Goal: Task Accomplishment & Management: Manage account settings

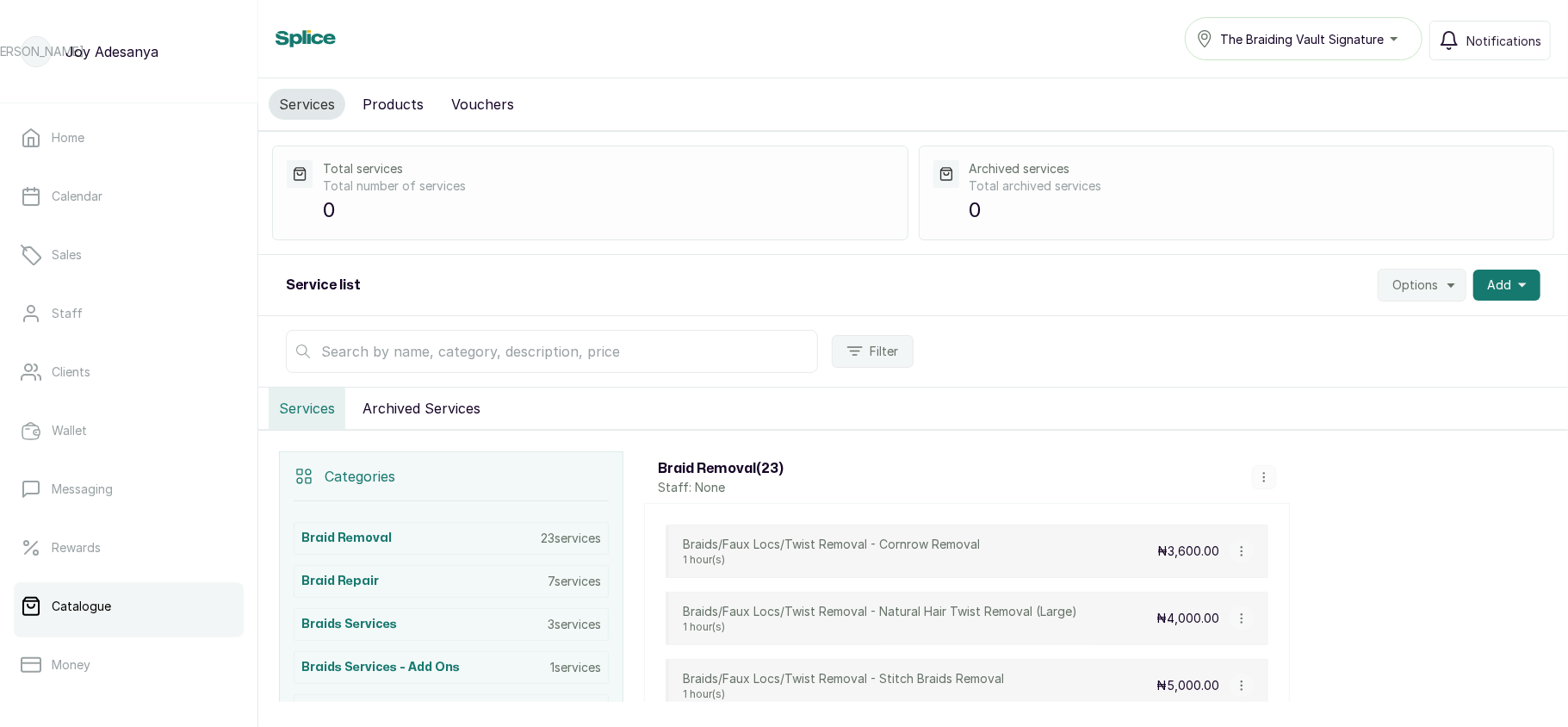
click at [1374, 38] on span "The Braiding Vault Signature" at bounding box center [1301, 39] width 163 height 18
click at [1310, 119] on span "The Braiding Vault" at bounding box center [1281, 115] width 124 height 20
click at [138, 313] on link "Staff" at bounding box center [129, 313] width 230 height 48
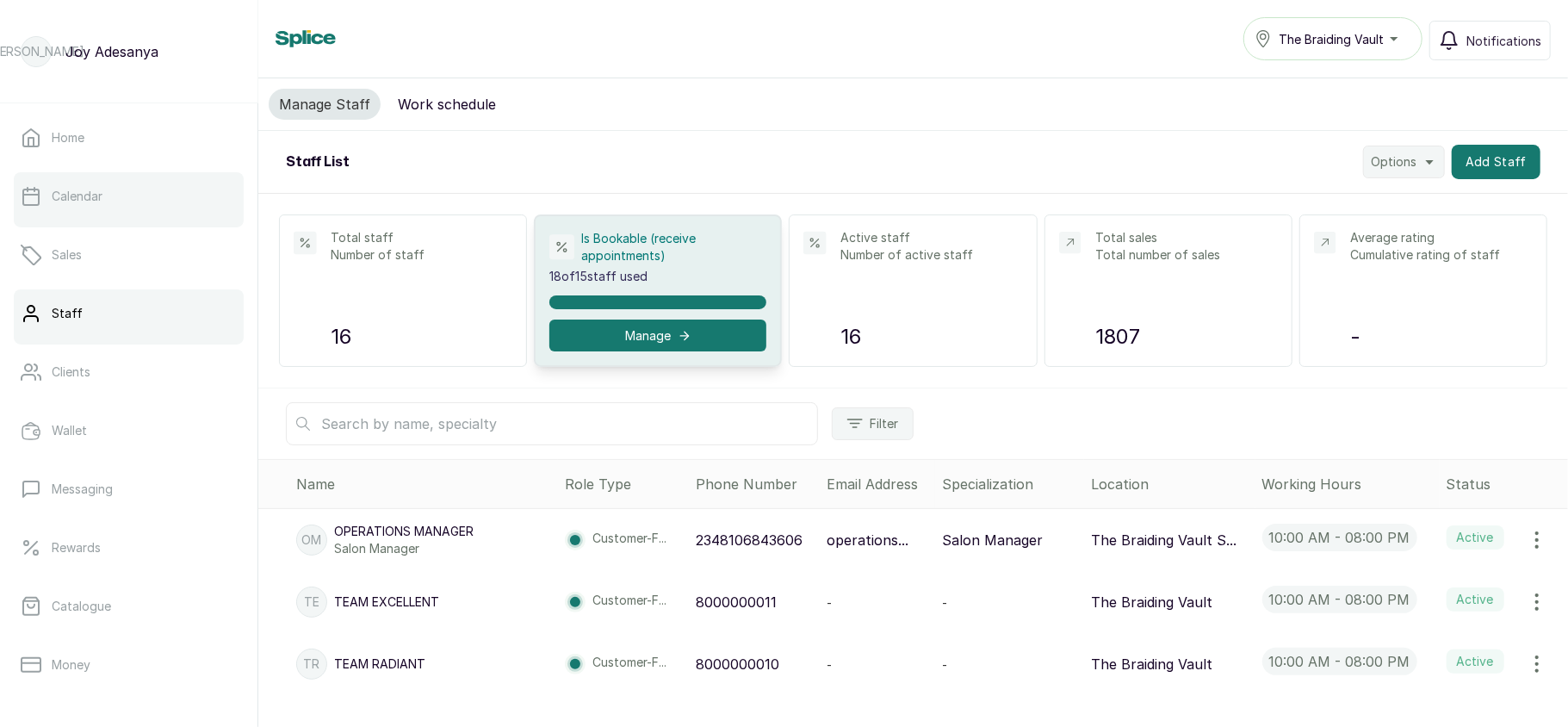
click at [122, 187] on link "Calendar" at bounding box center [129, 196] width 230 height 48
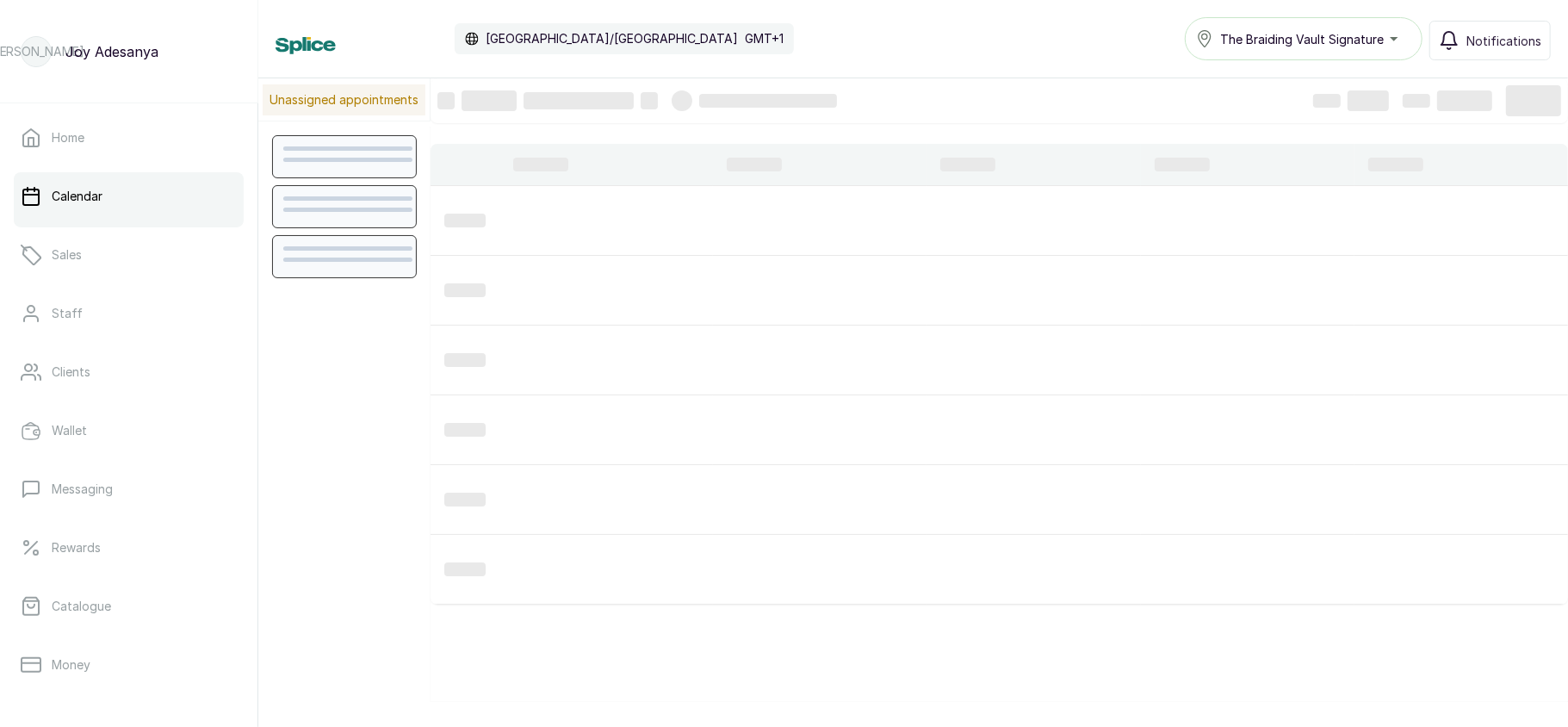
scroll to position [580, 0]
click at [107, 324] on link "Staff" at bounding box center [129, 313] width 230 height 48
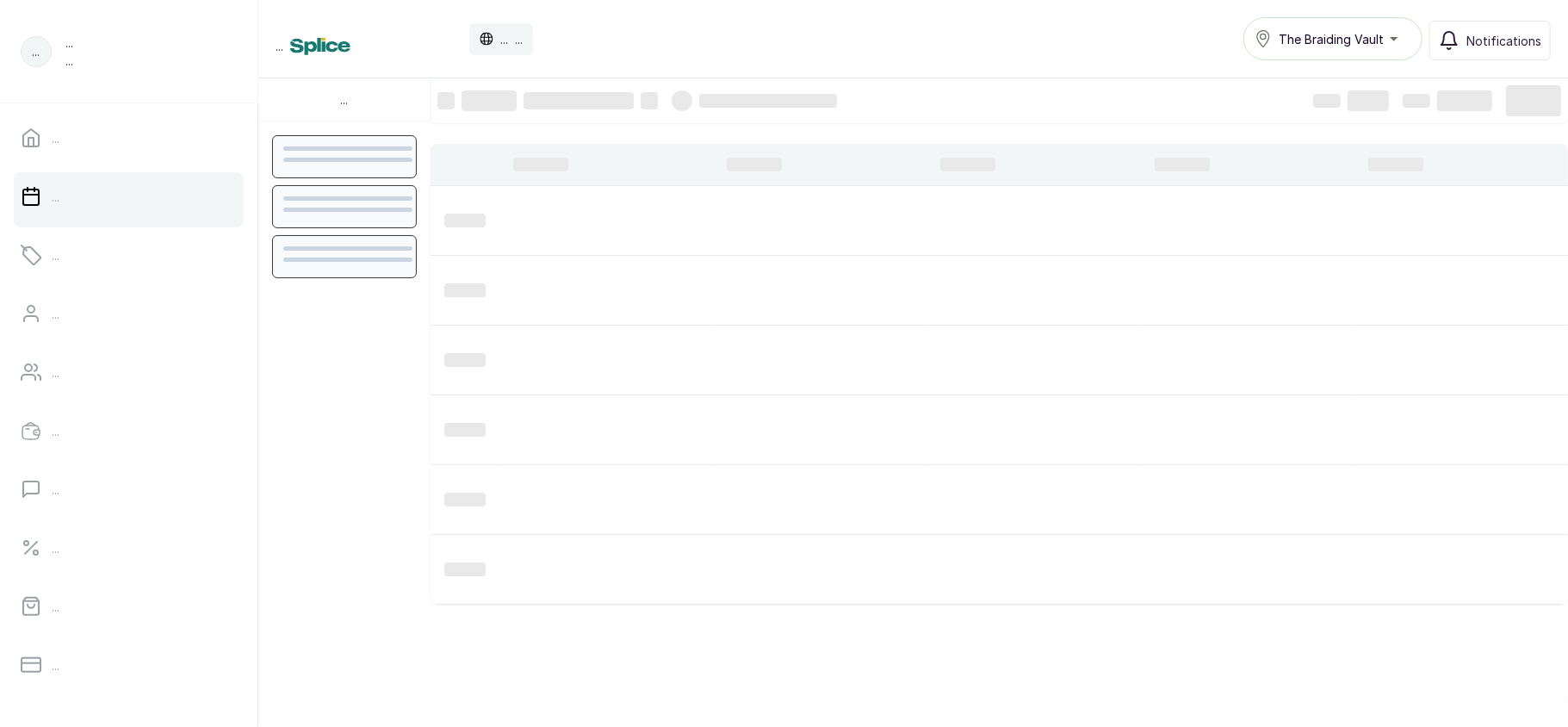
scroll to position [580, 0]
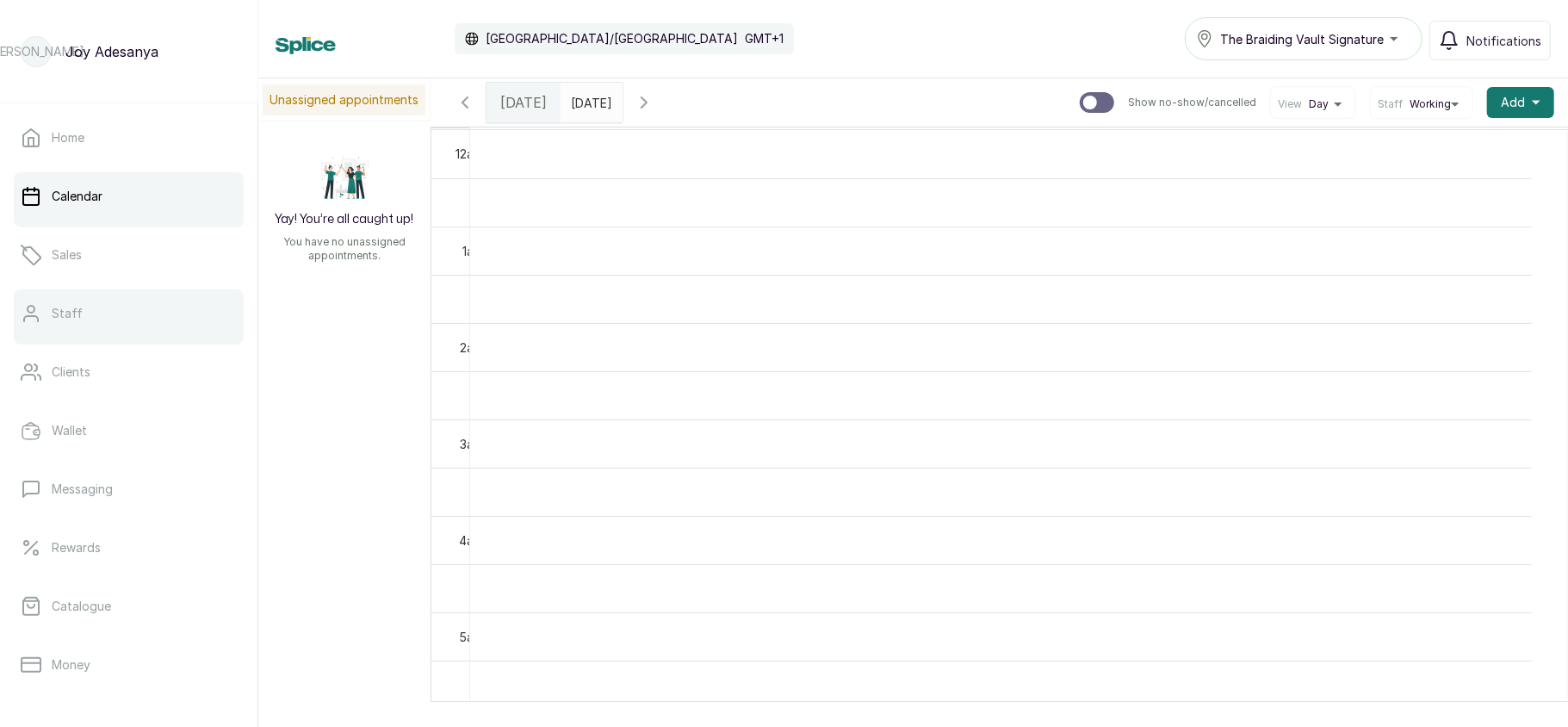
click at [126, 325] on link "Staff" at bounding box center [129, 313] width 230 height 48
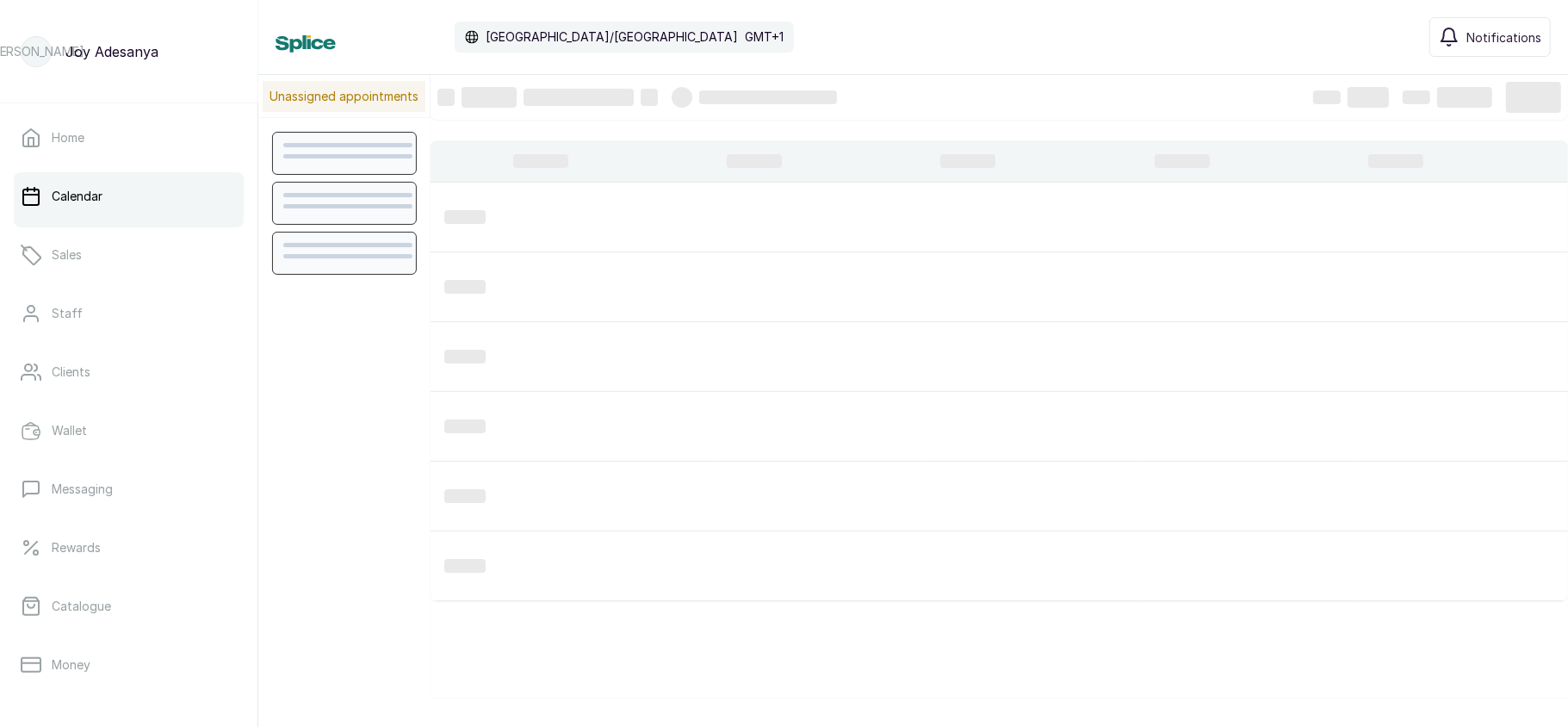
scroll to position [580, 0]
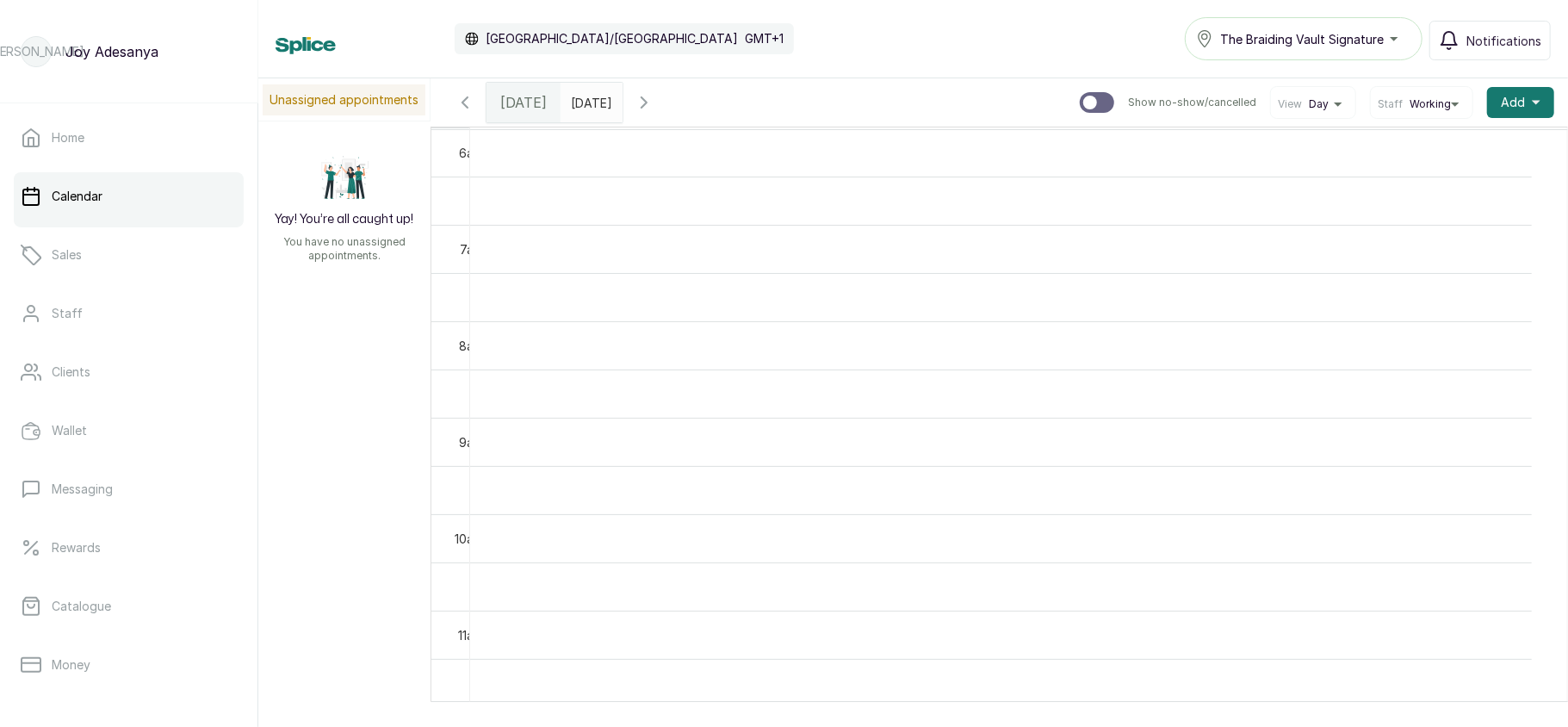
click at [1409, 105] on span "Working" at bounding box center [1430, 104] width 42 height 14
click at [1395, 209] on span "Team" at bounding box center [1421, 213] width 74 height 14
click at [1409, 101] on span "Team" at bounding box center [1423, 104] width 28 height 14
click at [1384, 243] on span "Gold" at bounding box center [1421, 240] width 74 height 14
click at [1424, 103] on button "Staff Gold" at bounding box center [1421, 104] width 88 height 14
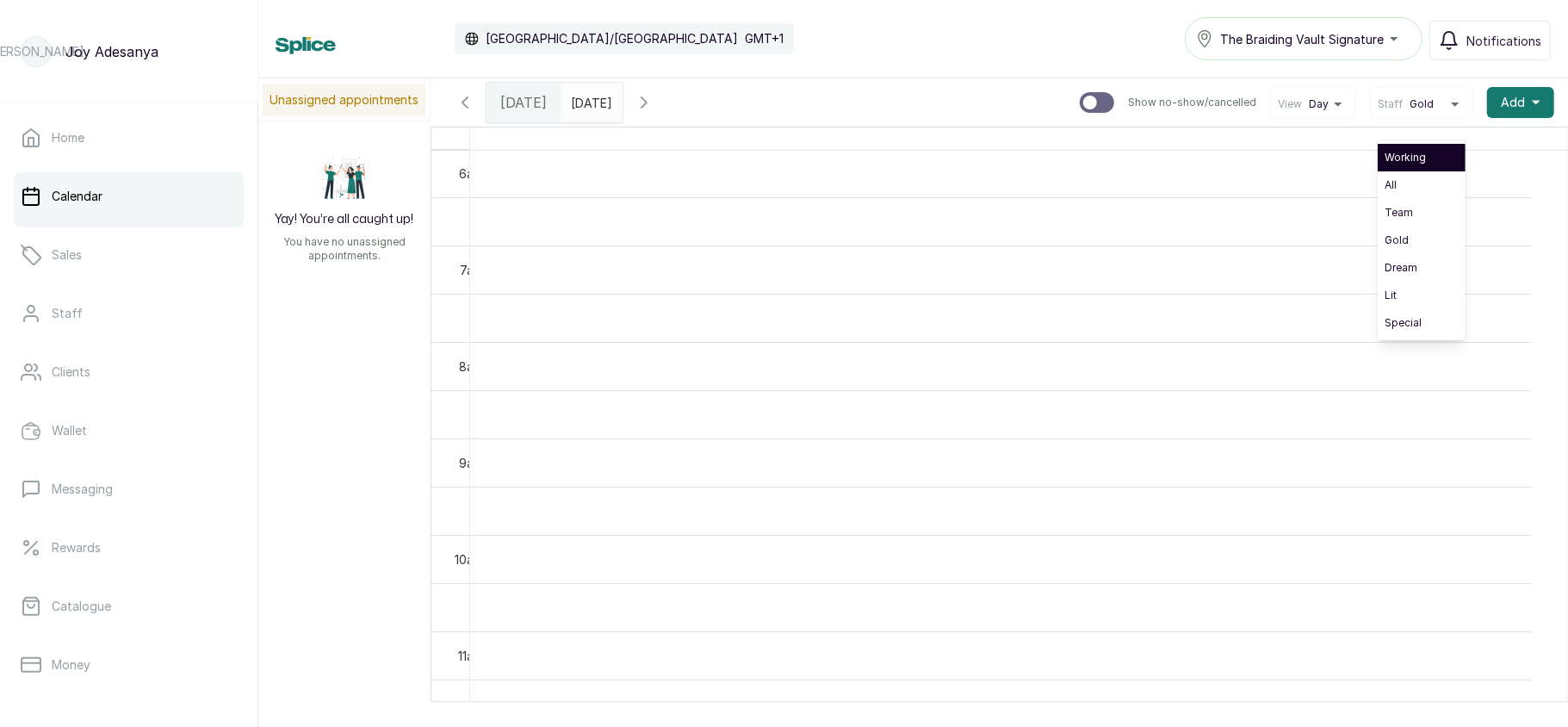
click at [1402, 165] on li "Working" at bounding box center [1421, 158] width 88 height 27
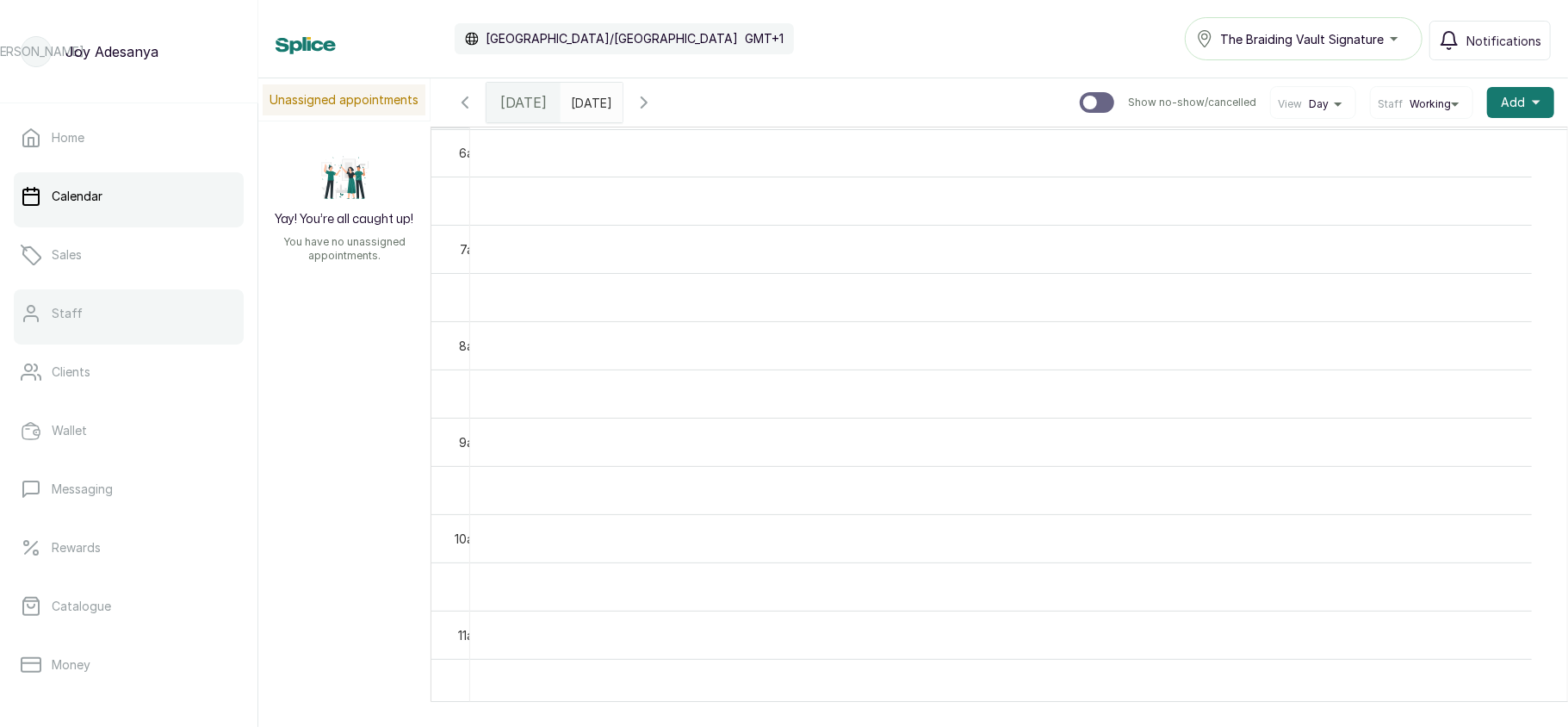
click at [94, 295] on link "Staff" at bounding box center [129, 313] width 230 height 48
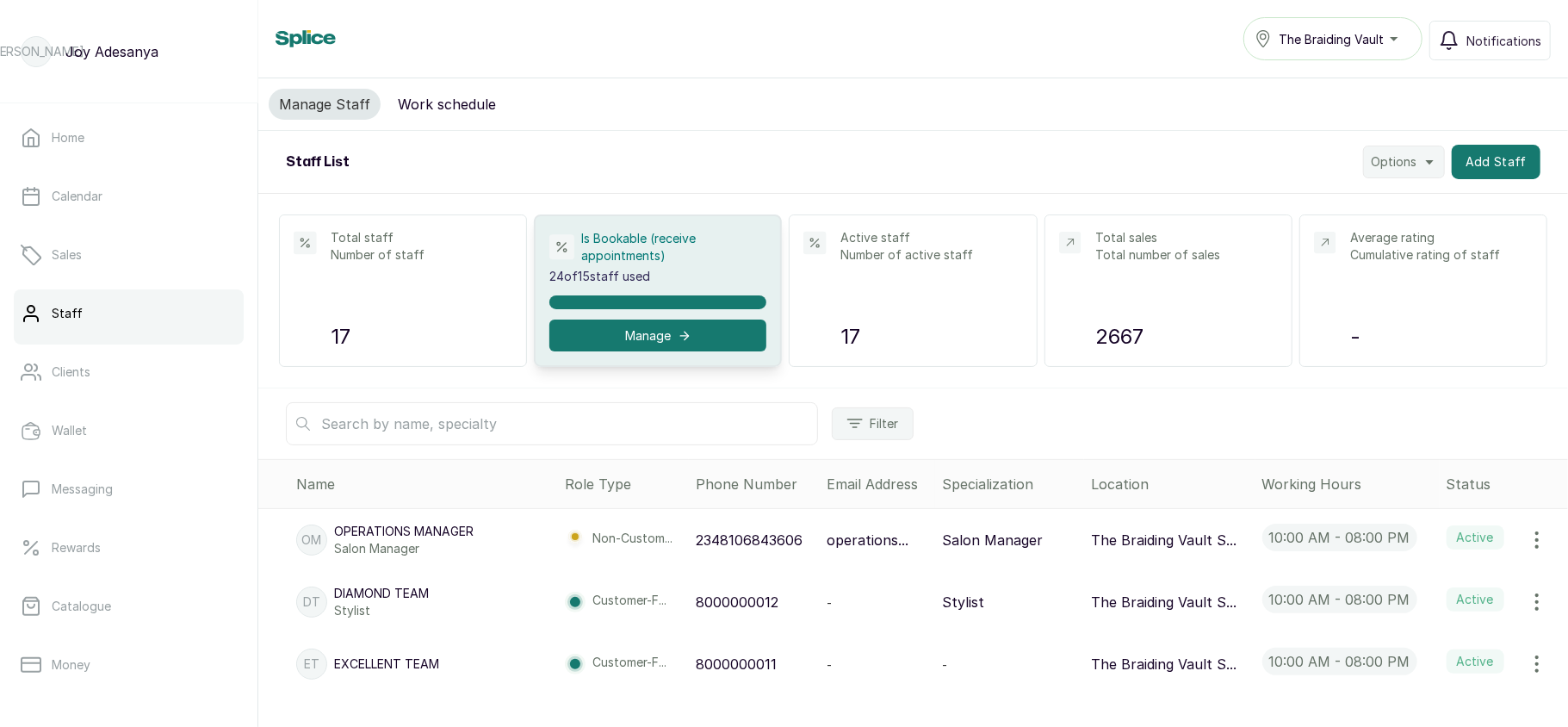
click at [466, 106] on button "Work schedule" at bounding box center [447, 104] width 119 height 31
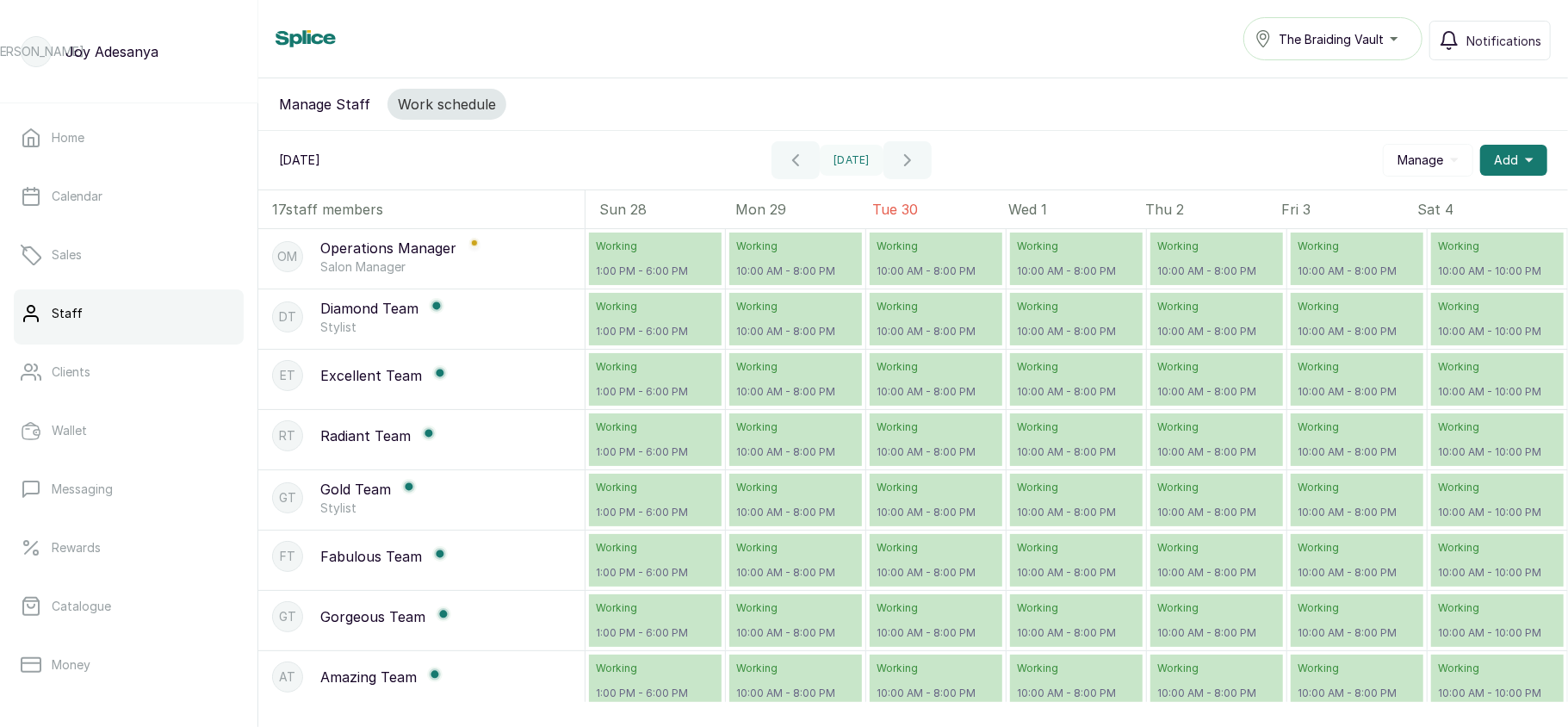
click at [1367, 25] on button "The Braiding Vault" at bounding box center [1332, 39] width 179 height 44
click at [1345, 69] on li "The Braiding Vault Signature" at bounding box center [1329, 81] width 172 height 35
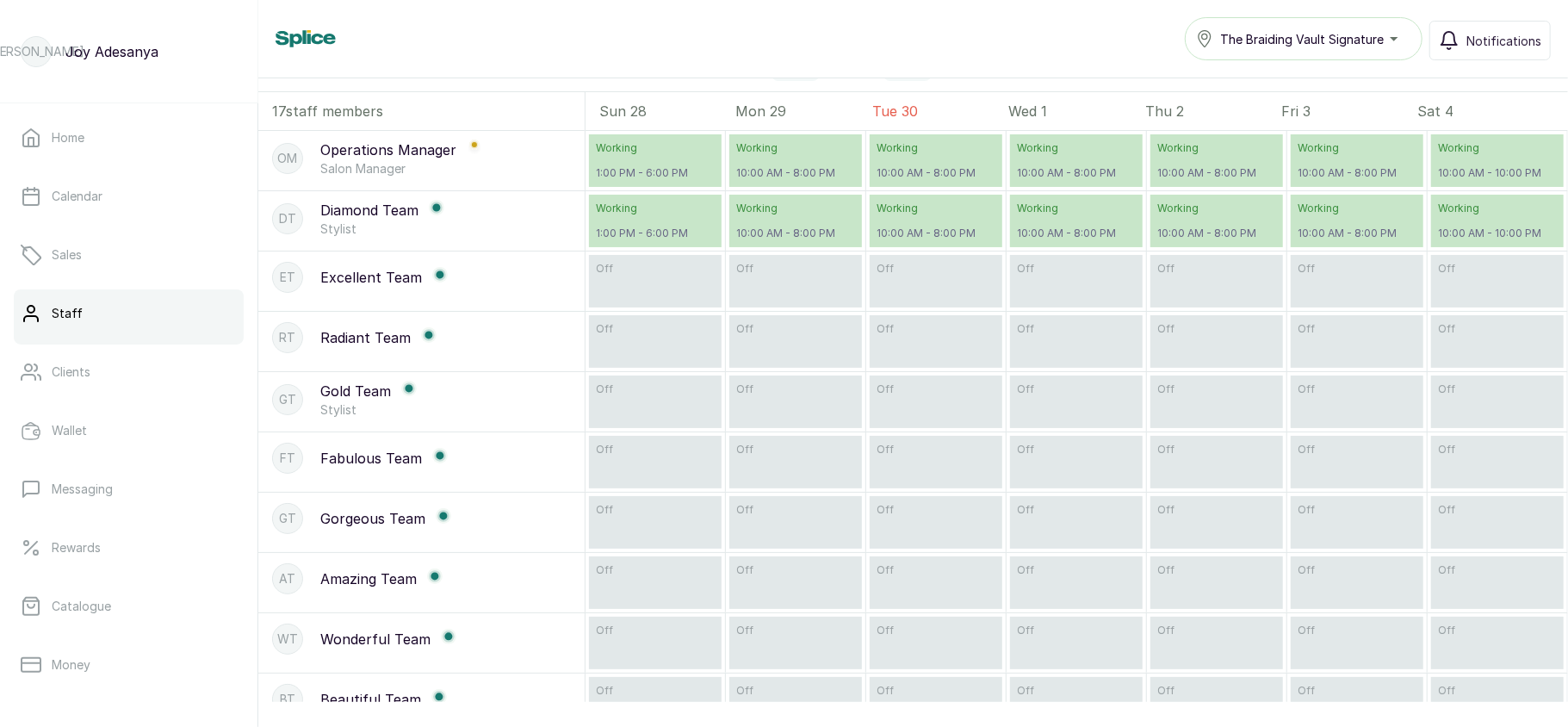
scroll to position [107, 0]
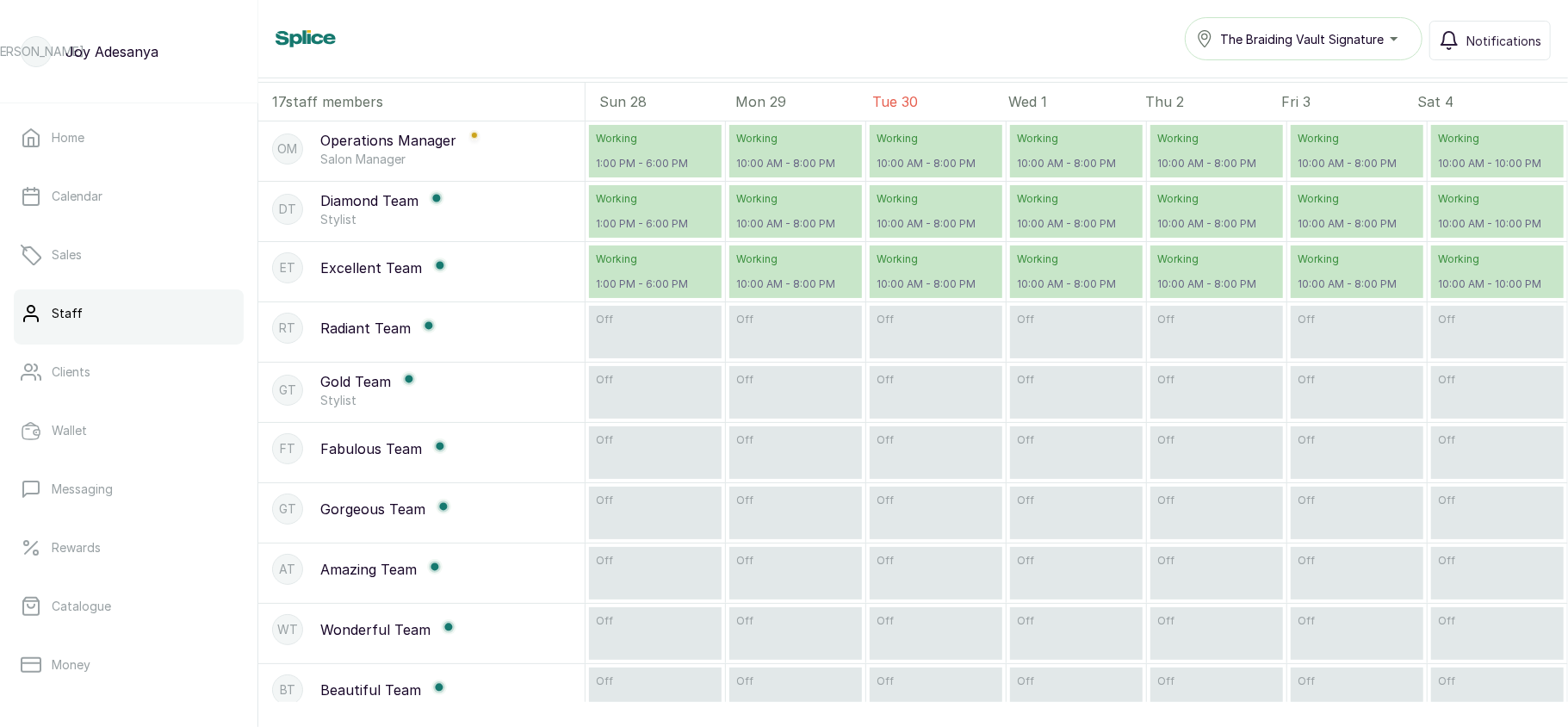
click at [772, 291] on p "10:00 AM - 8:00 PM" at bounding box center [795, 284] width 119 height 14
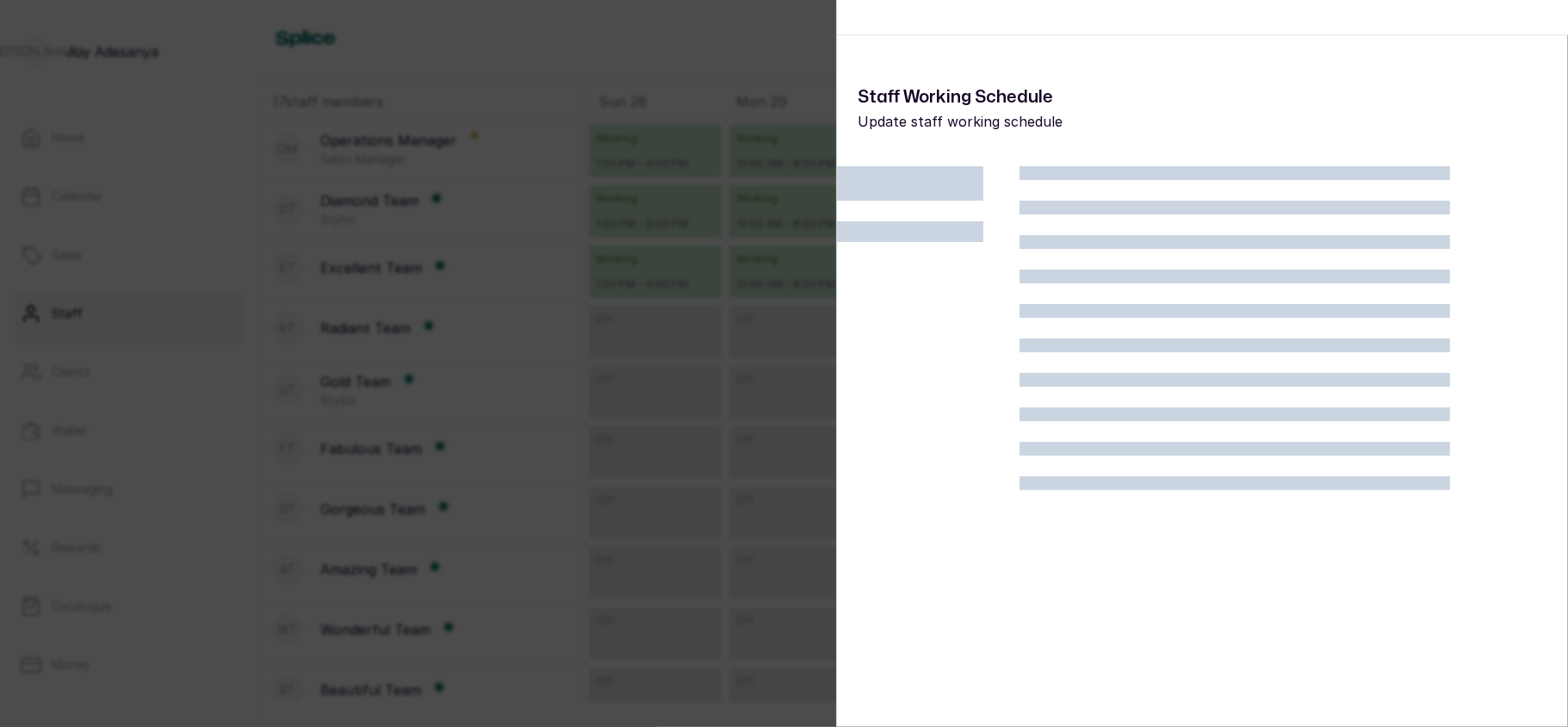
click at [772, 300] on div "Modify Working schedule Staff Working Schedule Update staff working schedule" at bounding box center [784, 364] width 1568 height 727
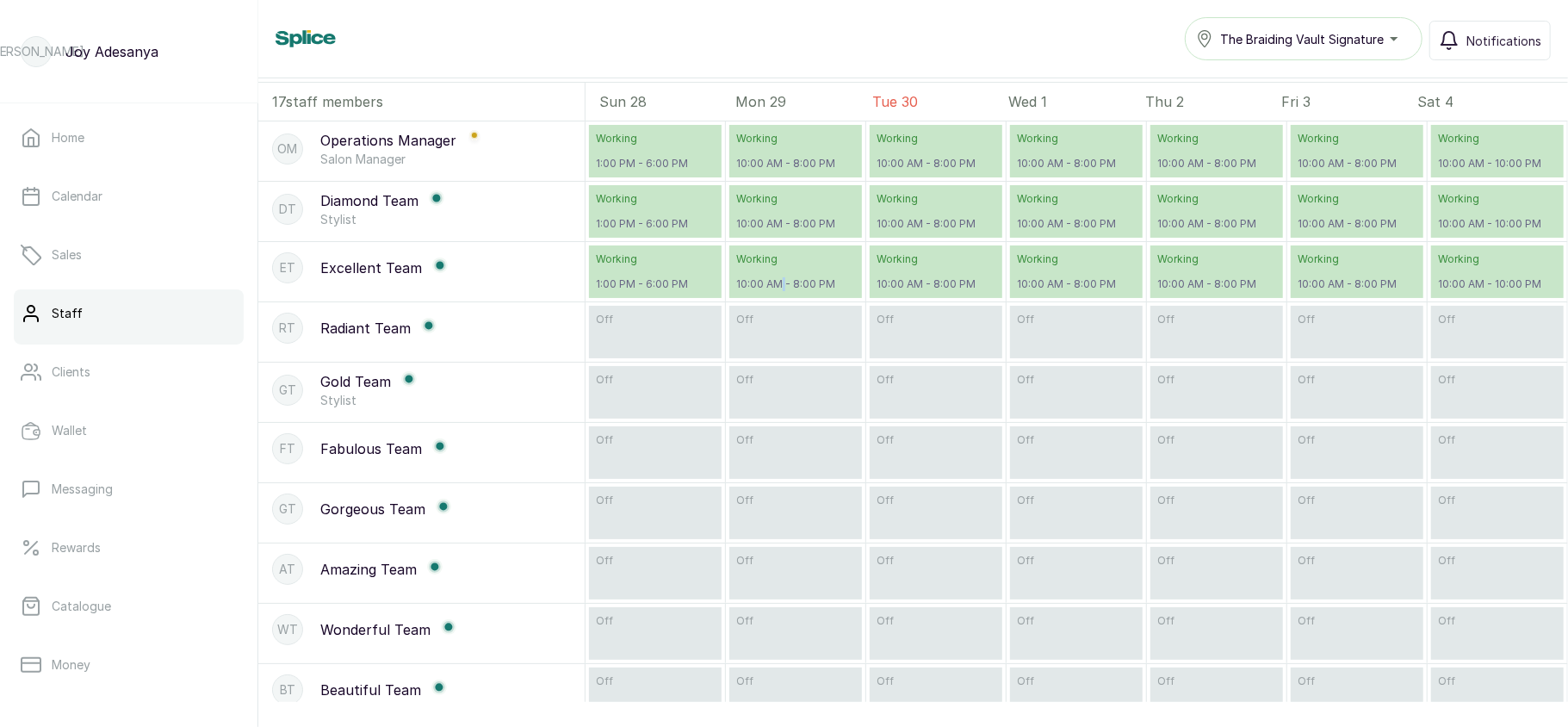
click at [772, 291] on p "10:00 AM - 8:00 PM" at bounding box center [795, 284] width 119 height 14
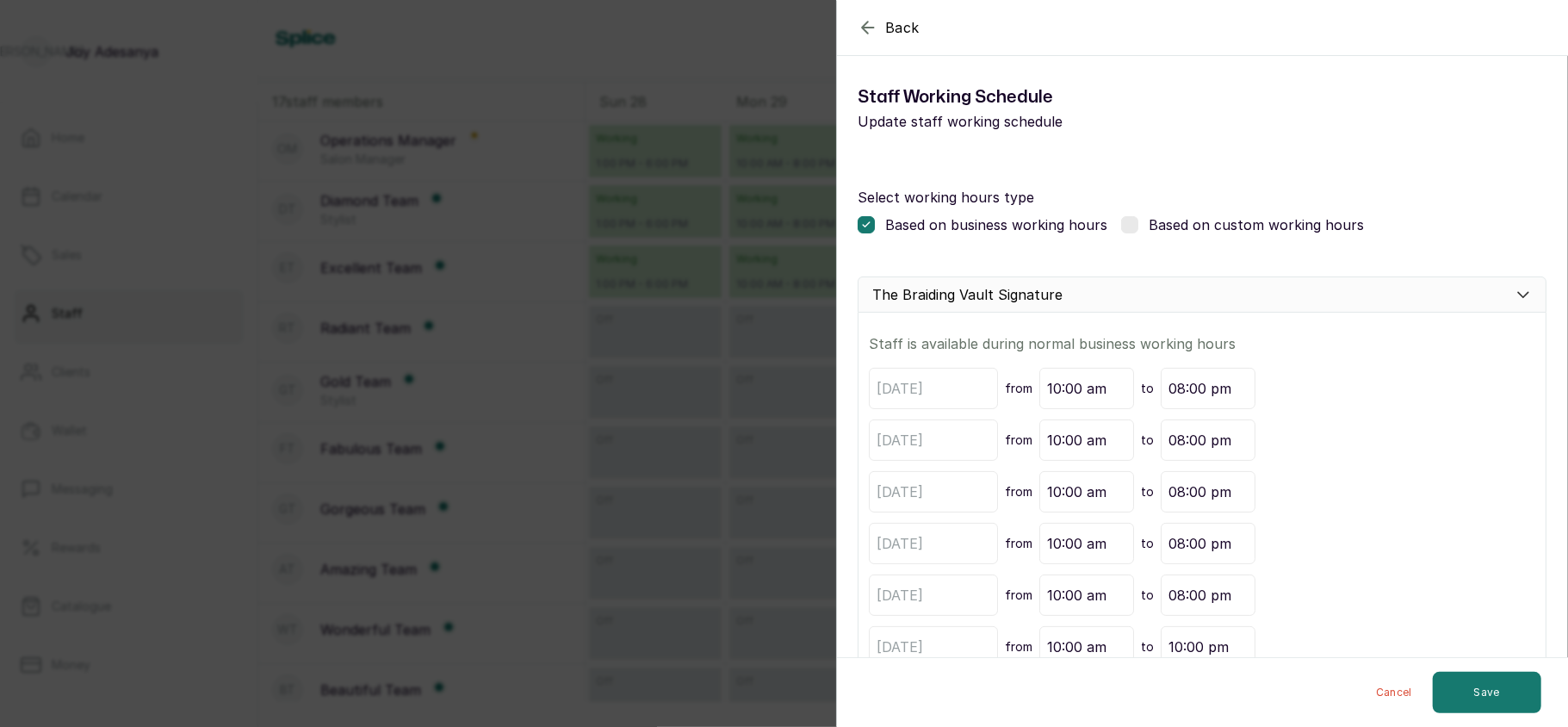
click at [772, 300] on div "Back Modify Working schedule Staff Working Schedule Update staff working schedu…" at bounding box center [784, 364] width 1568 height 727
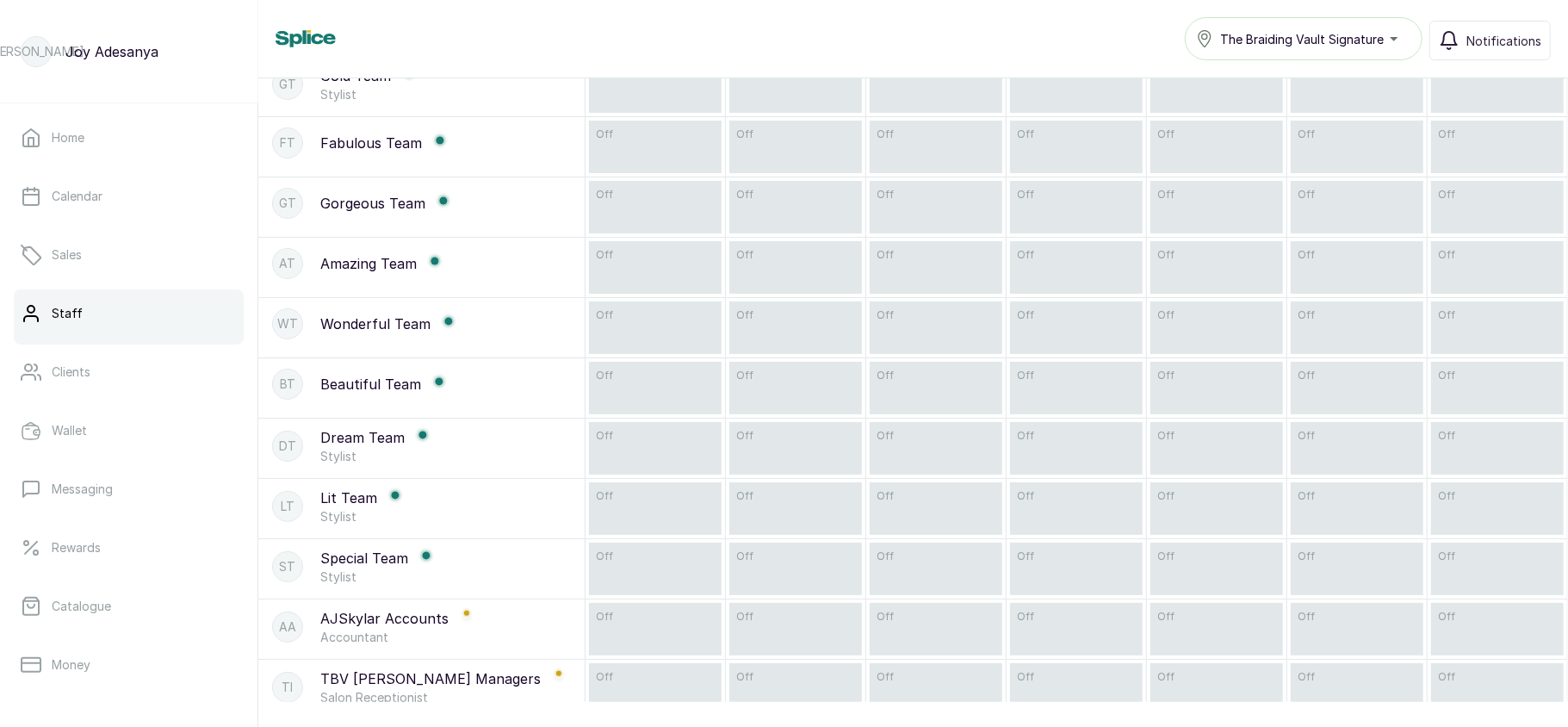
scroll to position [594, 0]
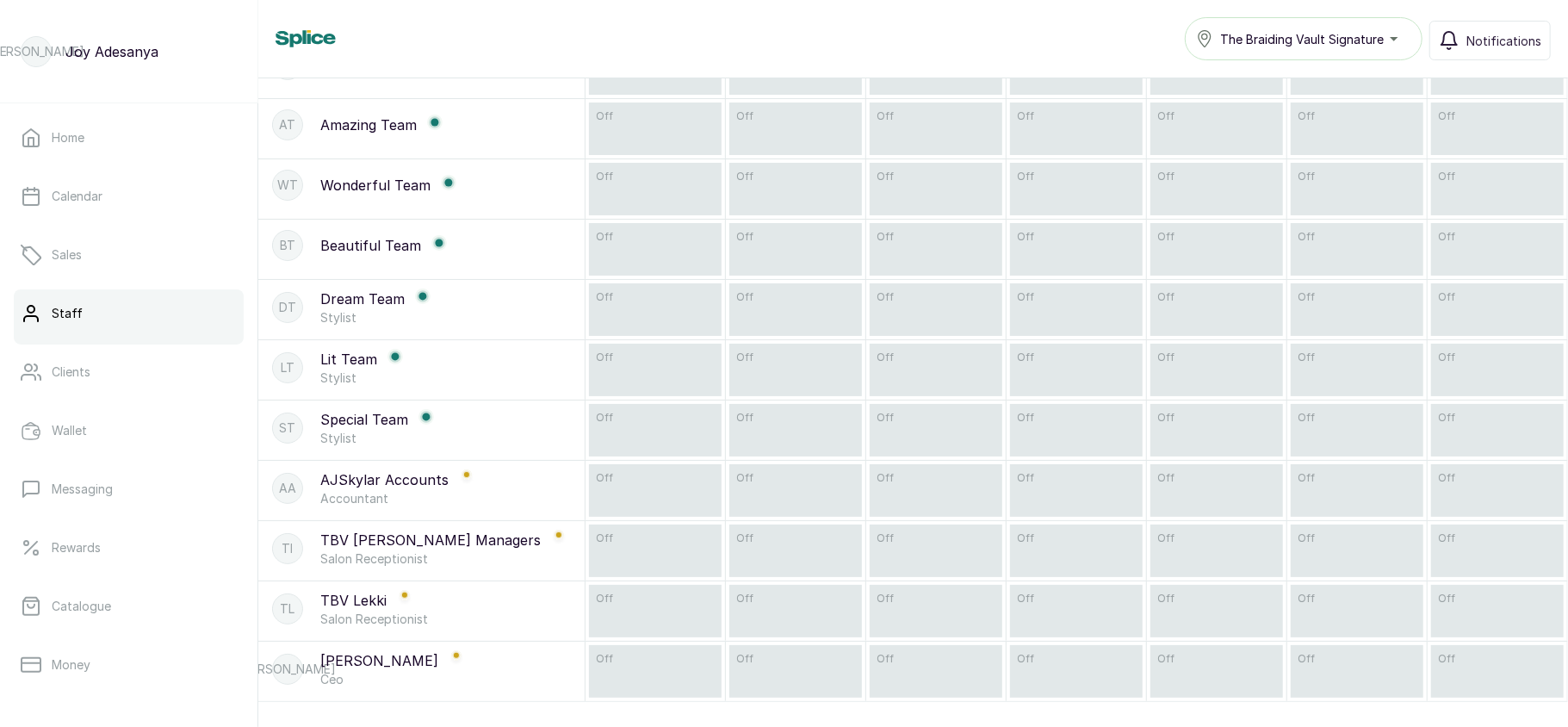
click at [756, 645] on div "off" at bounding box center [795, 671] width 132 height 52
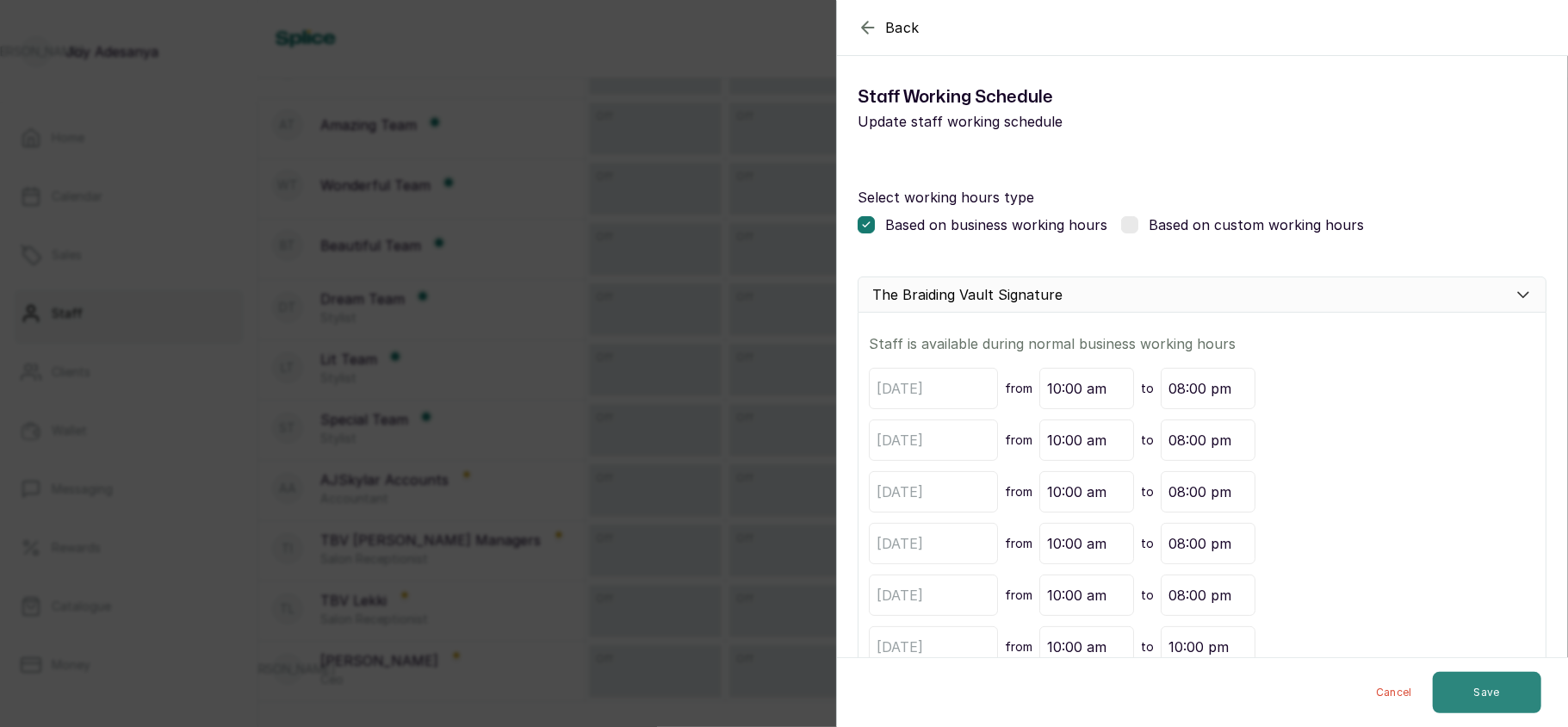
click at [1503, 687] on button "Save" at bounding box center [1487, 692] width 108 height 42
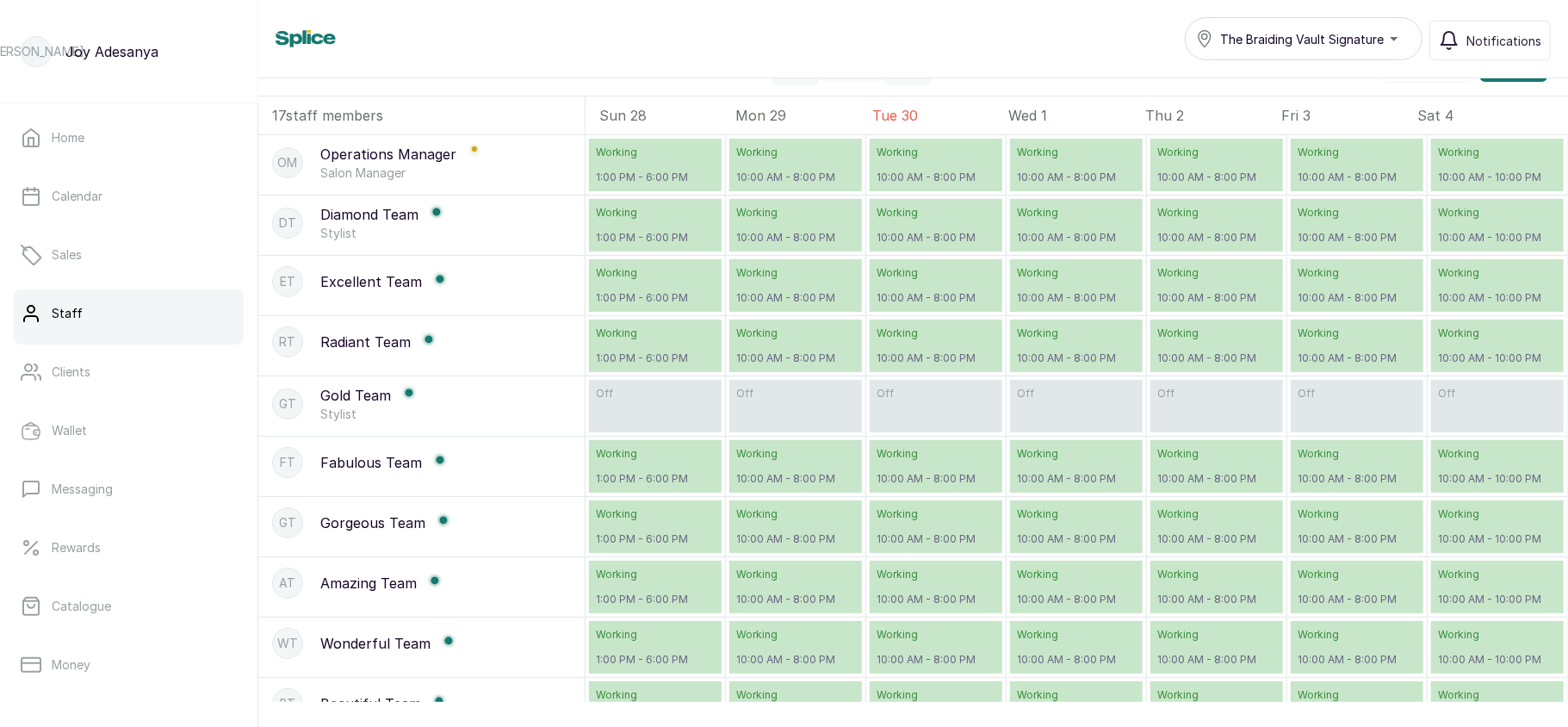
scroll to position [0, 0]
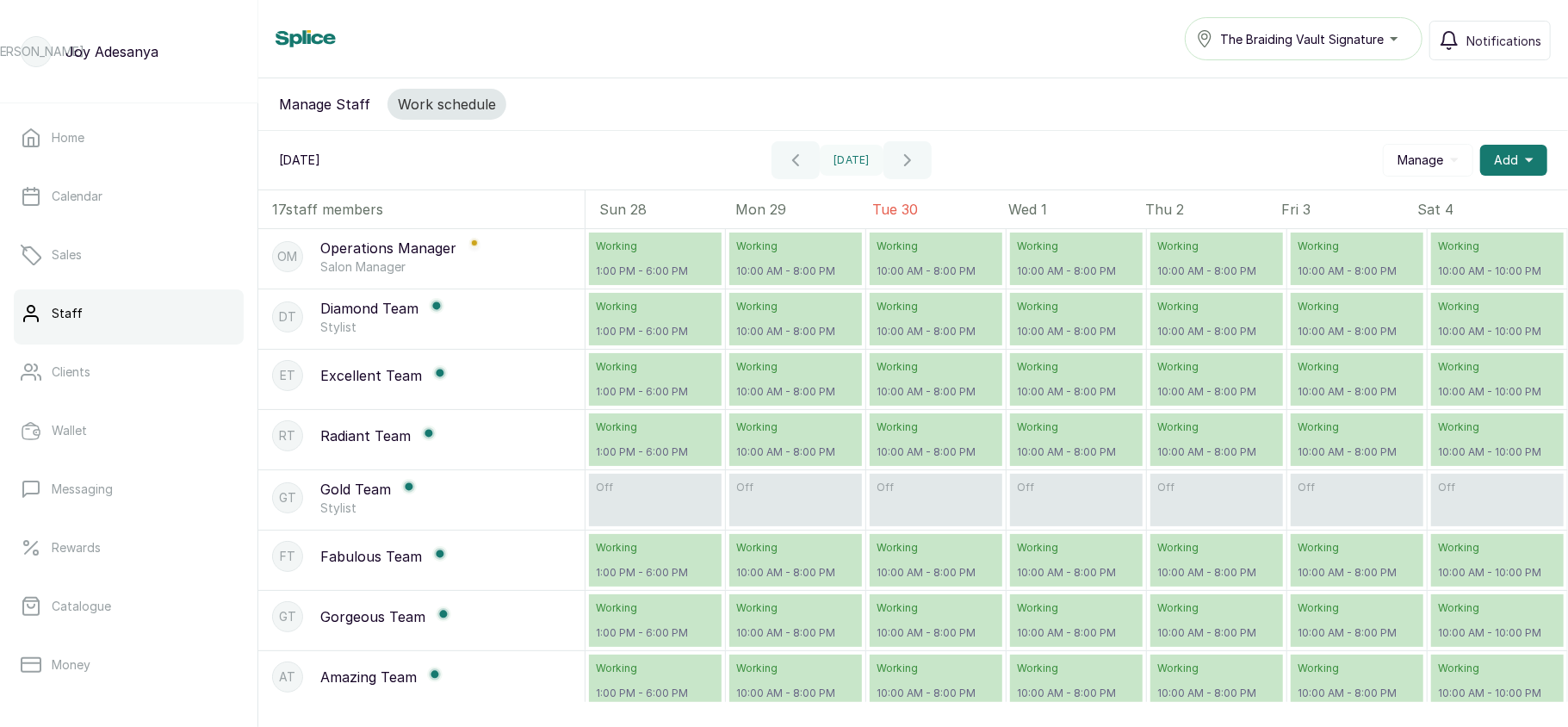
click at [771, 494] on p "off" at bounding box center [795, 487] width 119 height 14
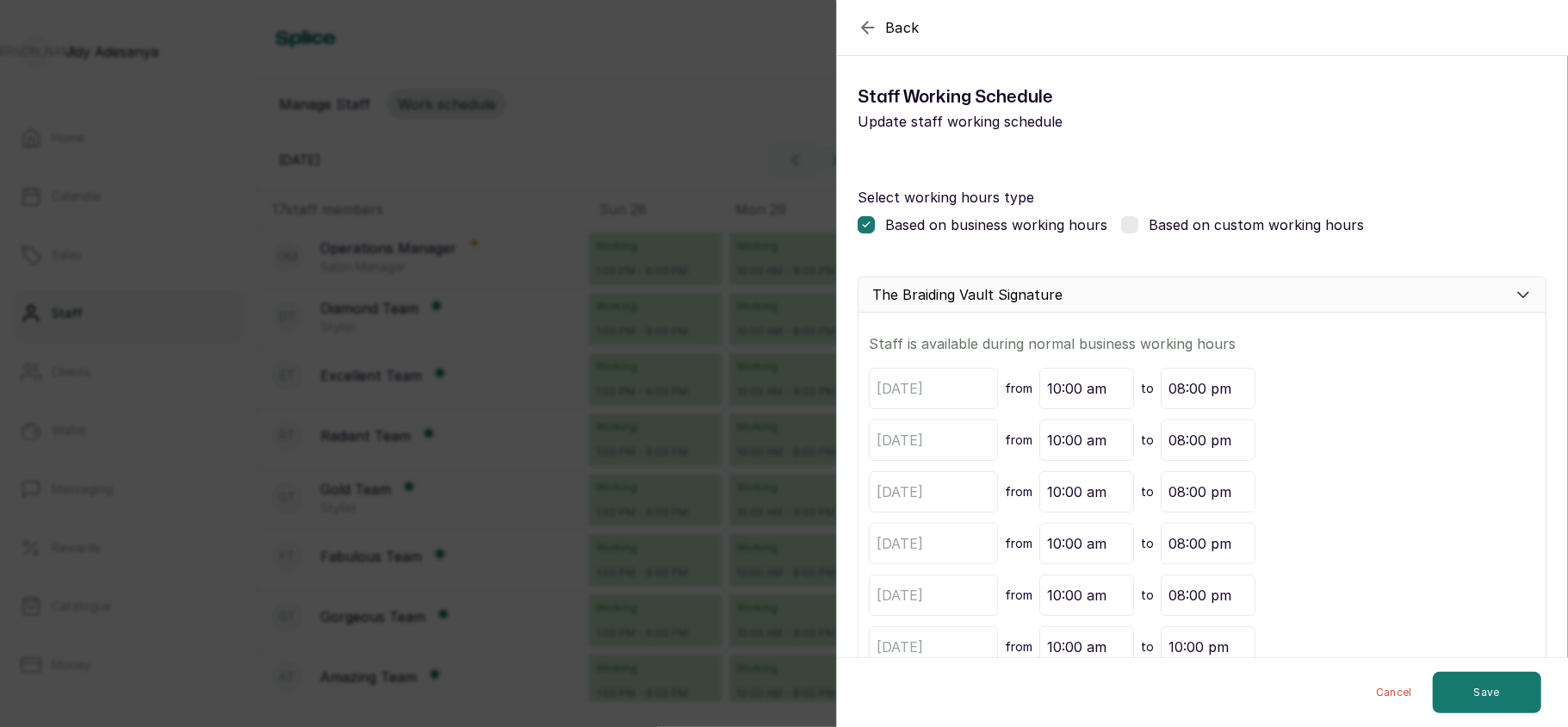
click at [749, 468] on div "Back Modify Working schedule Staff Working Schedule Update staff working schedu…" at bounding box center [784, 364] width 1568 height 727
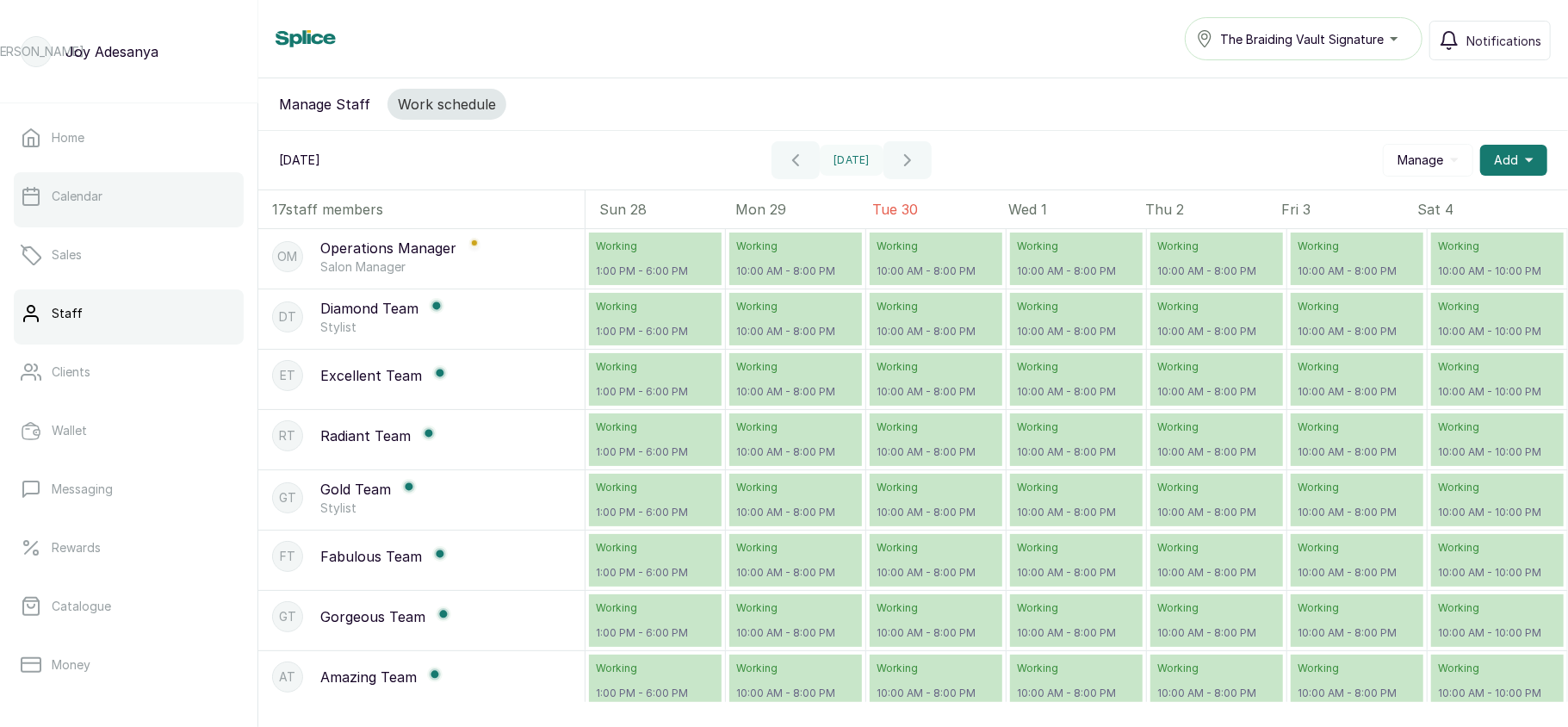
click at [132, 209] on link "Calendar" at bounding box center [129, 196] width 230 height 48
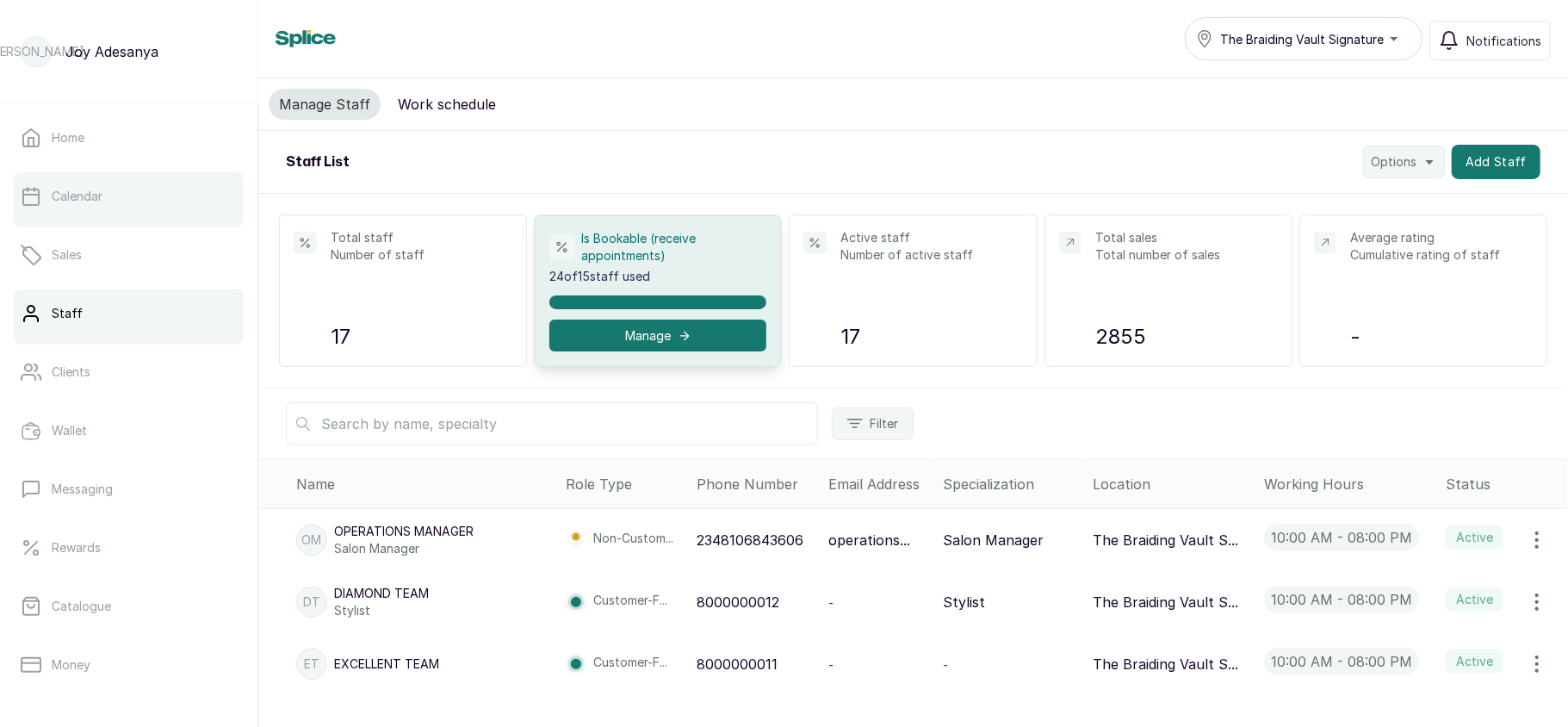
click at [95, 185] on link "Calendar" at bounding box center [129, 196] width 230 height 48
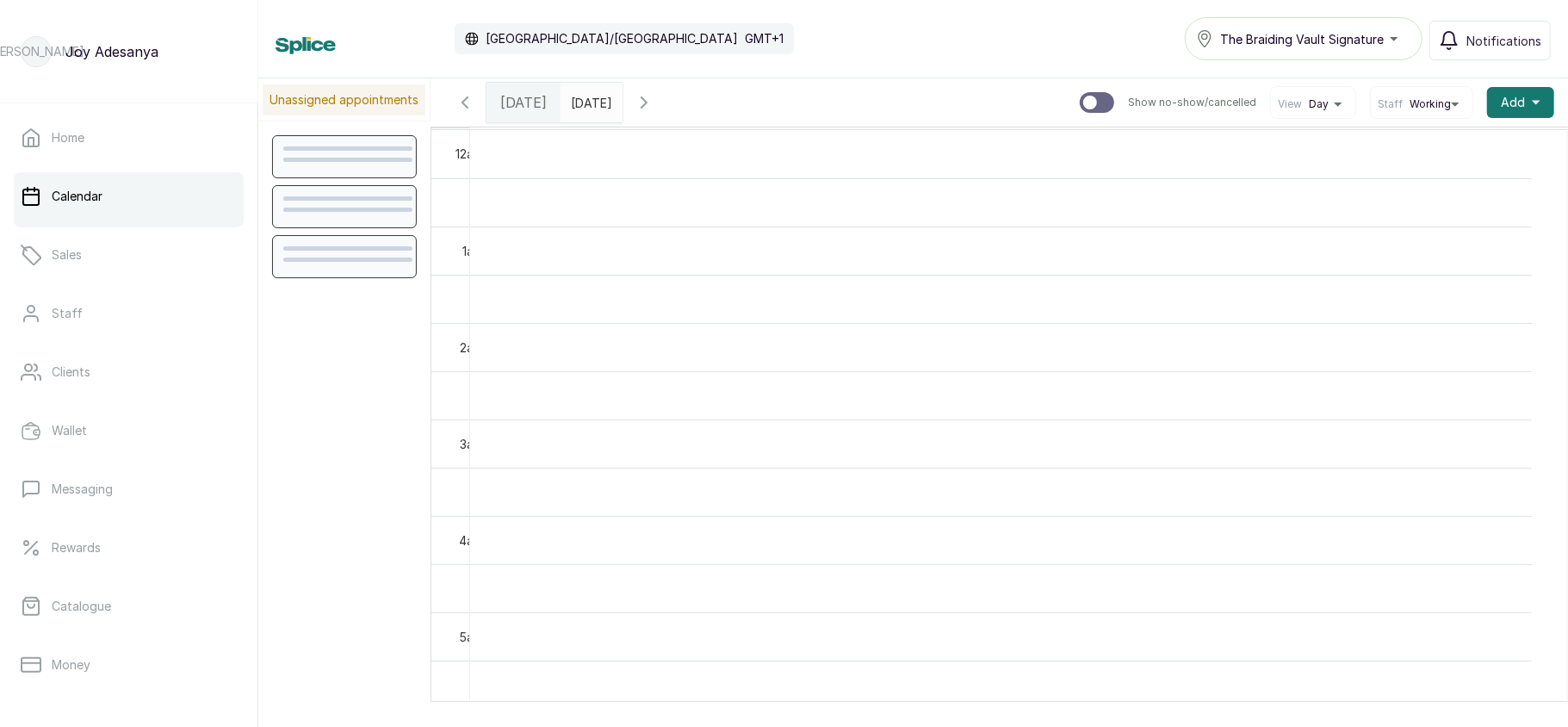
scroll to position [580, 0]
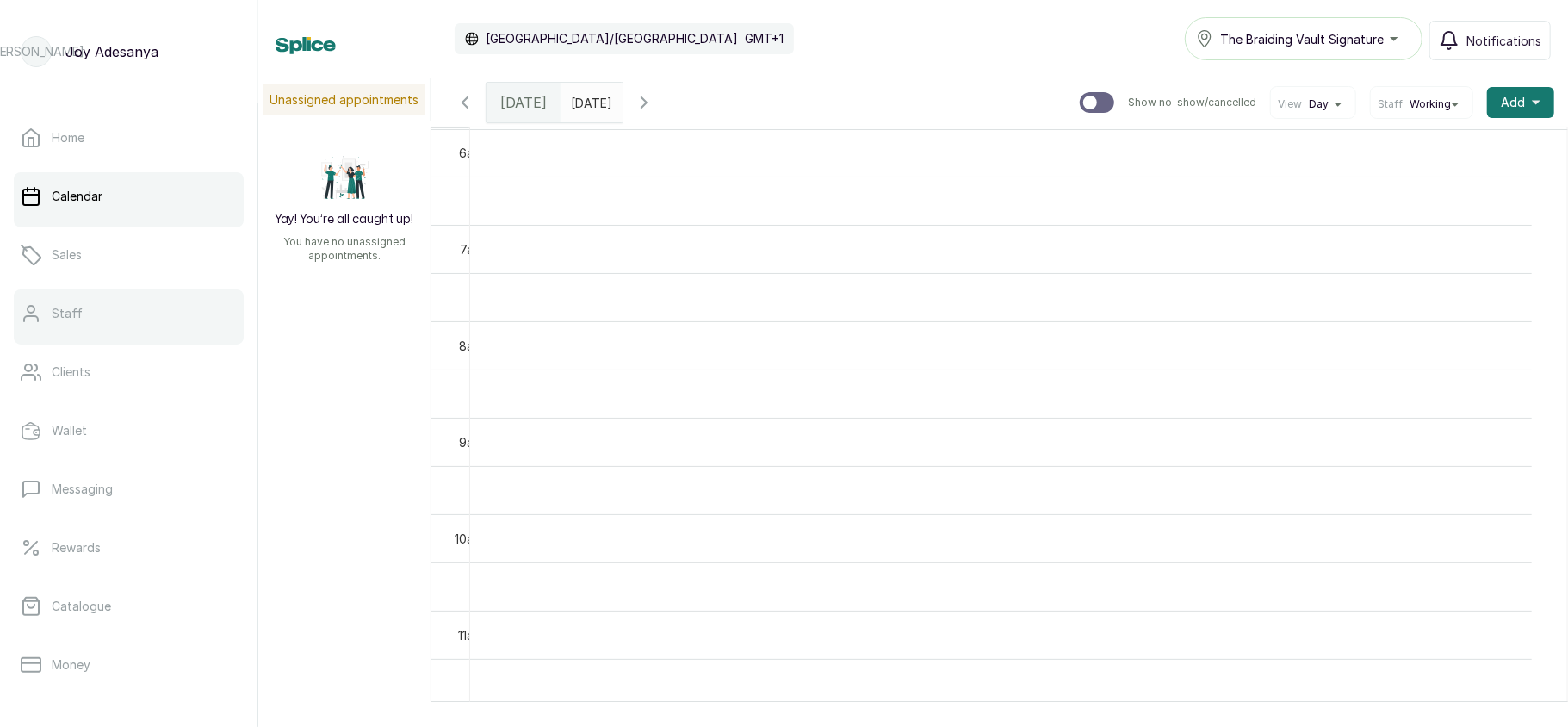
click at [179, 326] on link "Staff" at bounding box center [129, 313] width 230 height 48
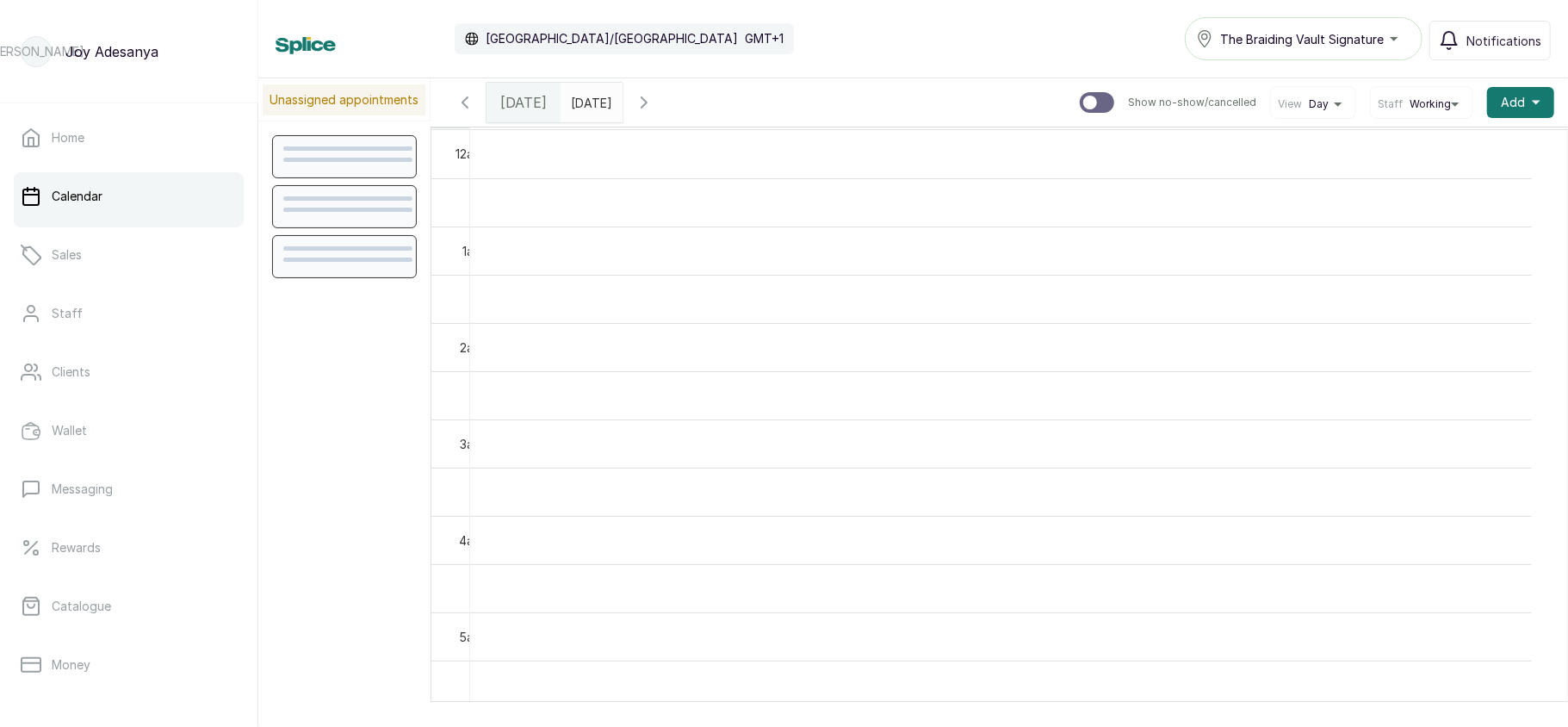
scroll to position [580, 0]
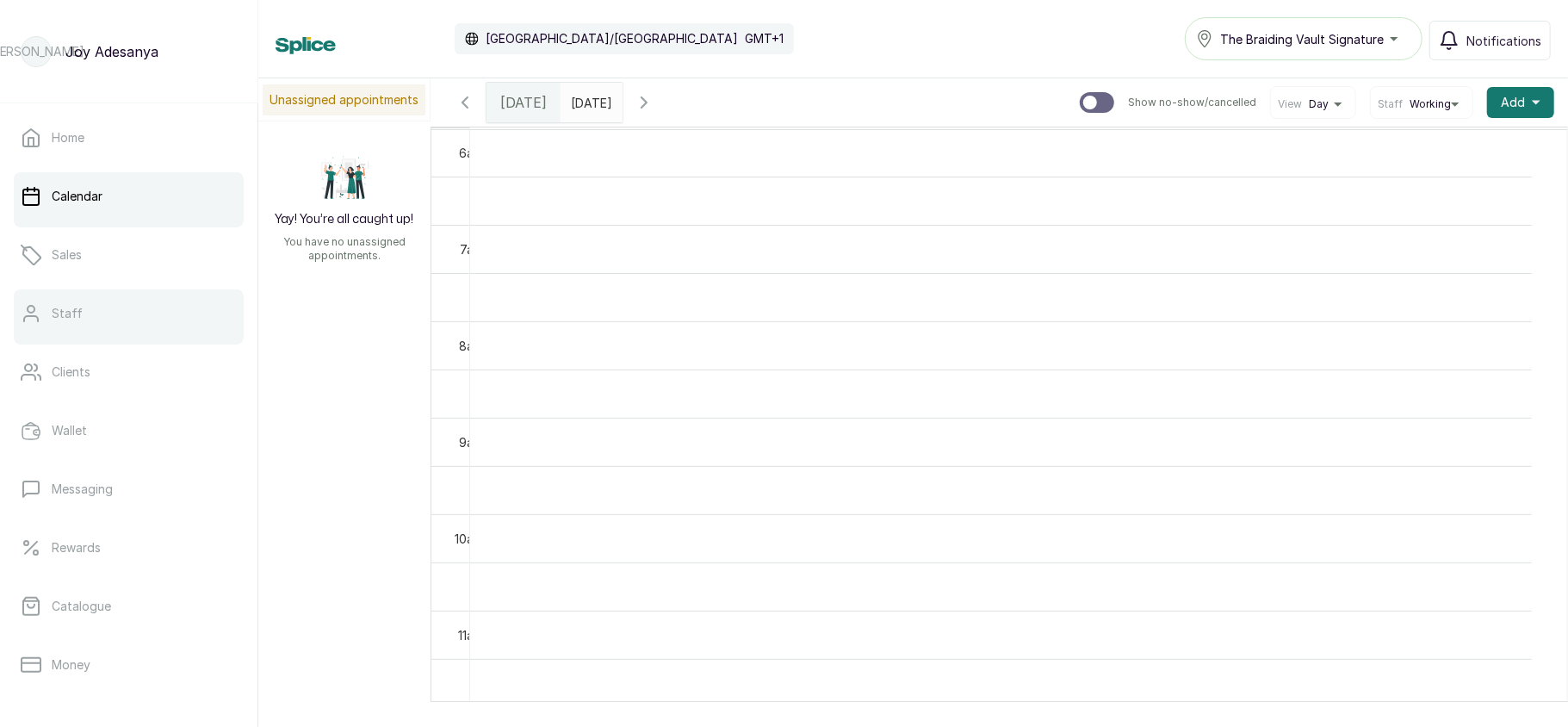
click at [124, 313] on link "Staff" at bounding box center [129, 313] width 230 height 48
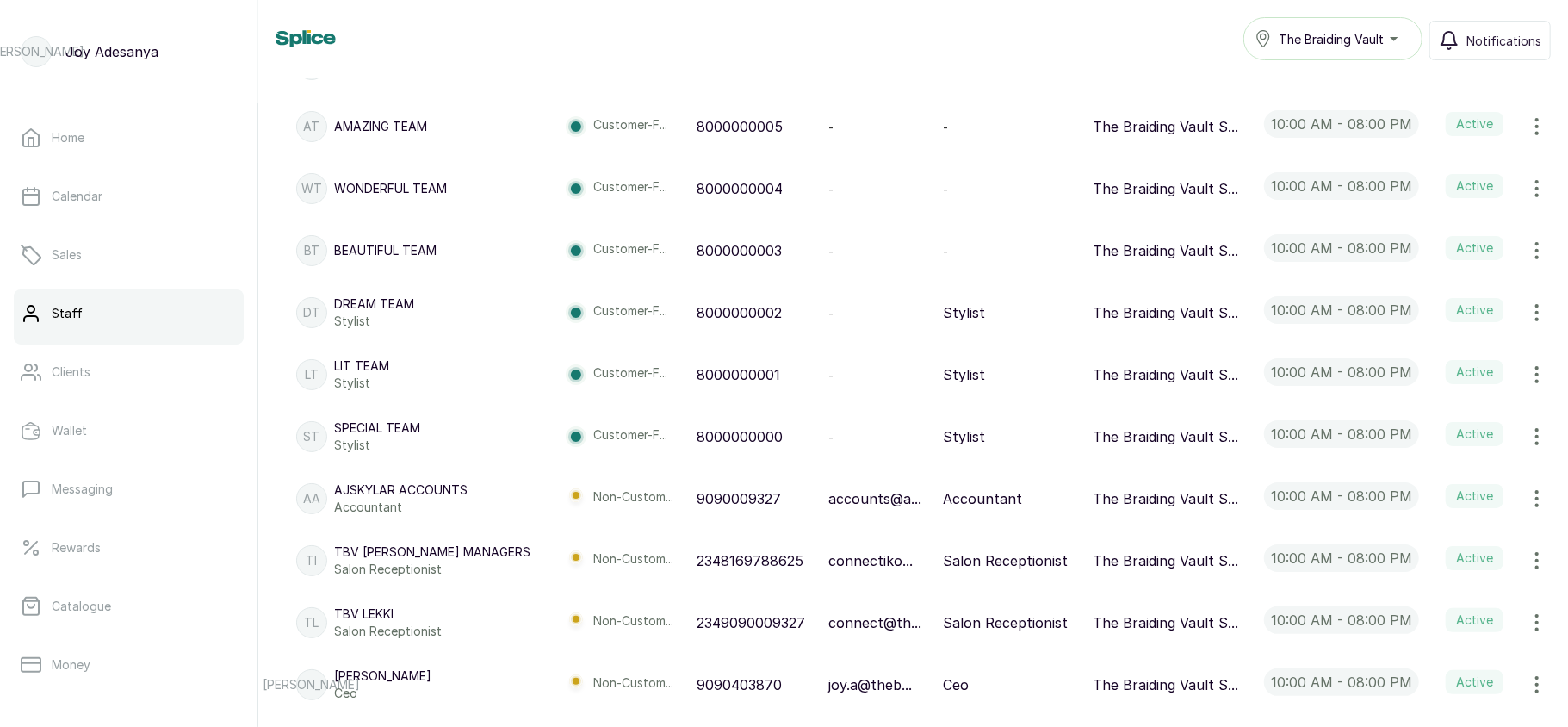
scroll to position [861, 0]
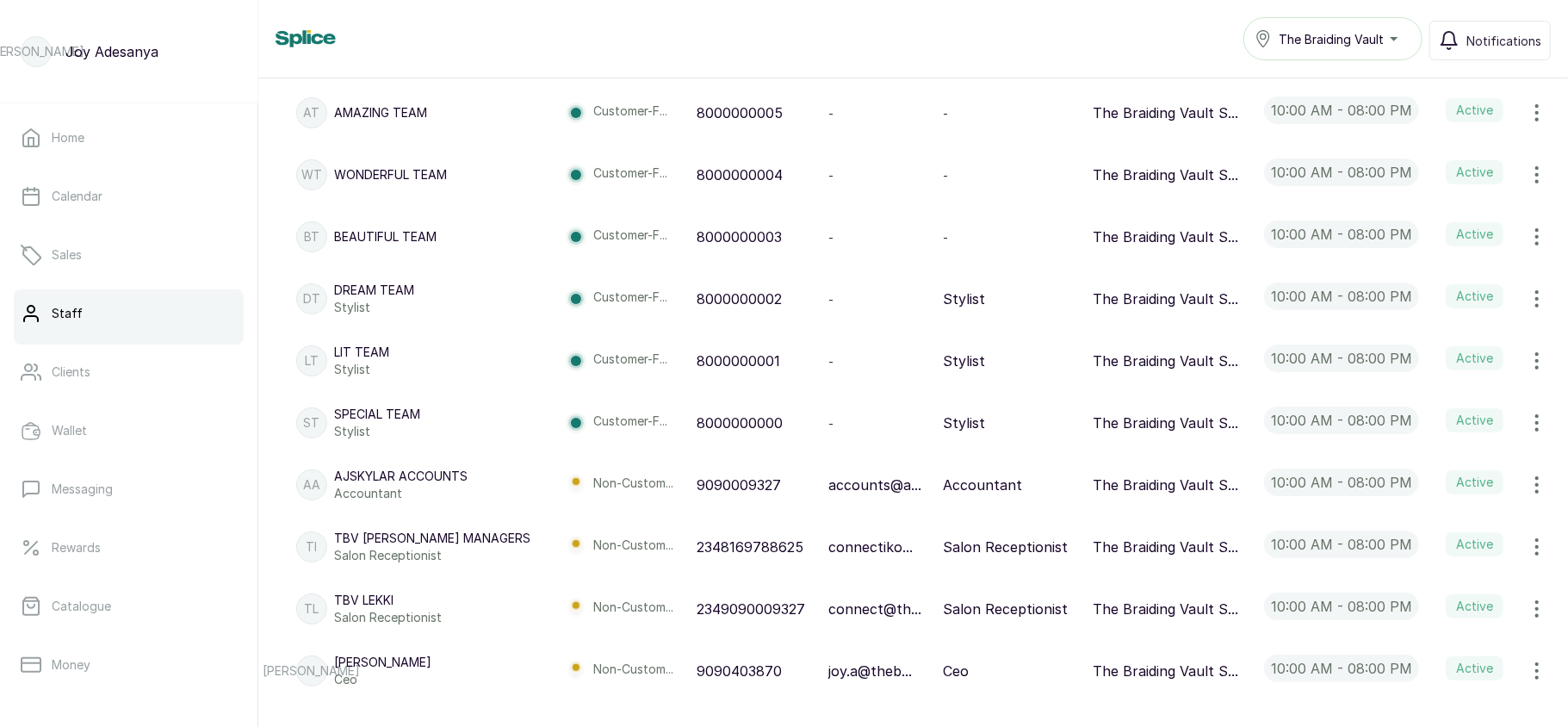
click at [1148, 421] on p "The Braiding Vault S..." at bounding box center [1165, 422] width 146 height 20
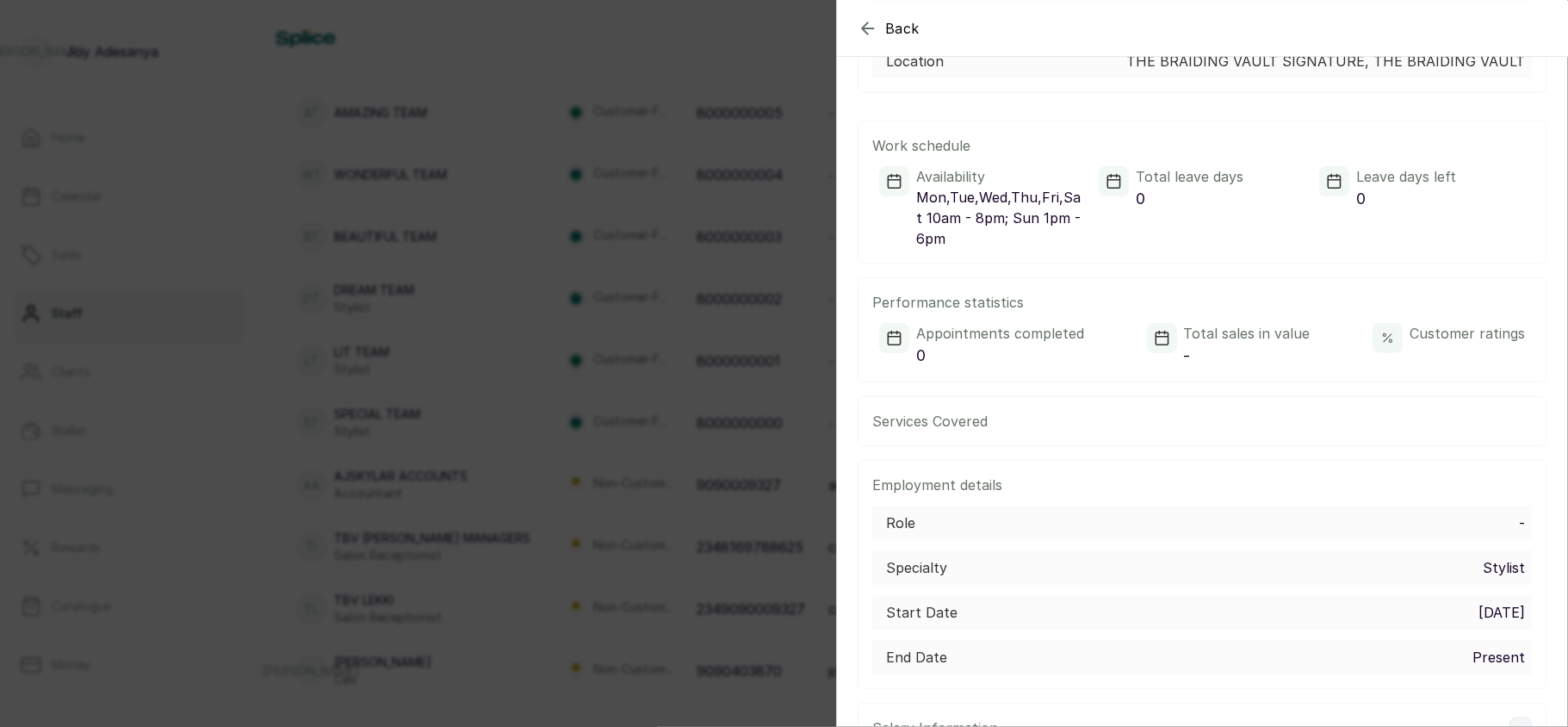
scroll to position [437, 0]
click at [673, 422] on div "Back ST Special Team Stylist Edit Personal information First name Special Last …" at bounding box center [784, 364] width 1568 height 727
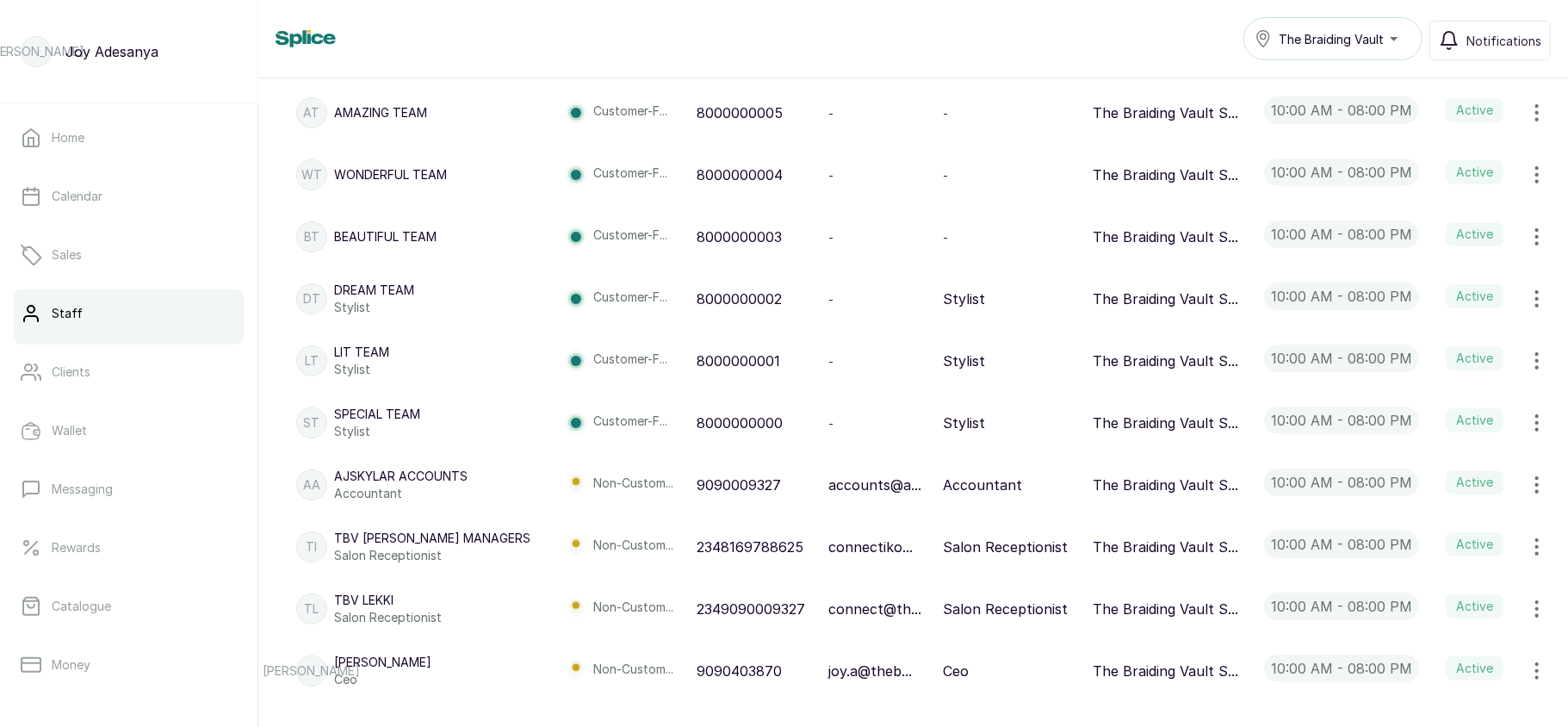
click at [1526, 425] on icon "button" at bounding box center [1536, 422] width 20 height 20
click at [1409, 472] on span "Edit" at bounding box center [1422, 470] width 25 height 20
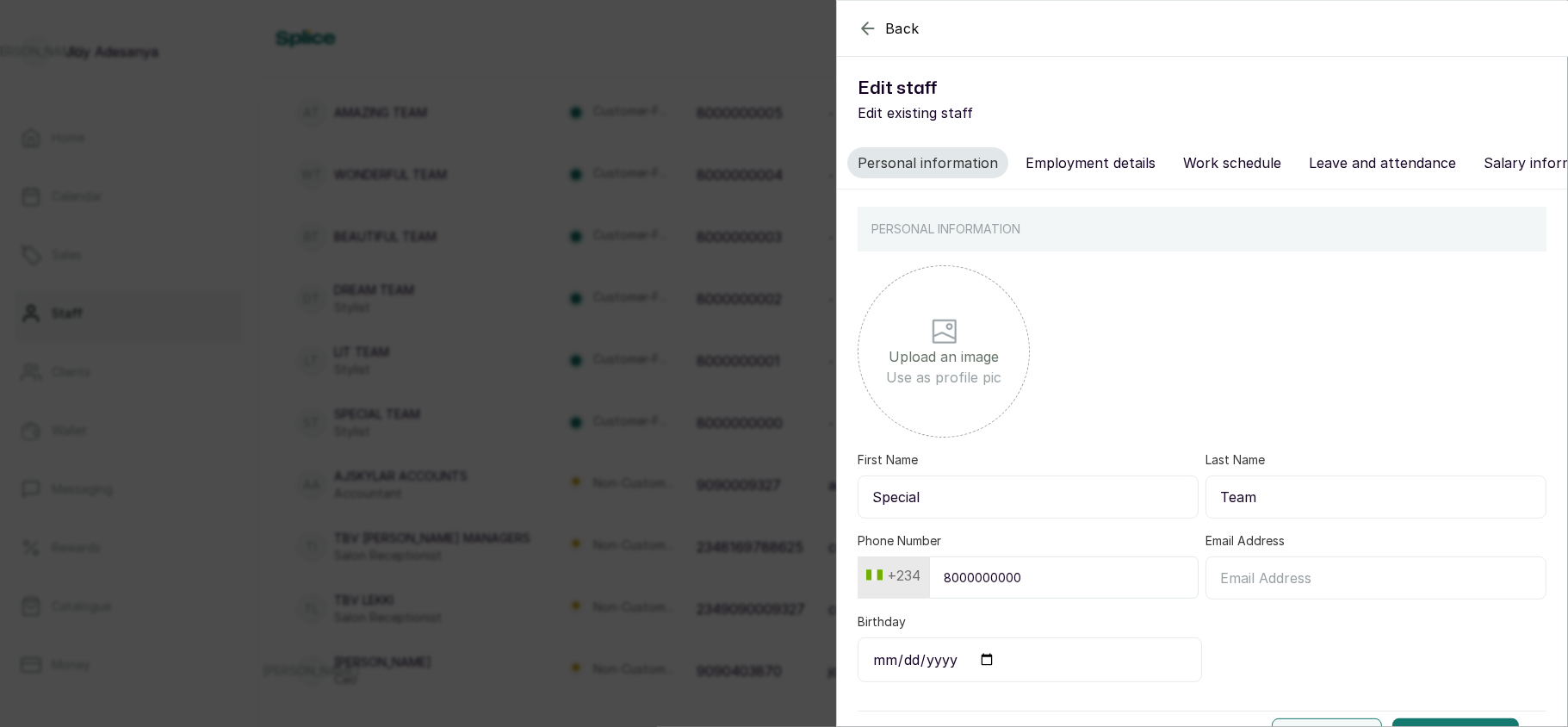
click at [1111, 165] on button "Employment details" at bounding box center [1090, 162] width 151 height 31
select select "stylist"
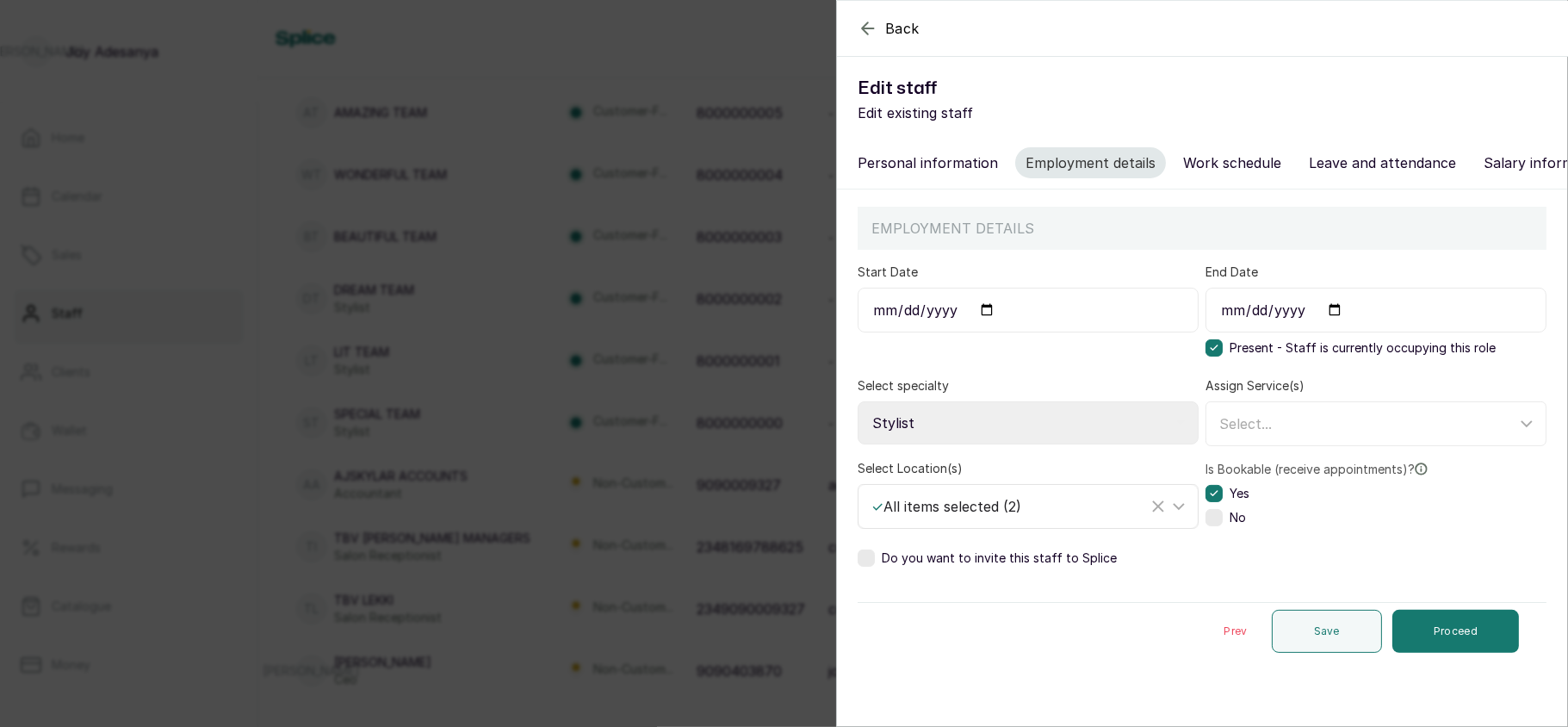
click at [1048, 516] on div "✓ All items selected ( 2 )" at bounding box center [1009, 506] width 276 height 20
click at [968, 597] on div "Select All" at bounding box center [1031, 587] width 322 height 20
click at [883, 593] on input "Select All" at bounding box center [877, 587] width 12 height 12
checkbox input "false"
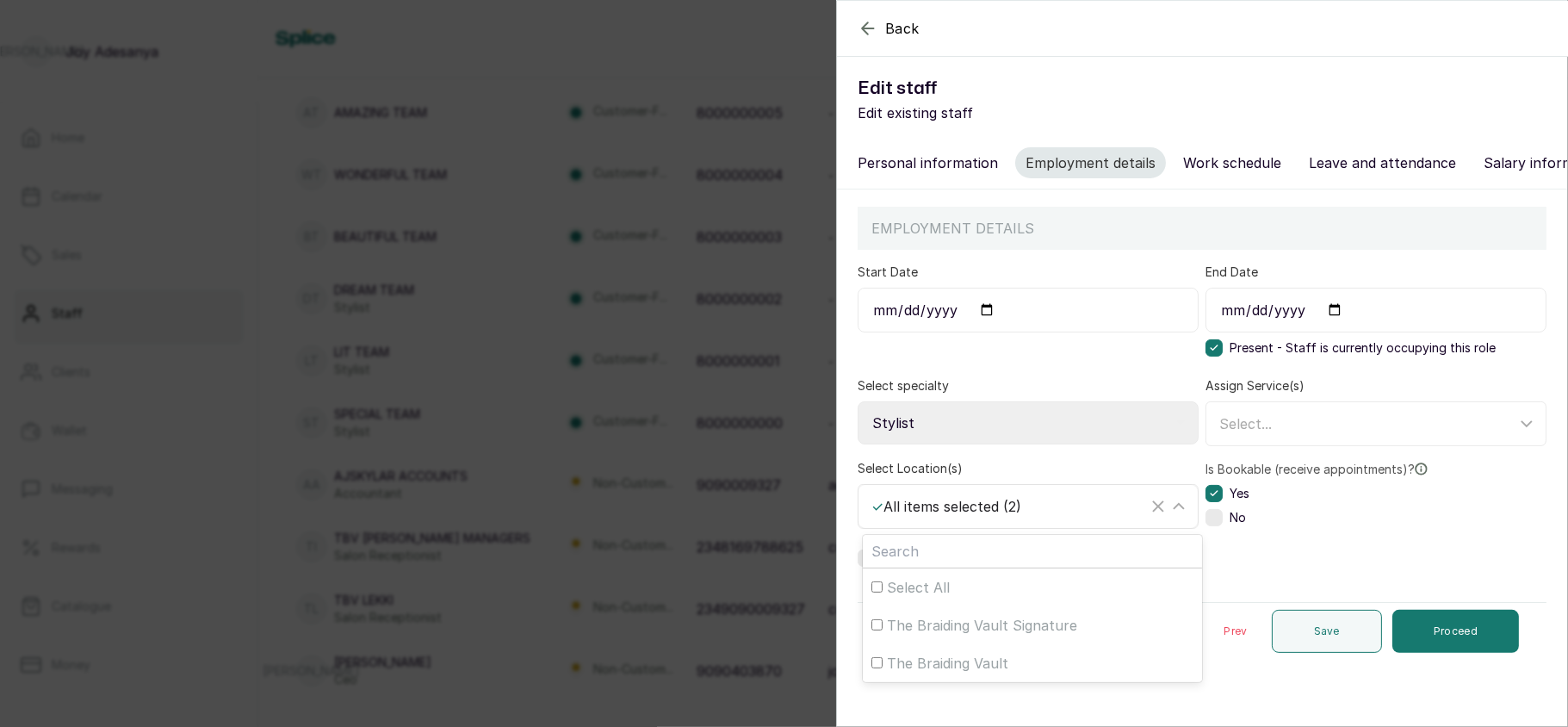
checkbox input "false"
click at [979, 635] on span "The Braiding Vault Signature" at bounding box center [981, 625] width 190 height 20
click at [883, 630] on input "The Braiding Vault Signature" at bounding box center [877, 625] width 12 height 12
checkbox input "true"
click at [1067, 518] on div "The Braiding Vault Signature" at bounding box center [1009, 506] width 276 height 24
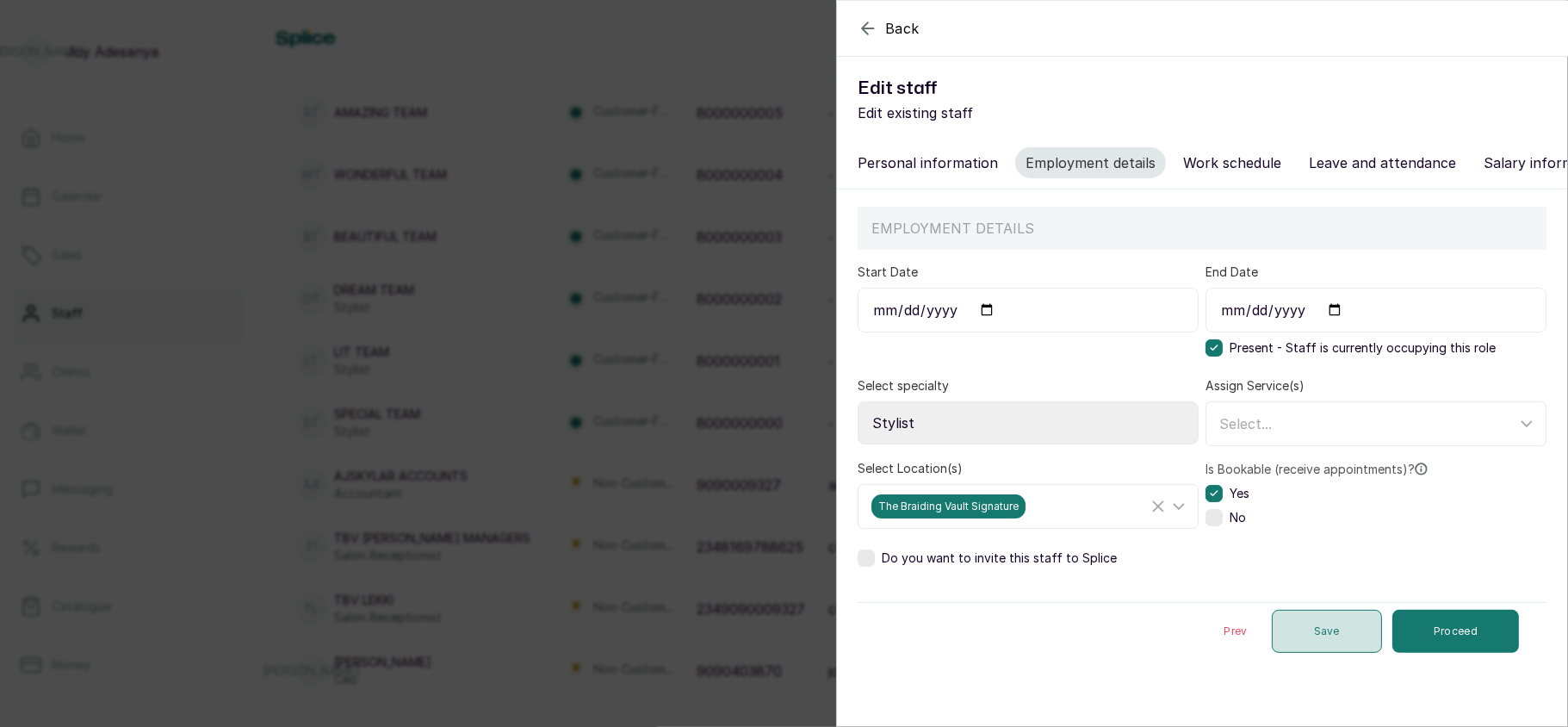
click at [1327, 653] on button "Save" at bounding box center [1326, 631] width 110 height 44
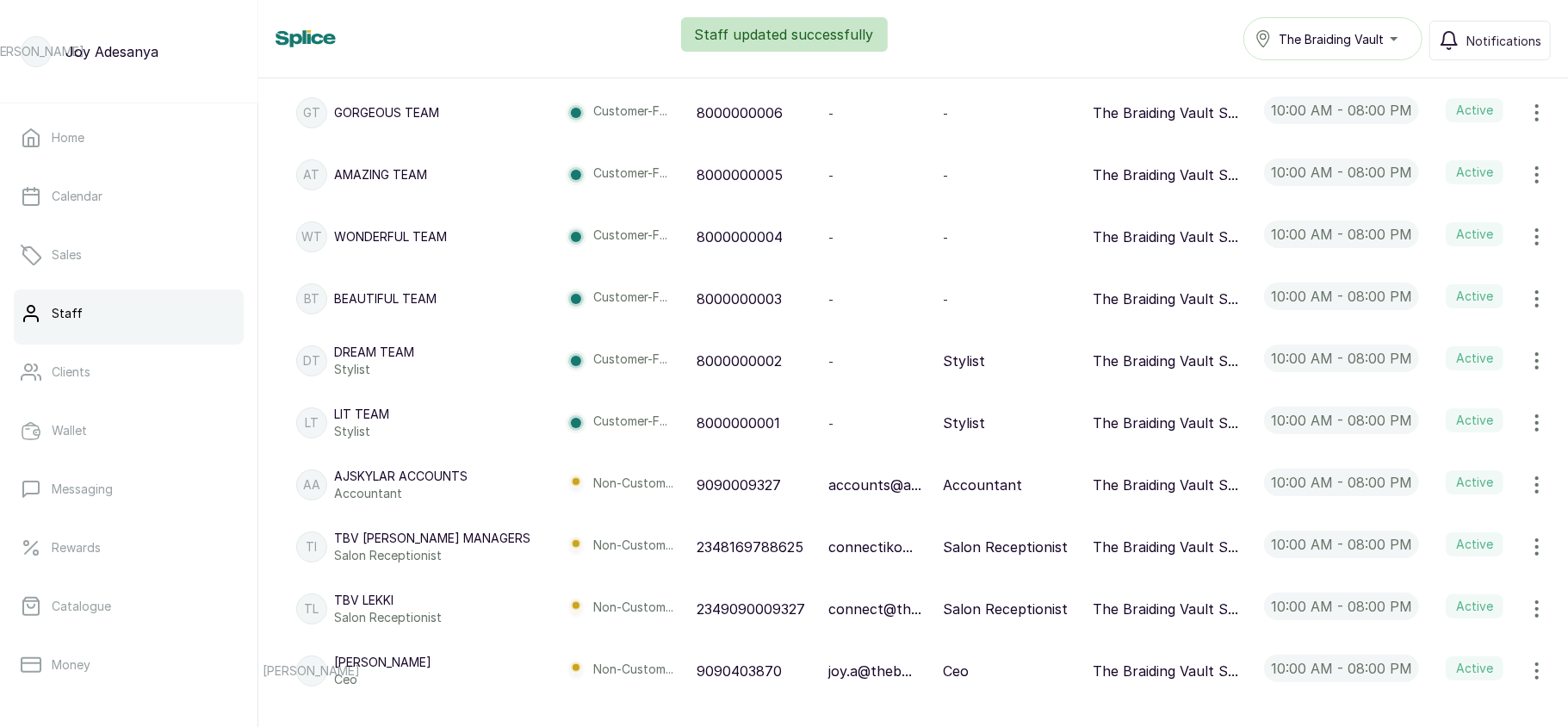
scroll to position [800, 0]
click at [1526, 423] on icon "button" at bounding box center [1536, 422] width 20 height 20
click at [1409, 466] on span "Edit" at bounding box center [1422, 470] width 25 height 20
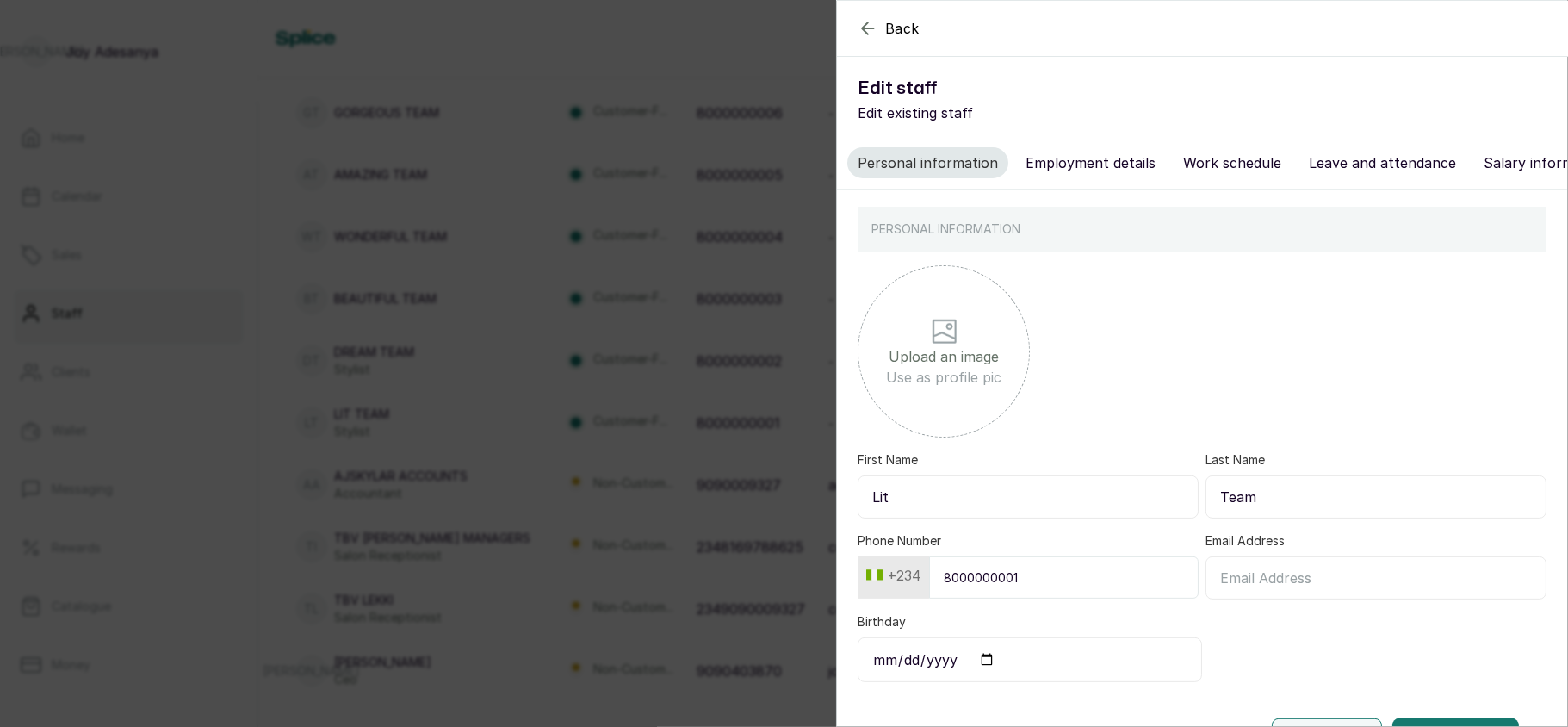
click at [1072, 162] on button "Employment details" at bounding box center [1090, 162] width 151 height 31
select select "stylist"
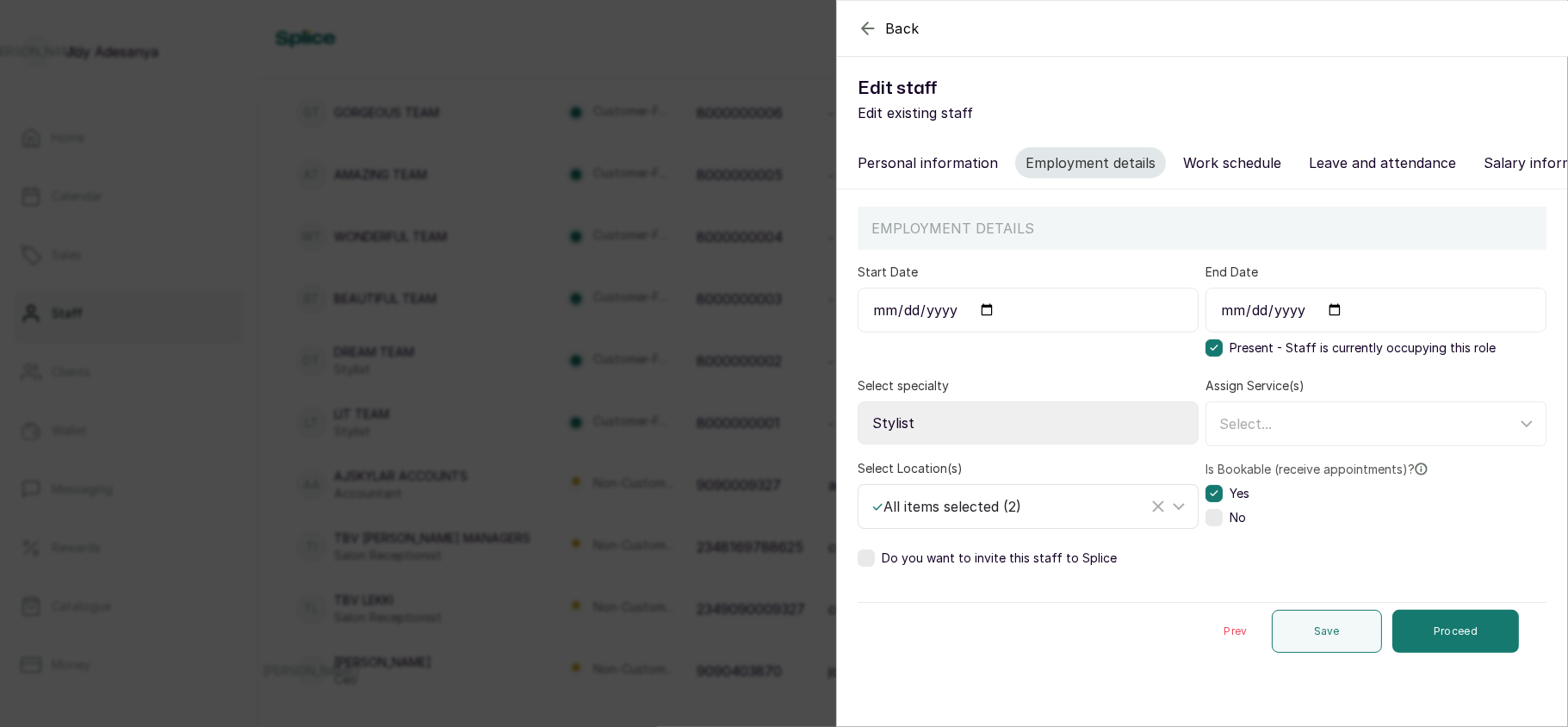
click at [1014, 513] on div "✓ All items selected ( 2 )" at bounding box center [1030, 507] width 334 height 33
click at [934, 597] on span "Select All" at bounding box center [917, 587] width 63 height 20
click at [883, 593] on input "Select All" at bounding box center [877, 587] width 12 height 12
checkbox input "false"
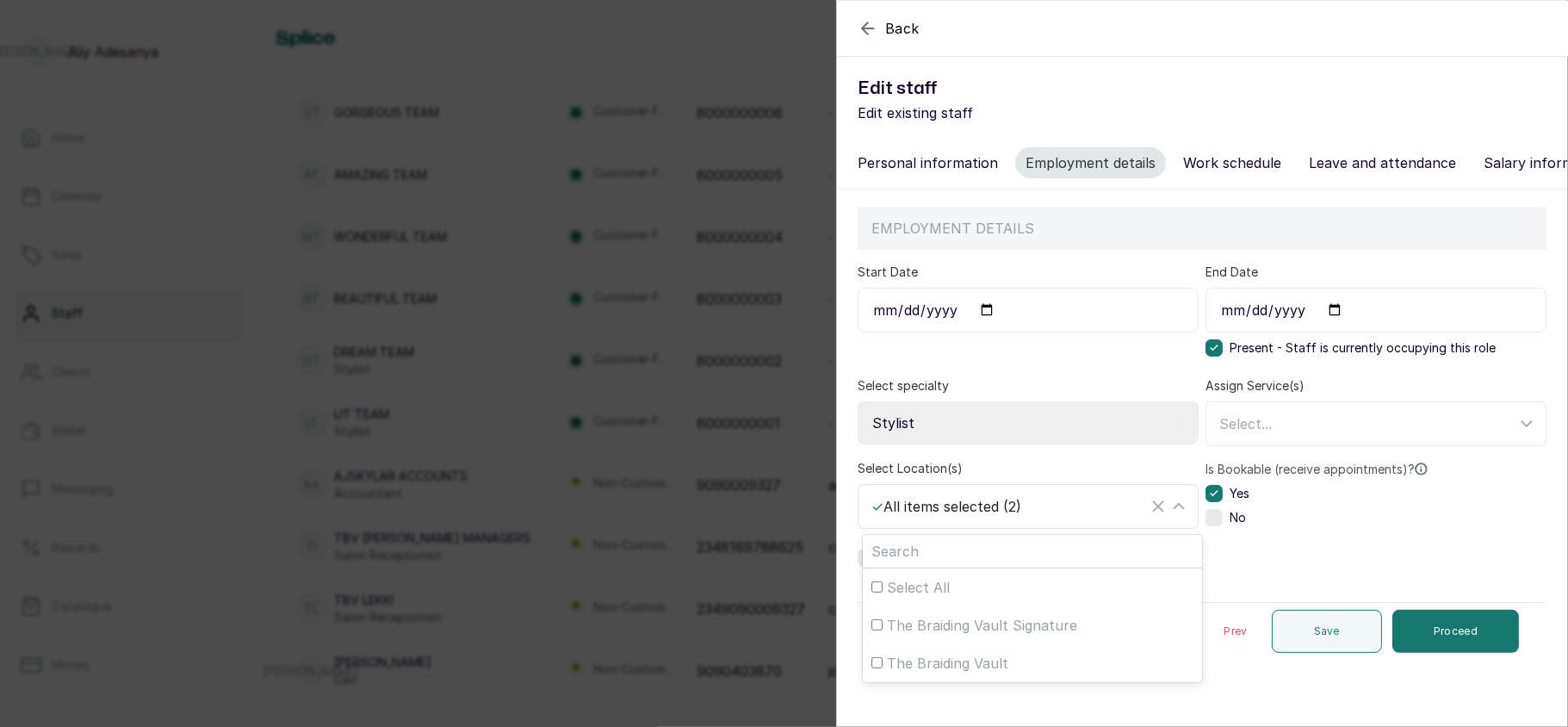
checkbox input "false"
click at [937, 635] on span "The Braiding Vault Signature" at bounding box center [981, 625] width 190 height 20
click at [883, 630] on input "The Braiding Vault Signature" at bounding box center [877, 625] width 12 height 12
click at [937, 635] on span "The Braiding Vault Signature" at bounding box center [981, 625] width 190 height 20
click at [883, 630] on input "The Braiding Vault Signature" at bounding box center [877, 625] width 12 height 12
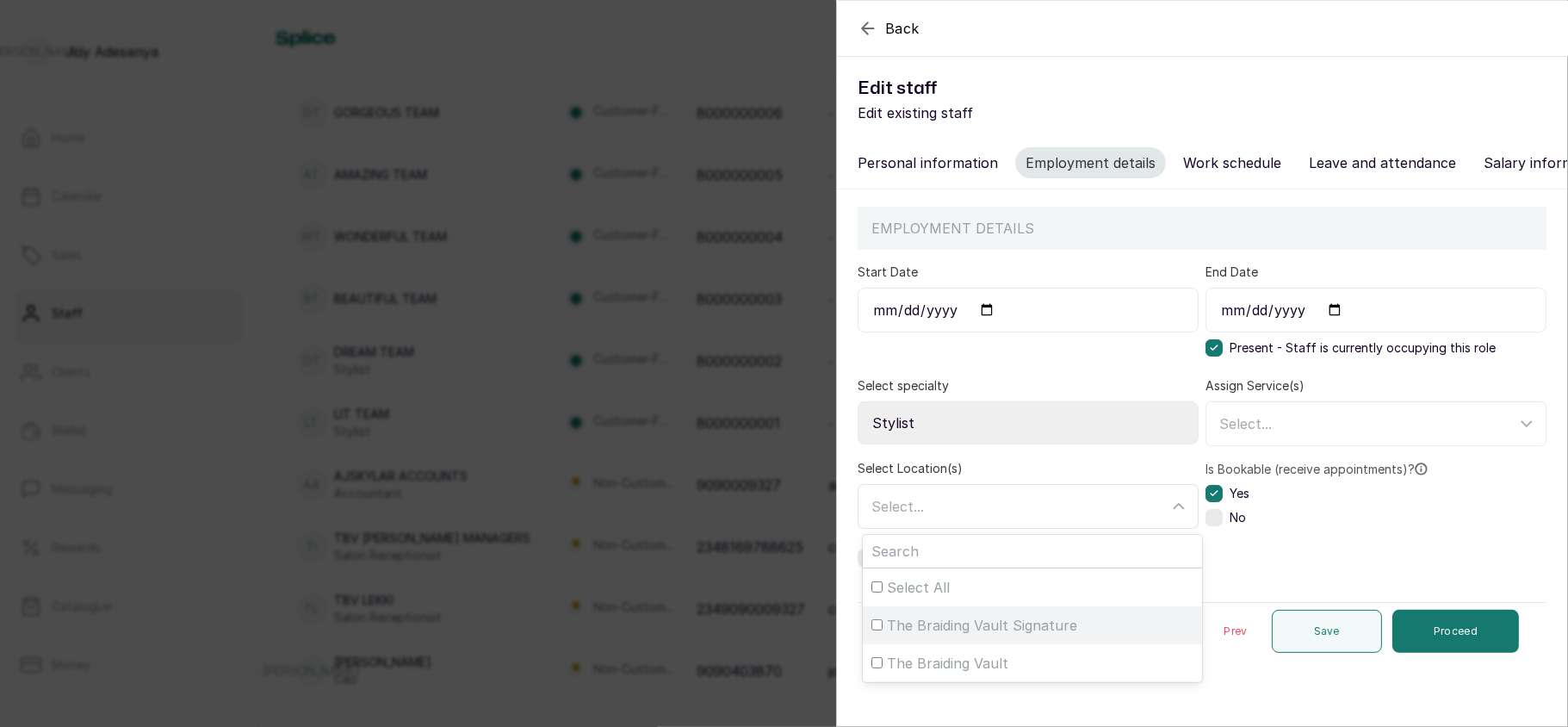
click at [947, 635] on span "The Braiding Vault Signature" at bounding box center [981, 625] width 190 height 20
click at [883, 630] on input "The Braiding Vault Signature" at bounding box center [877, 625] width 12 height 12
checkbox input "true"
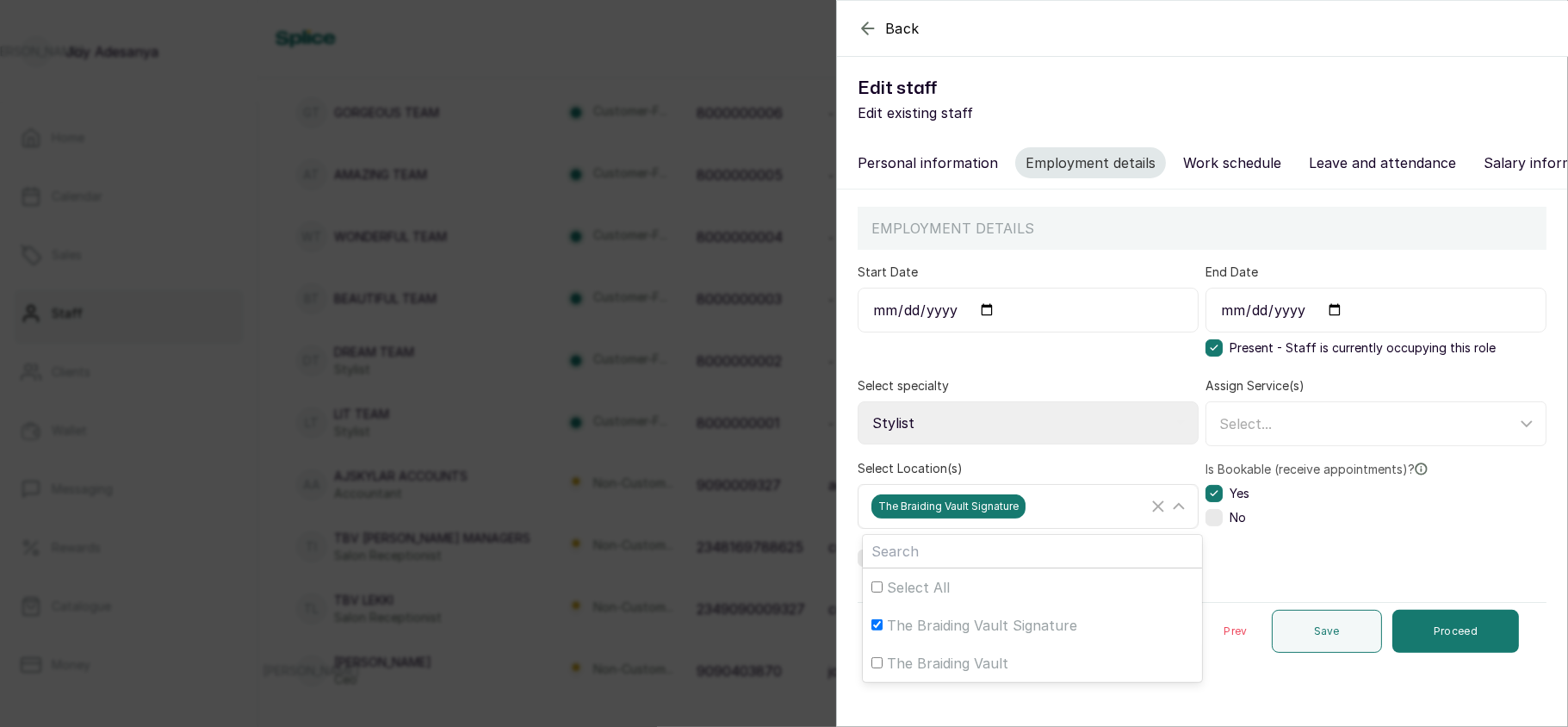
click at [1065, 518] on div "The Braiding Vault Signature" at bounding box center [1009, 506] width 276 height 24
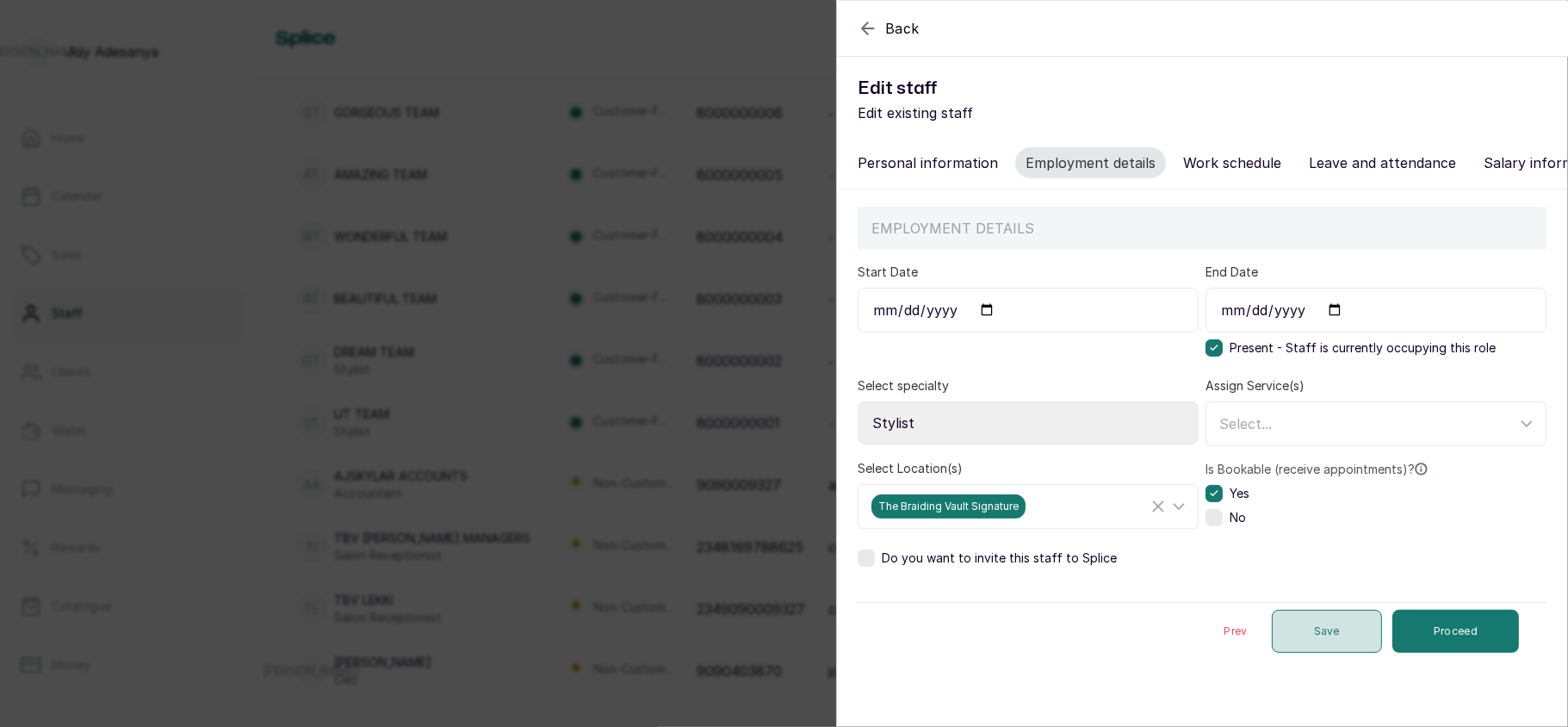
click at [1299, 653] on button "Save" at bounding box center [1326, 631] width 110 height 44
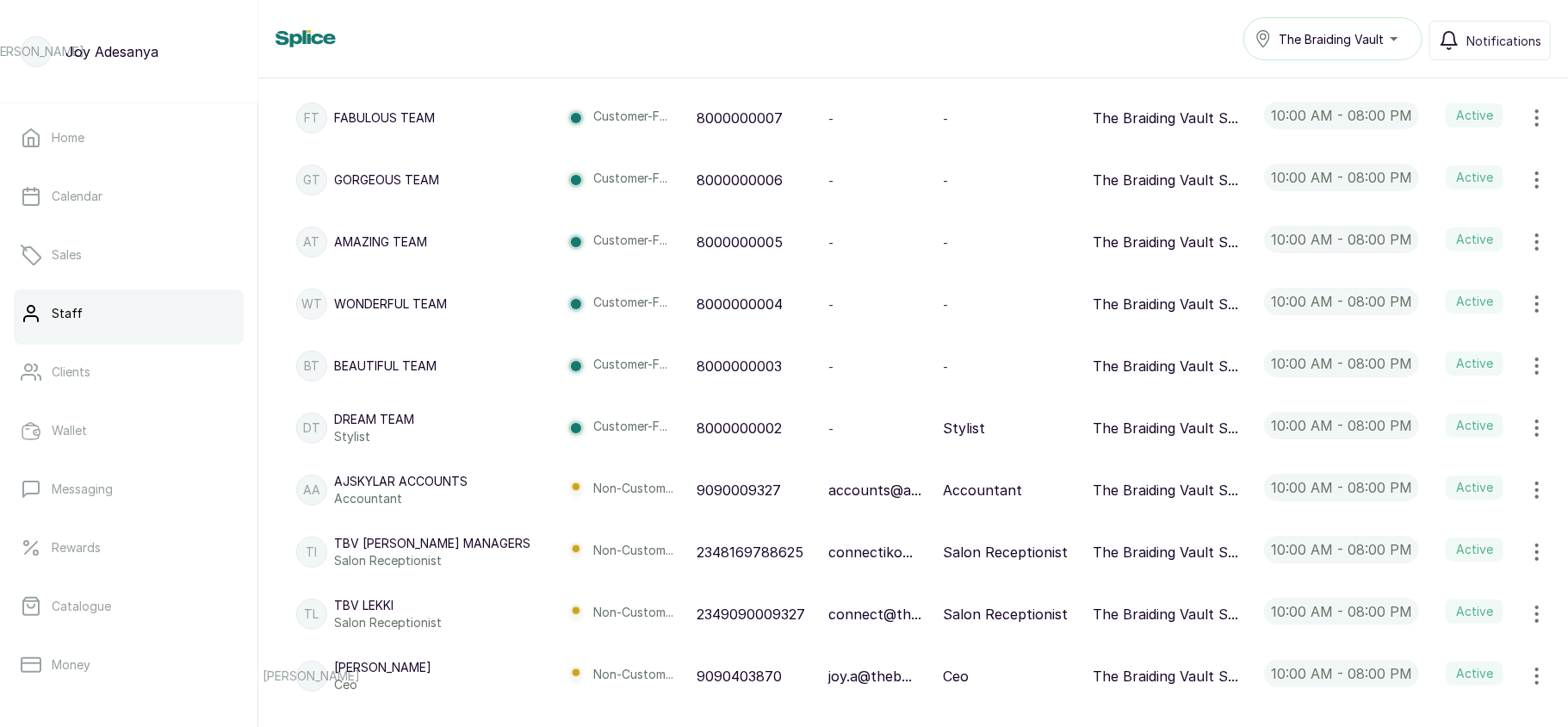
scroll to position [738, 0]
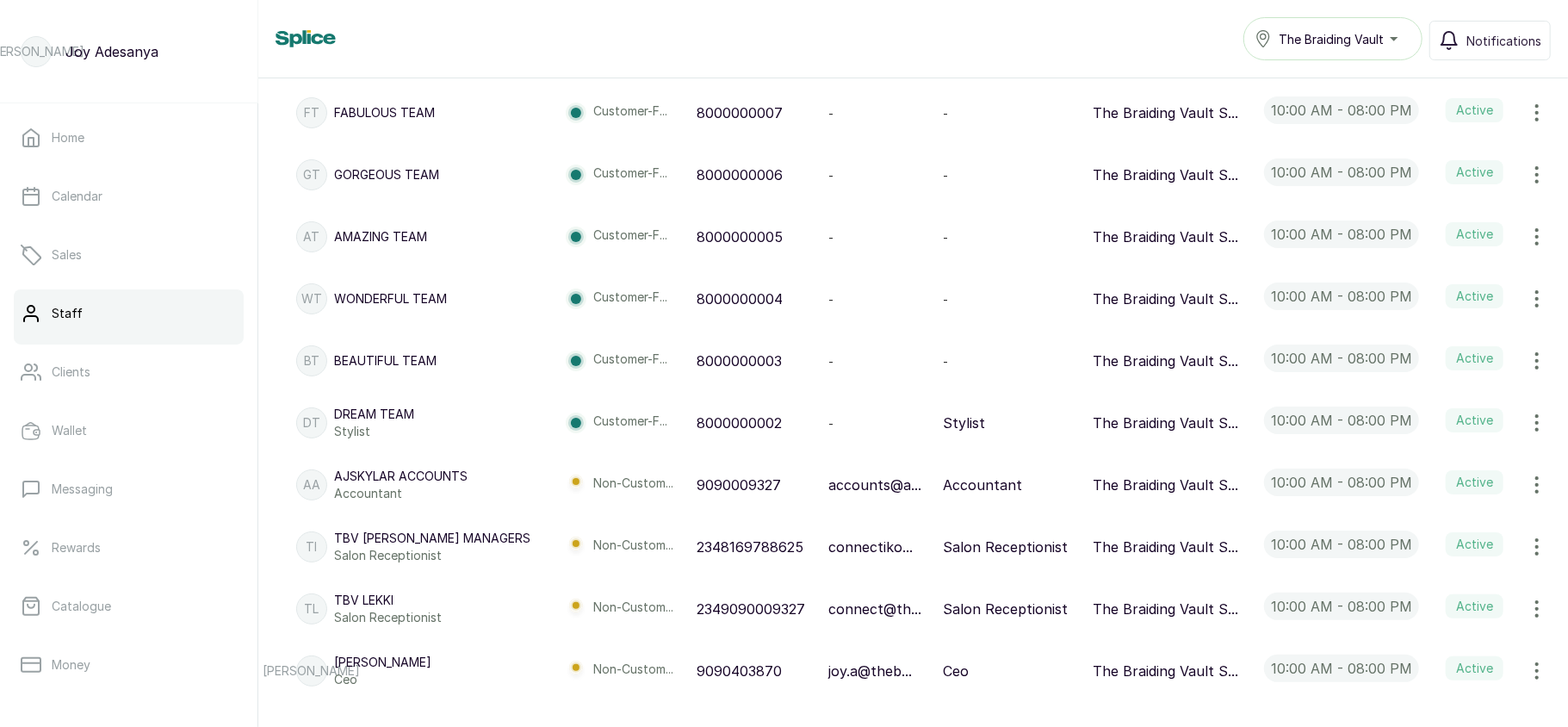
click at [1526, 421] on icon "button" at bounding box center [1536, 422] width 20 height 20
click at [1409, 467] on span "Edit" at bounding box center [1422, 470] width 25 height 20
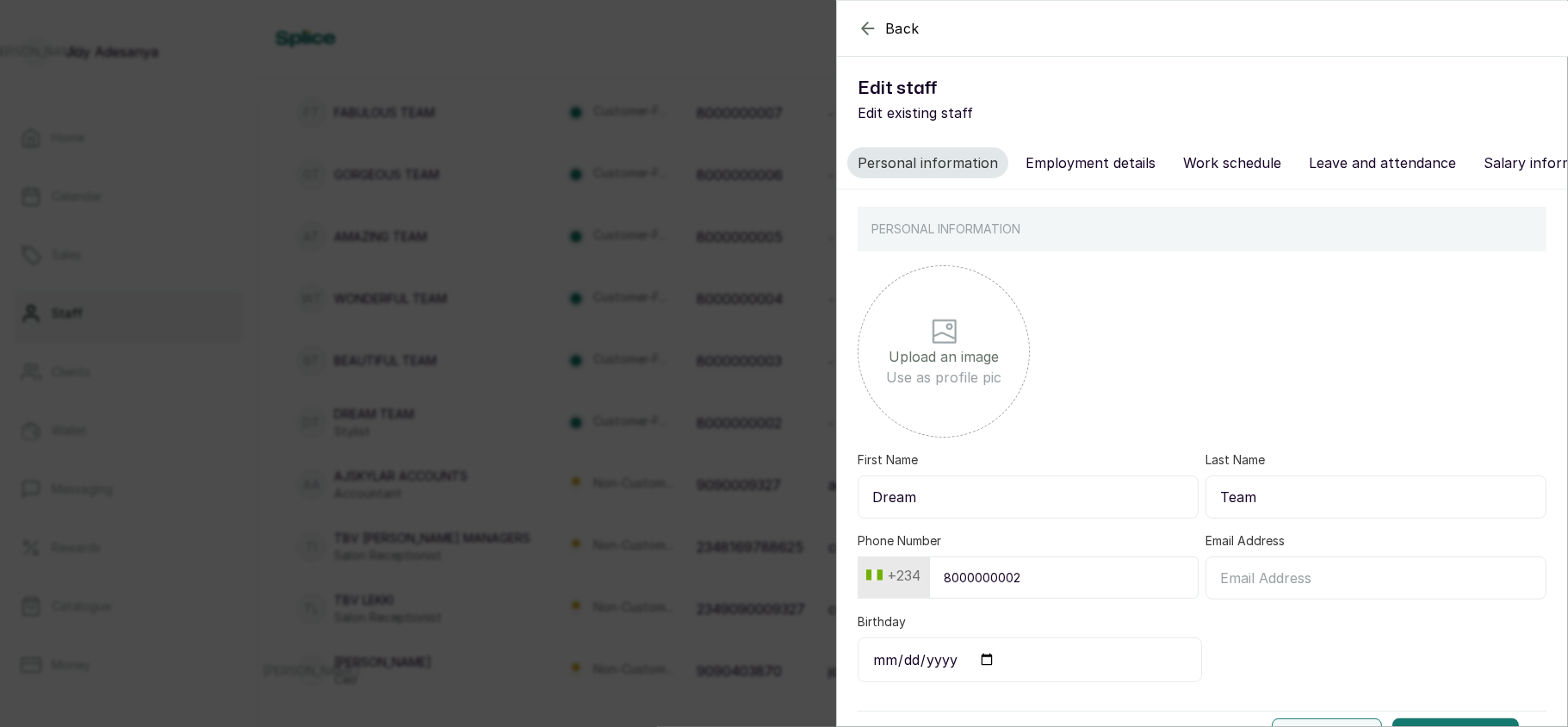
click at [1058, 160] on button "Employment details" at bounding box center [1090, 162] width 151 height 31
select select "stylist"
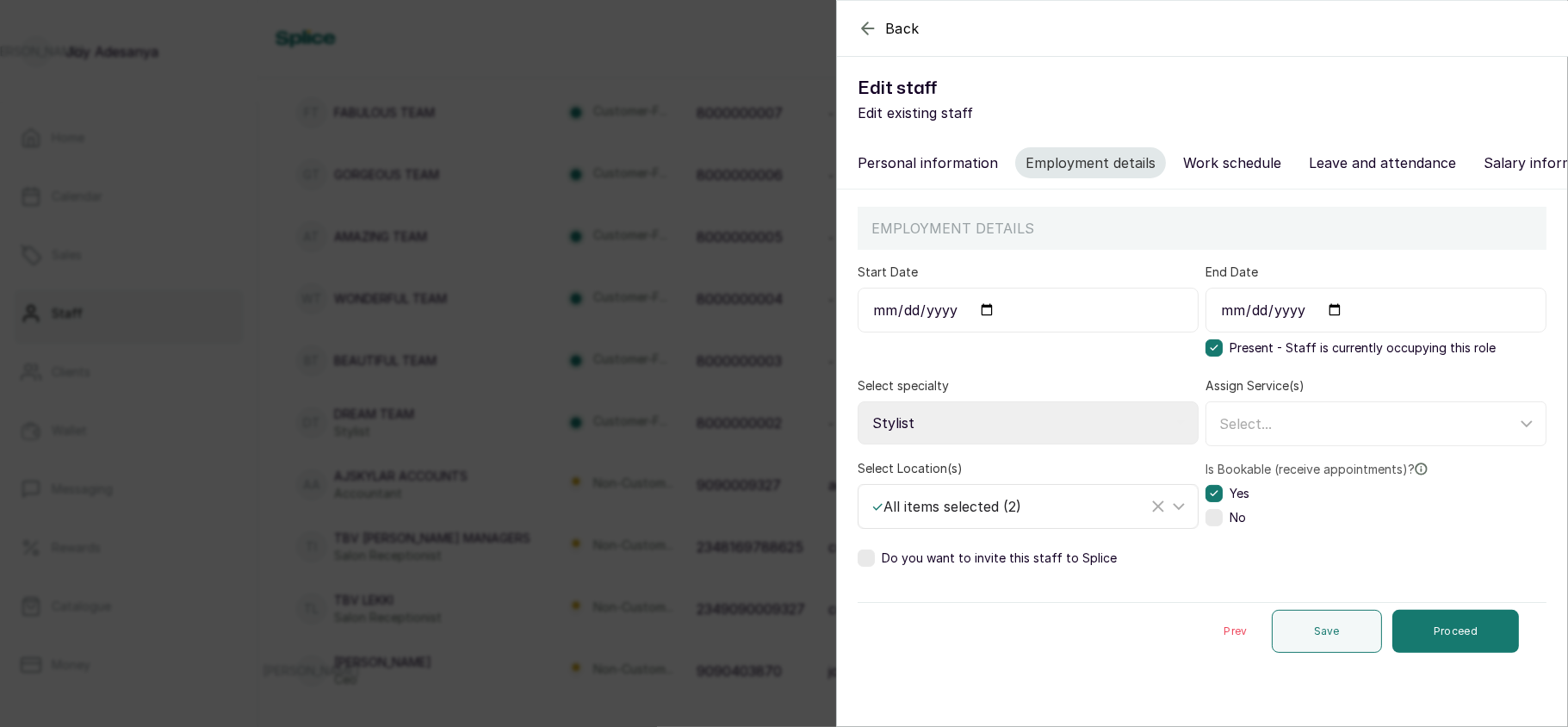
click at [1050, 516] on div "✓ All items selected ( 2 )" at bounding box center [1009, 506] width 276 height 20
click at [978, 632] on label "The Braiding Vault Signature" at bounding box center [1031, 625] width 339 height 38
click at [883, 630] on input "The Braiding Vault Signature" at bounding box center [877, 625] width 12 height 12
checkbox input "false"
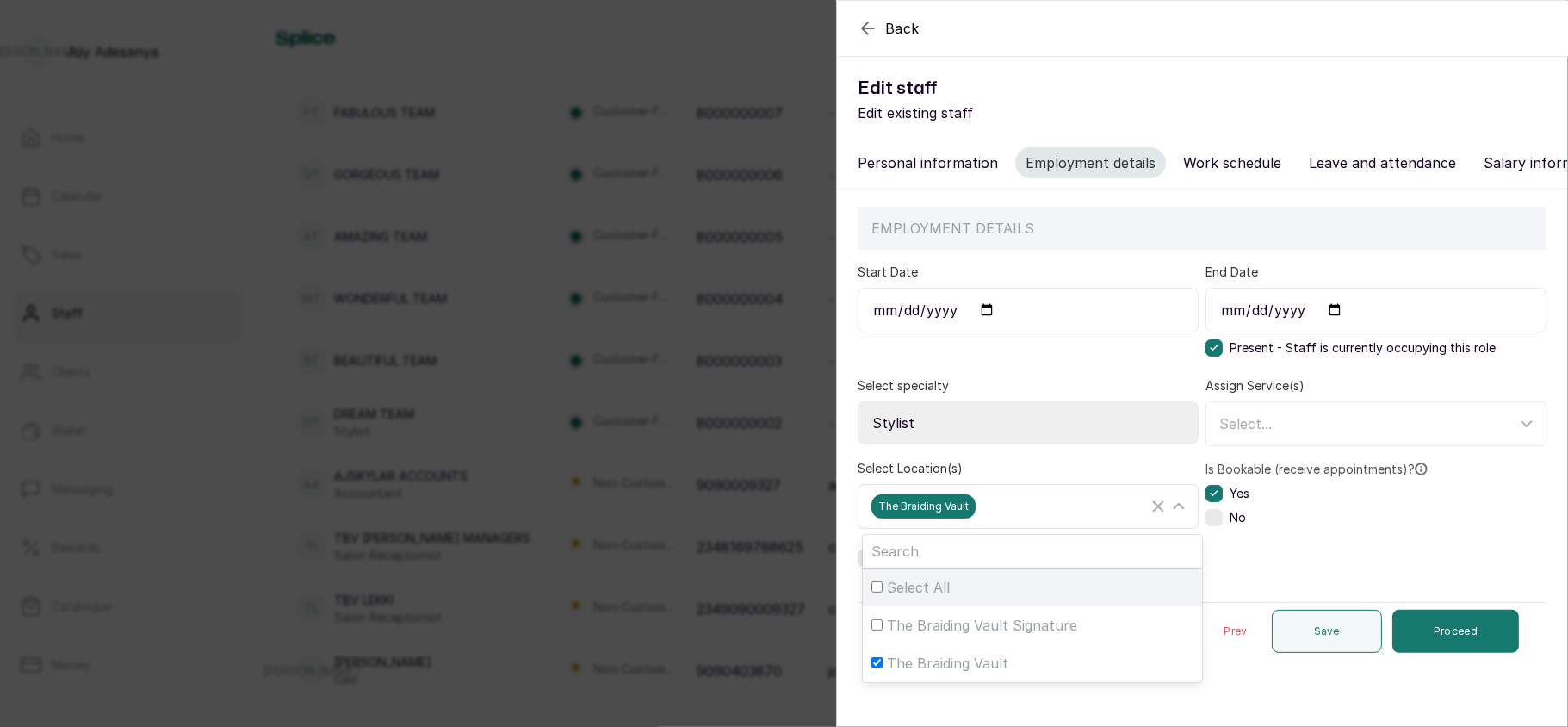
click at [961, 597] on div "Select All" at bounding box center [1031, 587] width 322 height 20
click at [883, 593] on input "Select All" at bounding box center [877, 587] width 12 height 12
checkbox input "true"
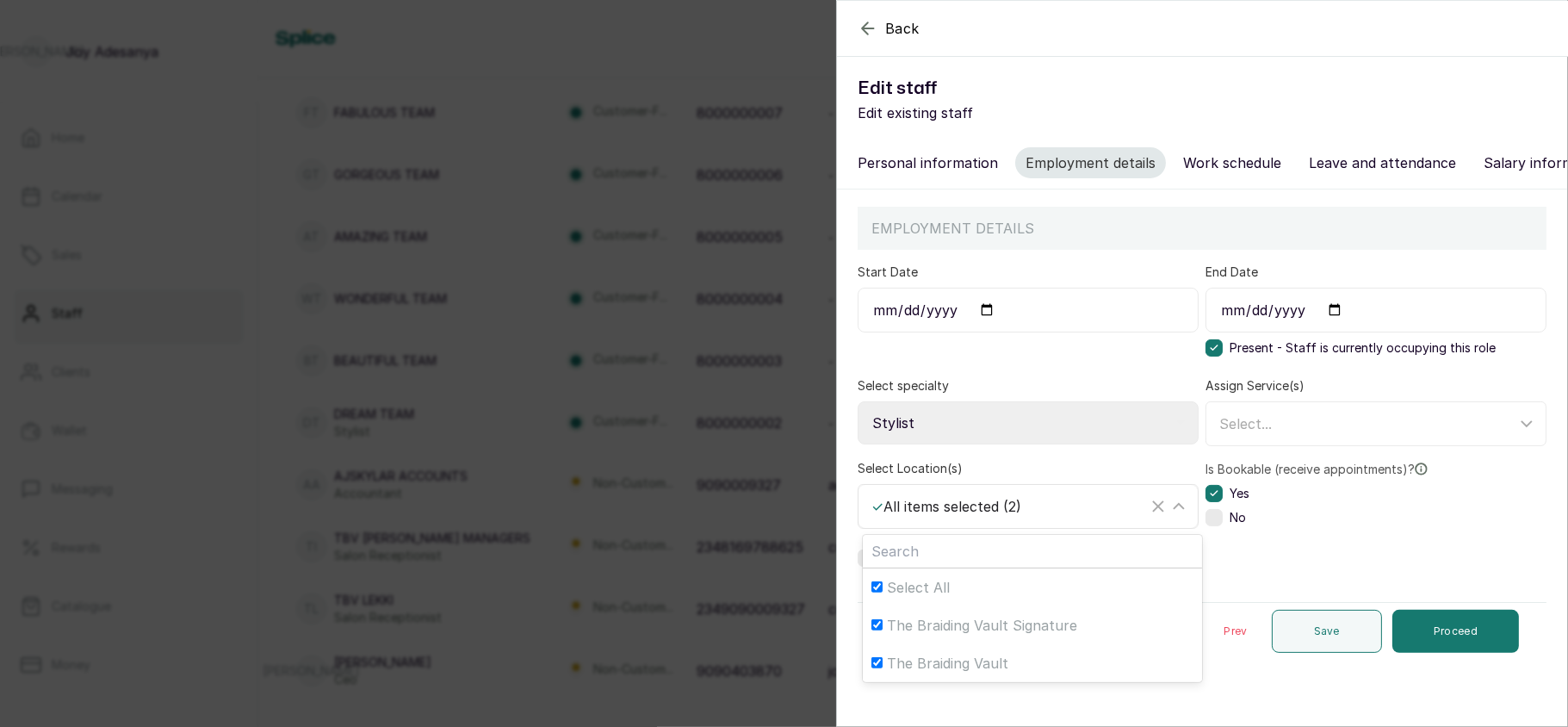
click at [961, 597] on div "Select All" at bounding box center [1031, 587] width 322 height 20
click at [883, 593] on input "Select All" at bounding box center [877, 587] width 12 height 12
checkbox input "false"
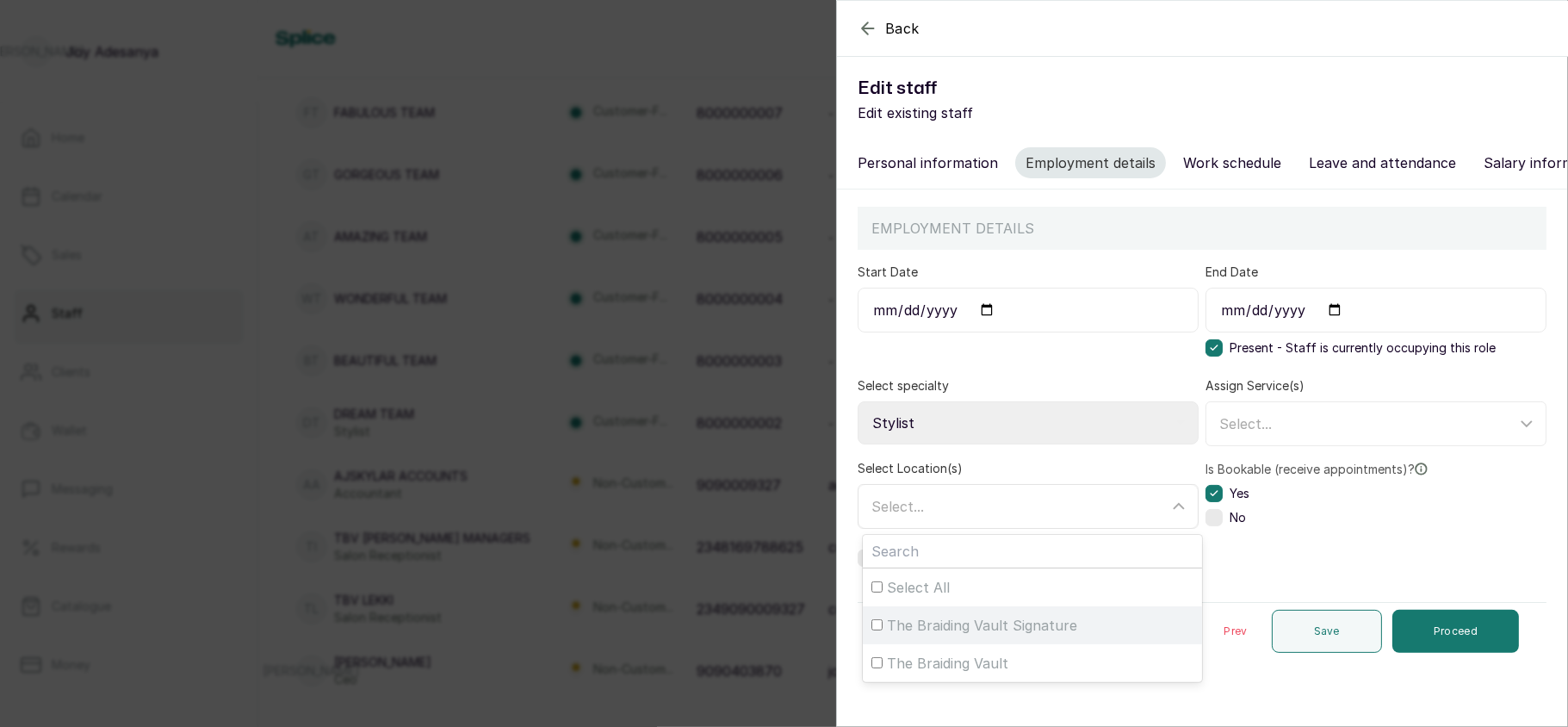
click at [965, 635] on span "The Braiding Vault Signature" at bounding box center [981, 625] width 190 height 20
click at [883, 630] on input "The Braiding Vault Signature" at bounding box center [877, 625] width 12 height 12
checkbox input "true"
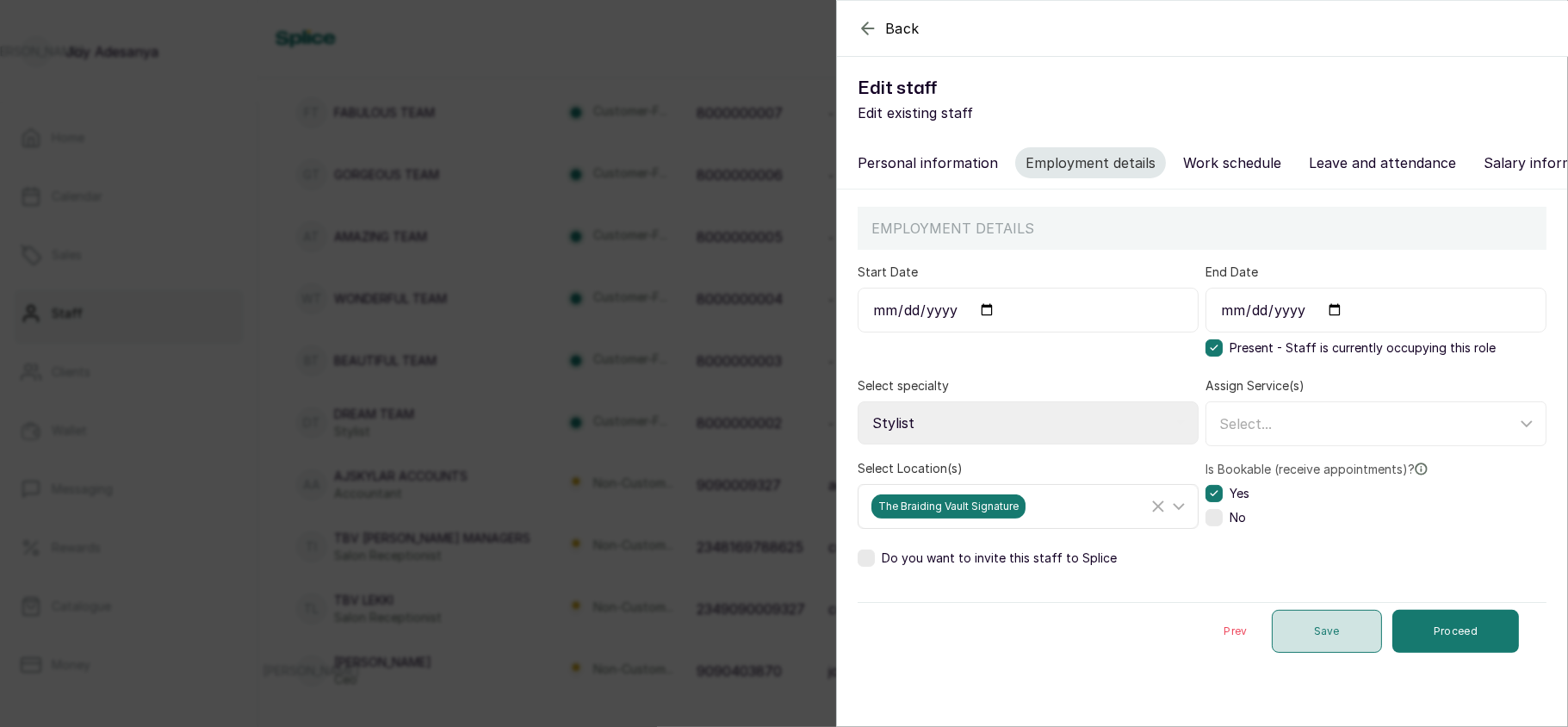
click at [1305, 646] on button "Save" at bounding box center [1326, 631] width 110 height 44
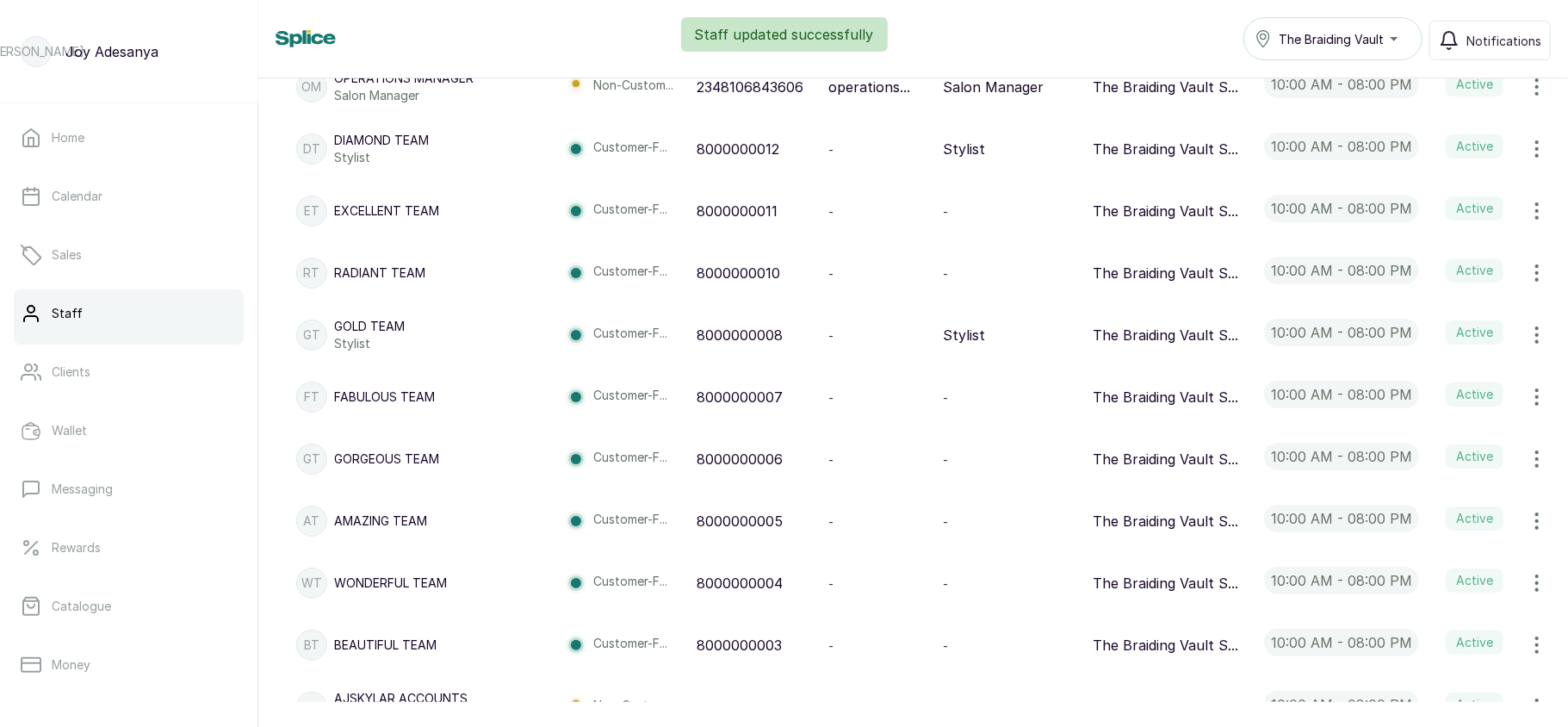
scroll to position [452, 0]
click at [1526, 338] on icon "button" at bounding box center [1536, 335] width 20 height 20
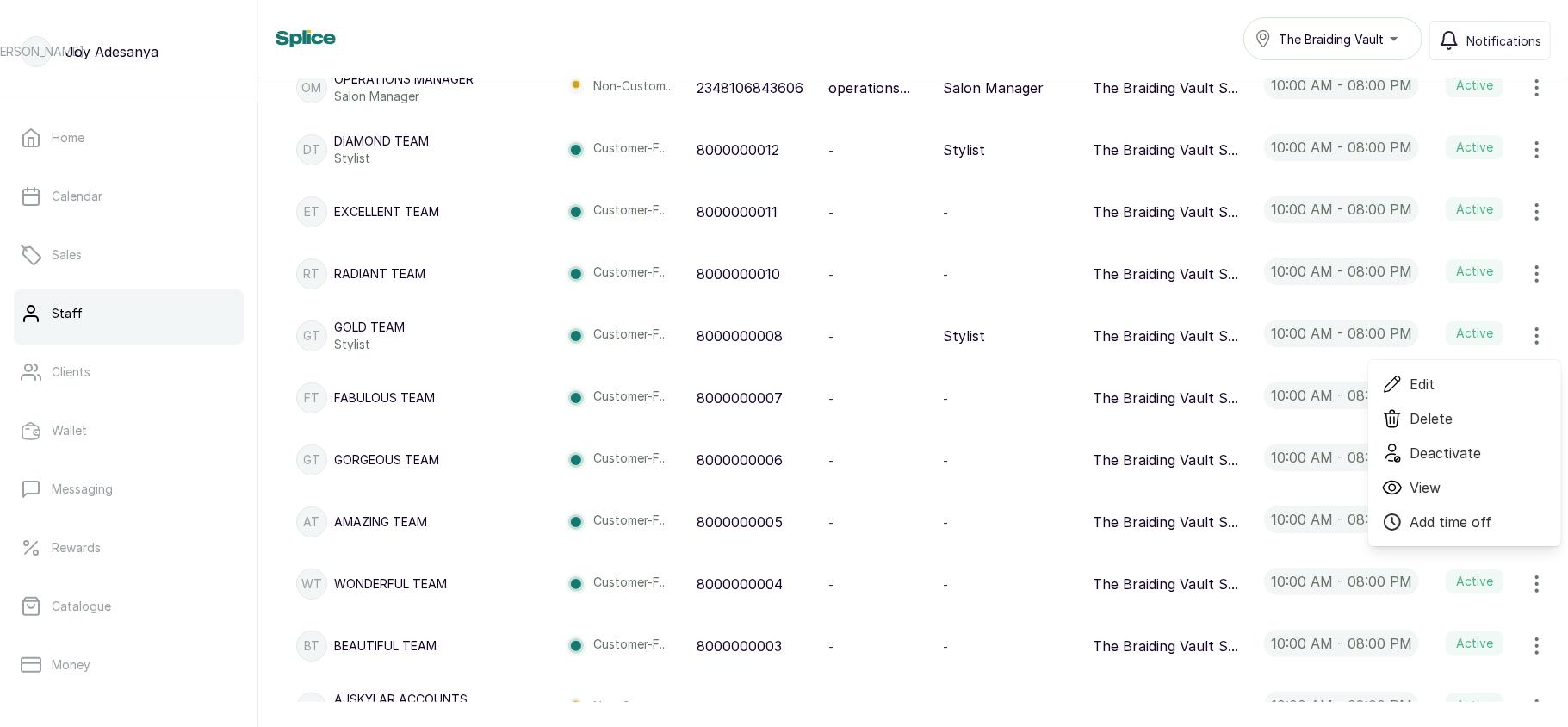
click at [1381, 379] on icon at bounding box center [1391, 383] width 20 height 20
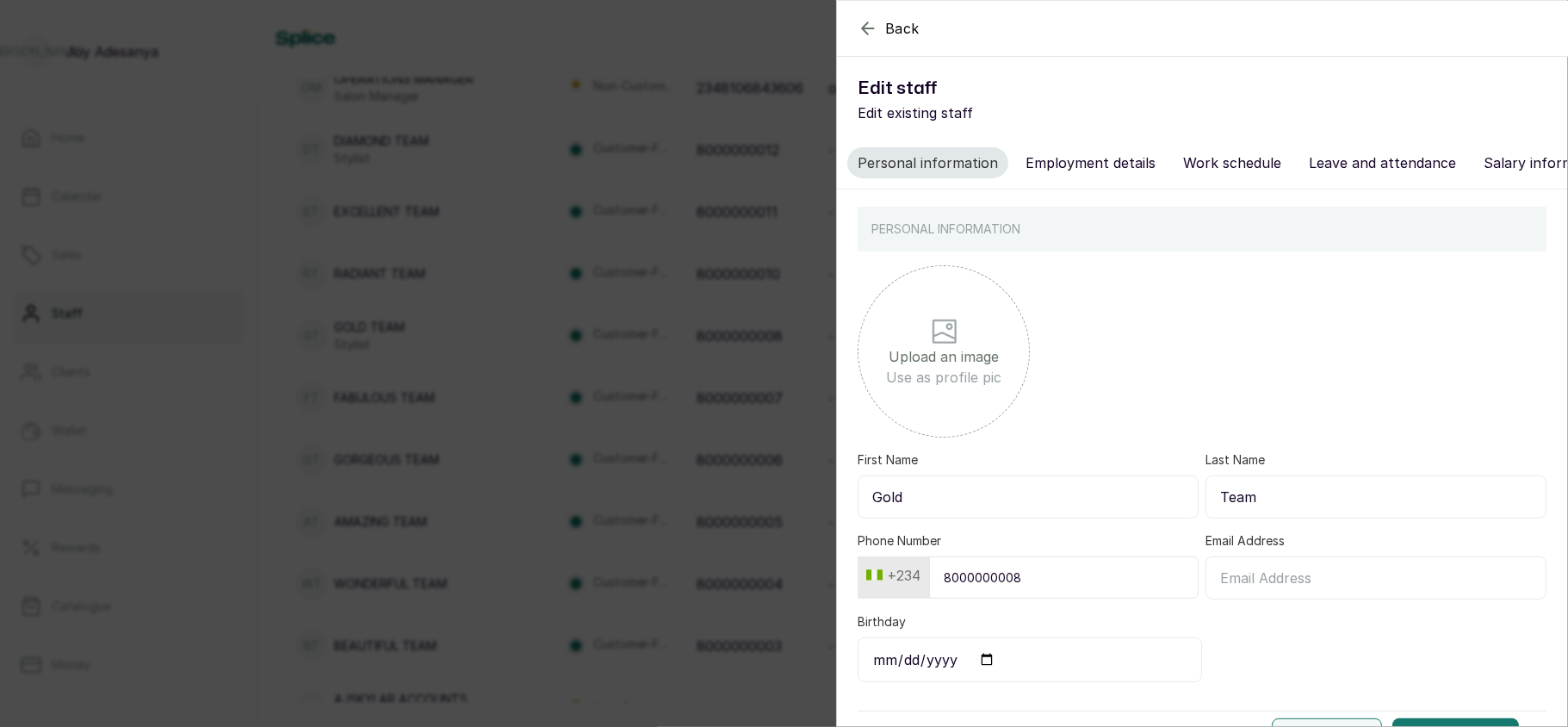
scroll to position [62, 0]
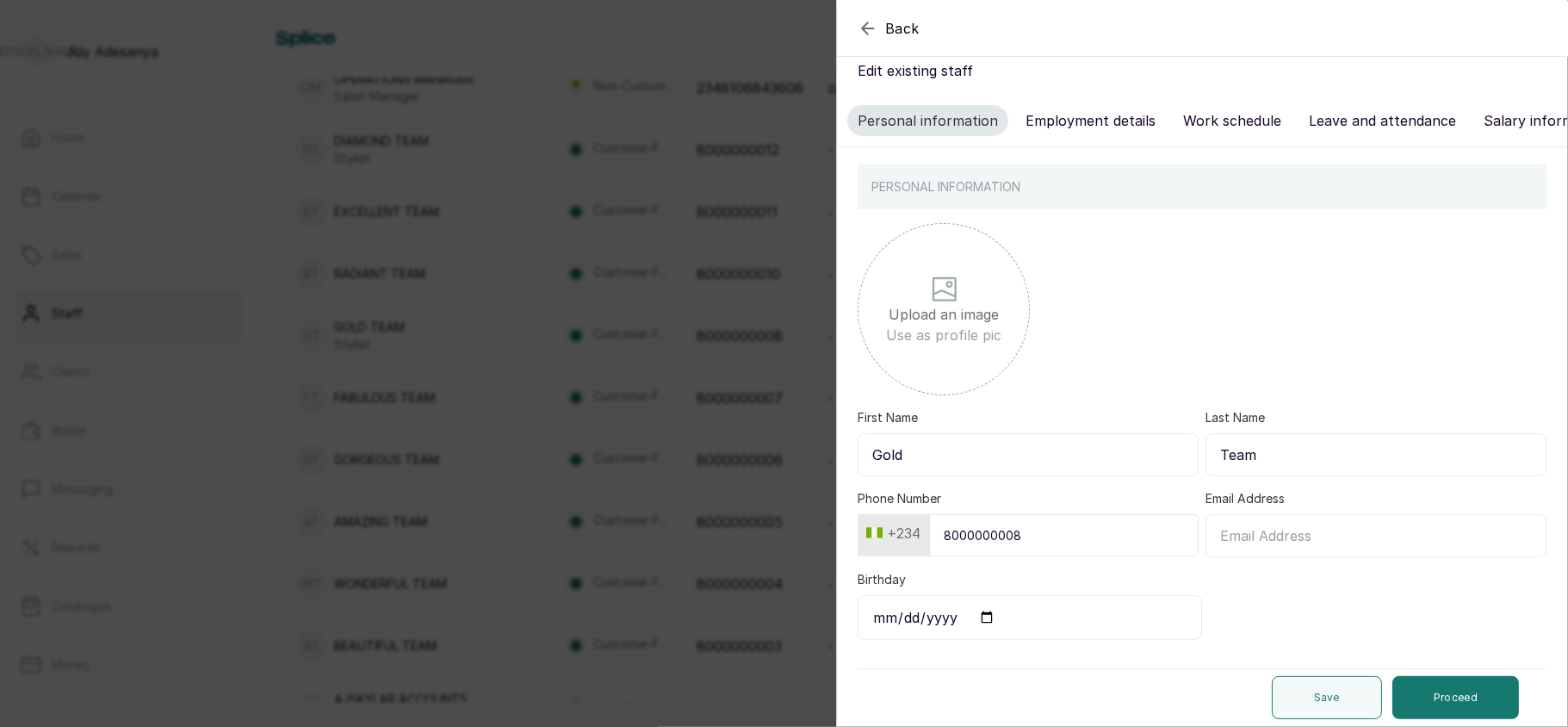
click at [1072, 121] on div "Personal information Employment details Work schedule Leave and attendance Sala…" at bounding box center [1202, 121] width 730 height 52
click at [1079, 110] on button "Employment details" at bounding box center [1090, 121] width 151 height 31
select select "stylist"
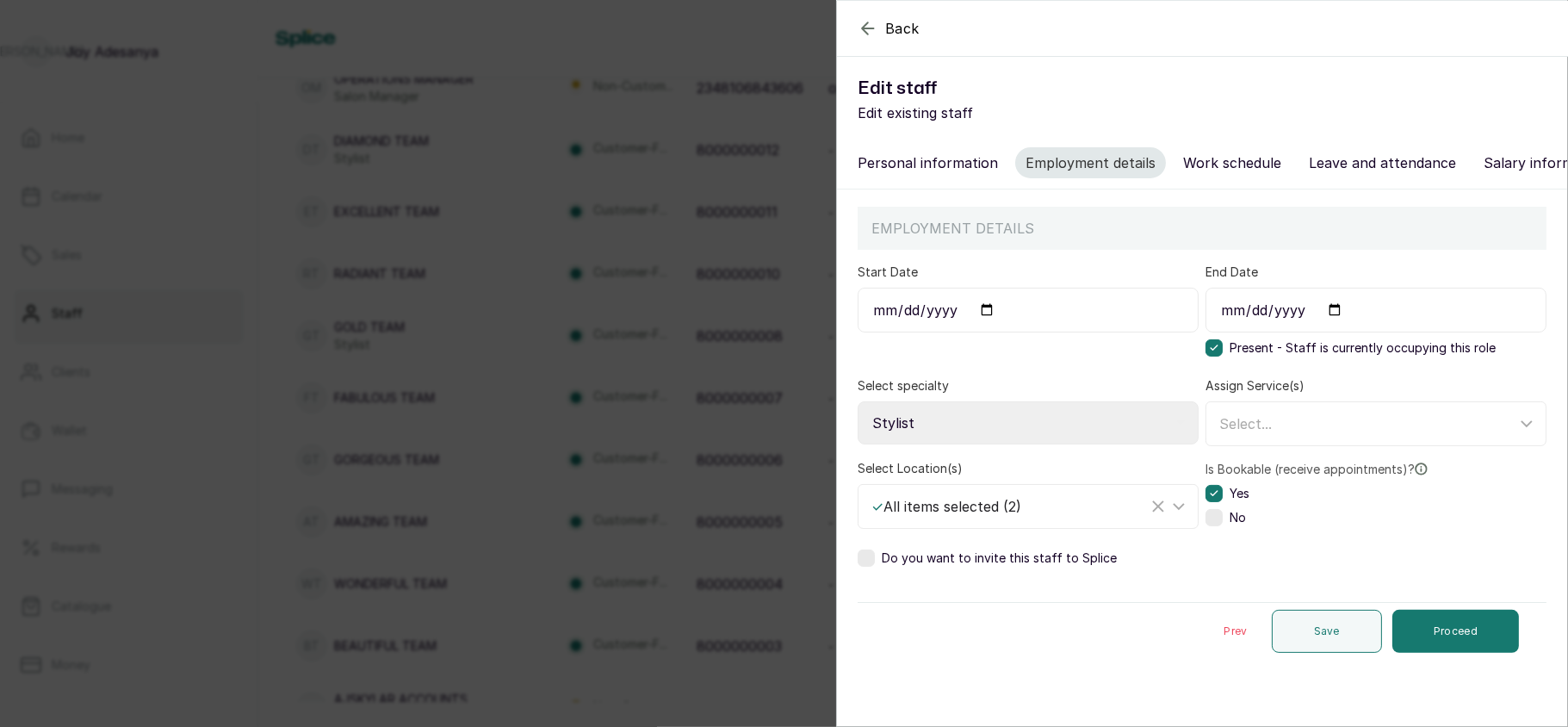
scroll to position [0, 0]
click at [1056, 516] on div "✓ All items selected ( 2 )" at bounding box center [1009, 506] width 276 height 20
click at [987, 597] on div "Select All" at bounding box center [1031, 587] width 322 height 20
click at [883, 593] on input "Select All" at bounding box center [877, 587] width 12 height 12
checkbox input "false"
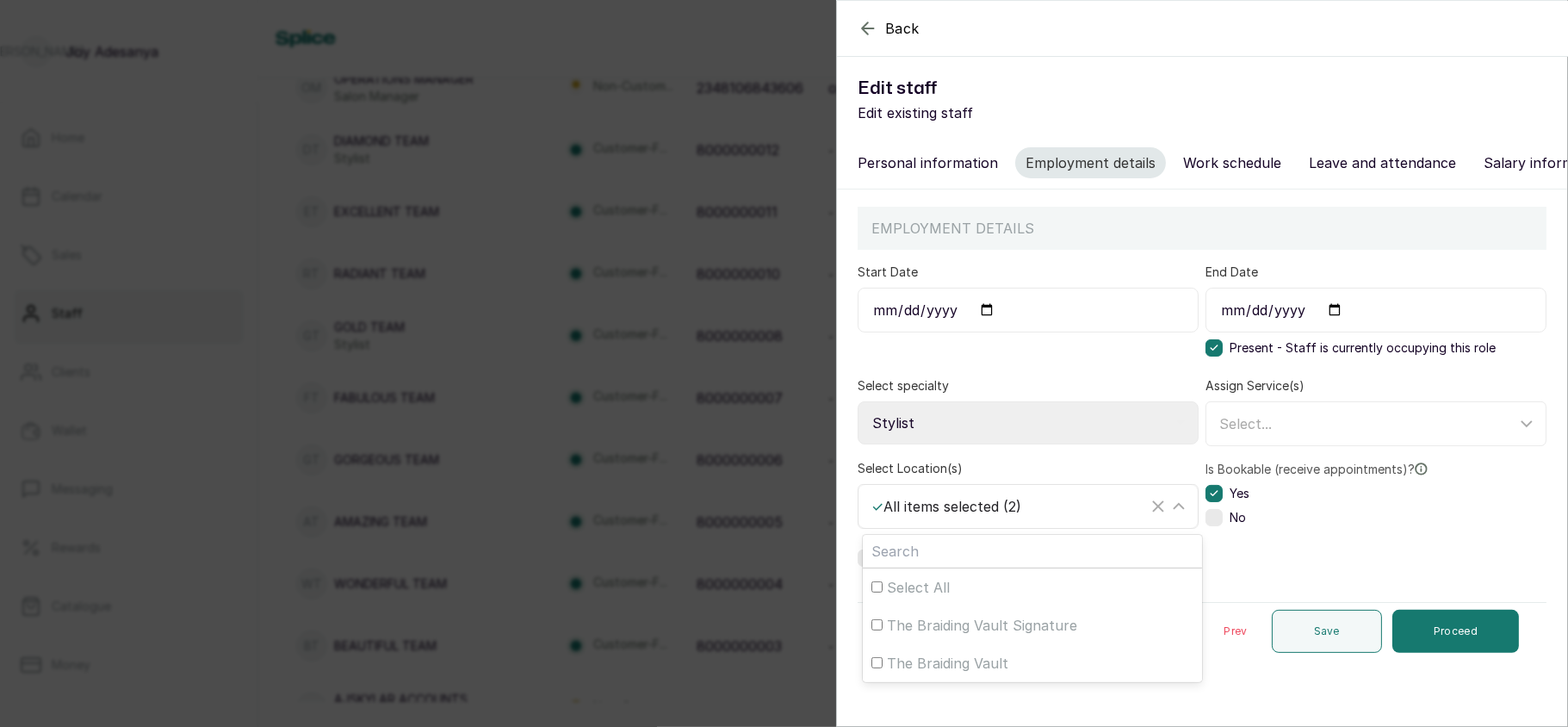
checkbox input "false"
click at [986, 635] on span "The Braiding Vault Signature" at bounding box center [981, 625] width 190 height 20
click at [883, 630] on input "The Braiding Vault Signature" at bounding box center [877, 625] width 12 height 12
checkbox input "true"
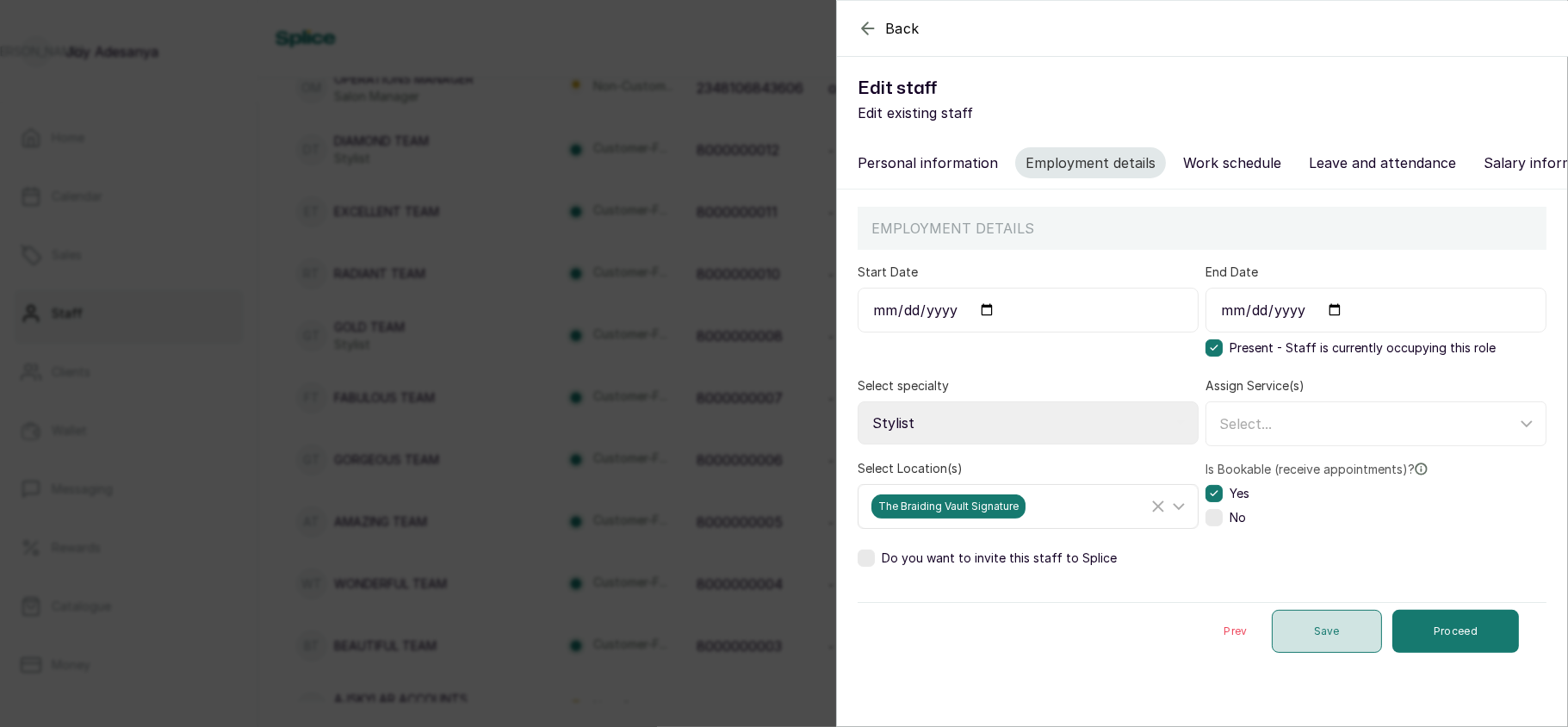
click at [1292, 639] on button "Save" at bounding box center [1326, 631] width 110 height 44
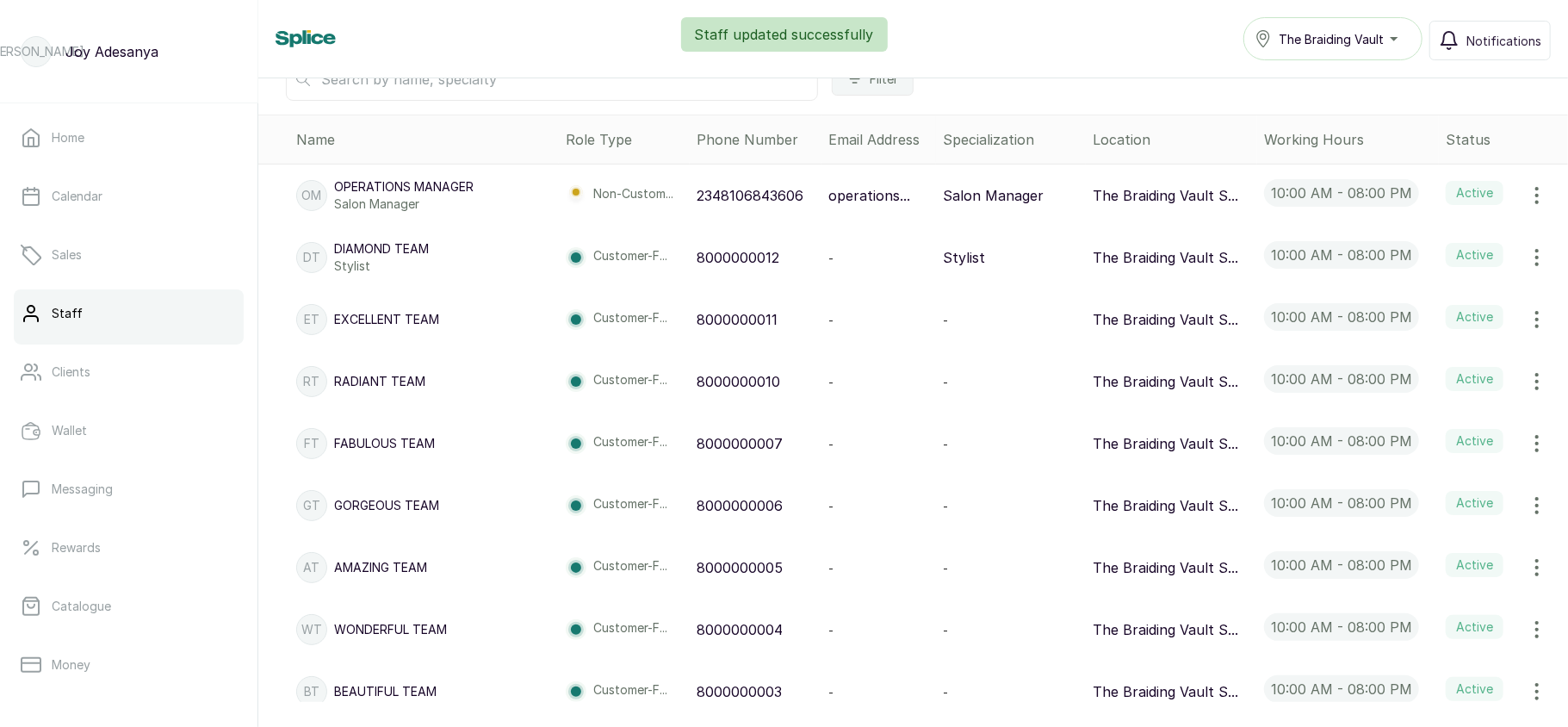
scroll to position [342, 0]
click at [1526, 256] on icon "button" at bounding box center [1536, 258] width 20 height 20
click at [1381, 310] on icon at bounding box center [1391, 306] width 20 height 20
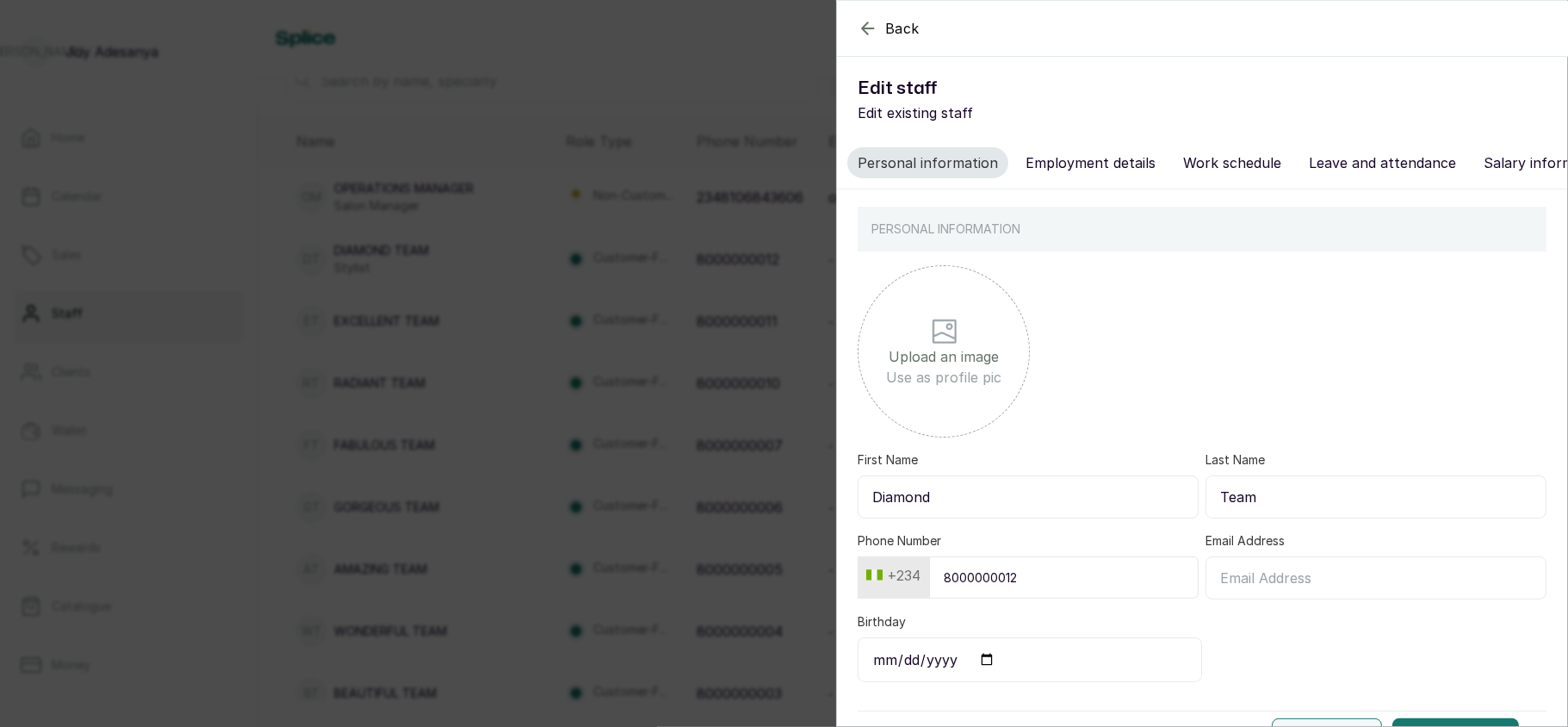
click at [1110, 159] on button "Employment details" at bounding box center [1090, 162] width 151 height 31
select select "stylist"
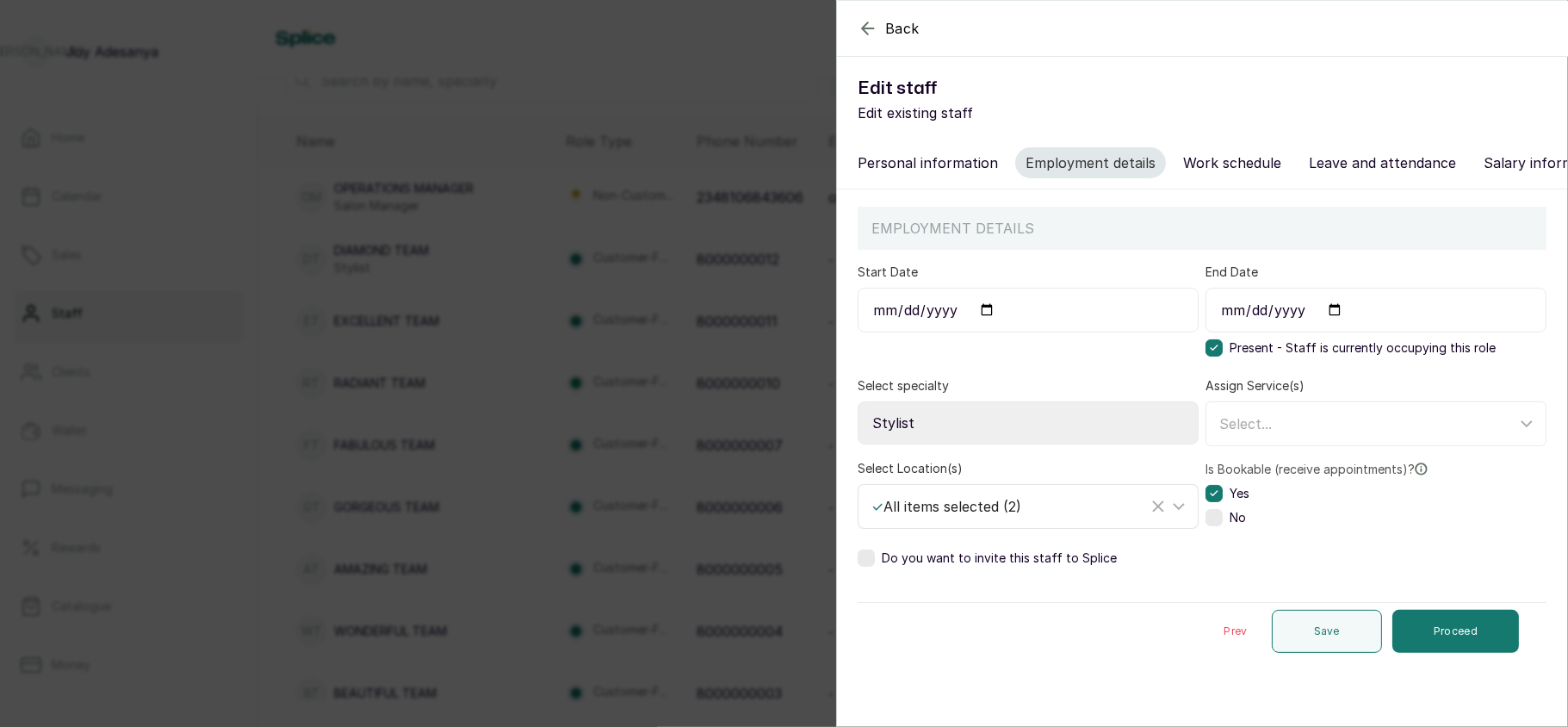
click at [1034, 516] on div "✓ All items selected ( 2 )" at bounding box center [1009, 506] width 276 height 20
click at [979, 597] on div "Select All" at bounding box center [1031, 587] width 322 height 20
click at [883, 593] on input "Select All" at bounding box center [877, 587] width 12 height 12
checkbox input "false"
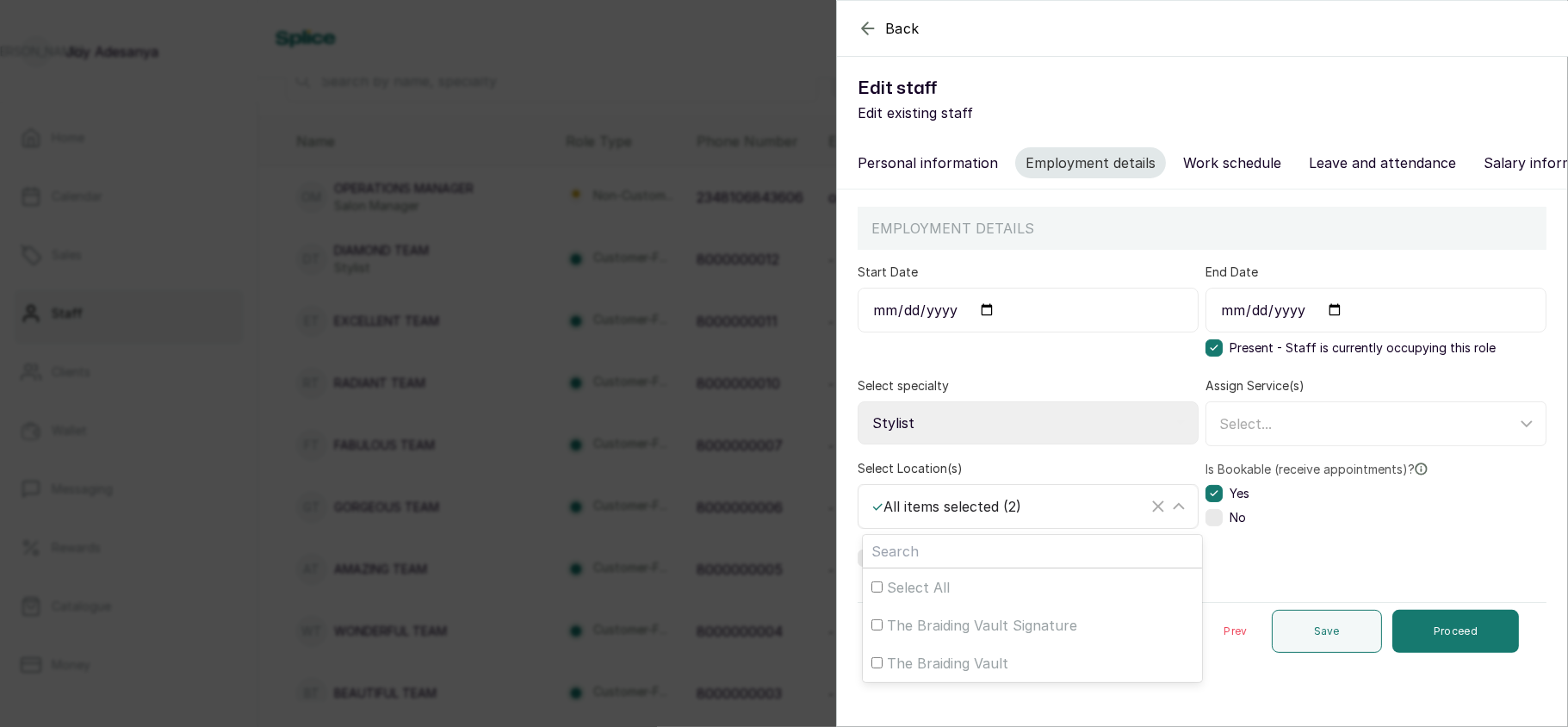
checkbox input "false"
click at [985, 635] on span "The Braiding Vault Signature" at bounding box center [981, 625] width 190 height 20
click at [883, 630] on input "The Braiding Vault Signature" at bounding box center [877, 625] width 12 height 12
checkbox input "true"
click at [1044, 518] on div "The Braiding Vault Signature" at bounding box center [1009, 506] width 276 height 24
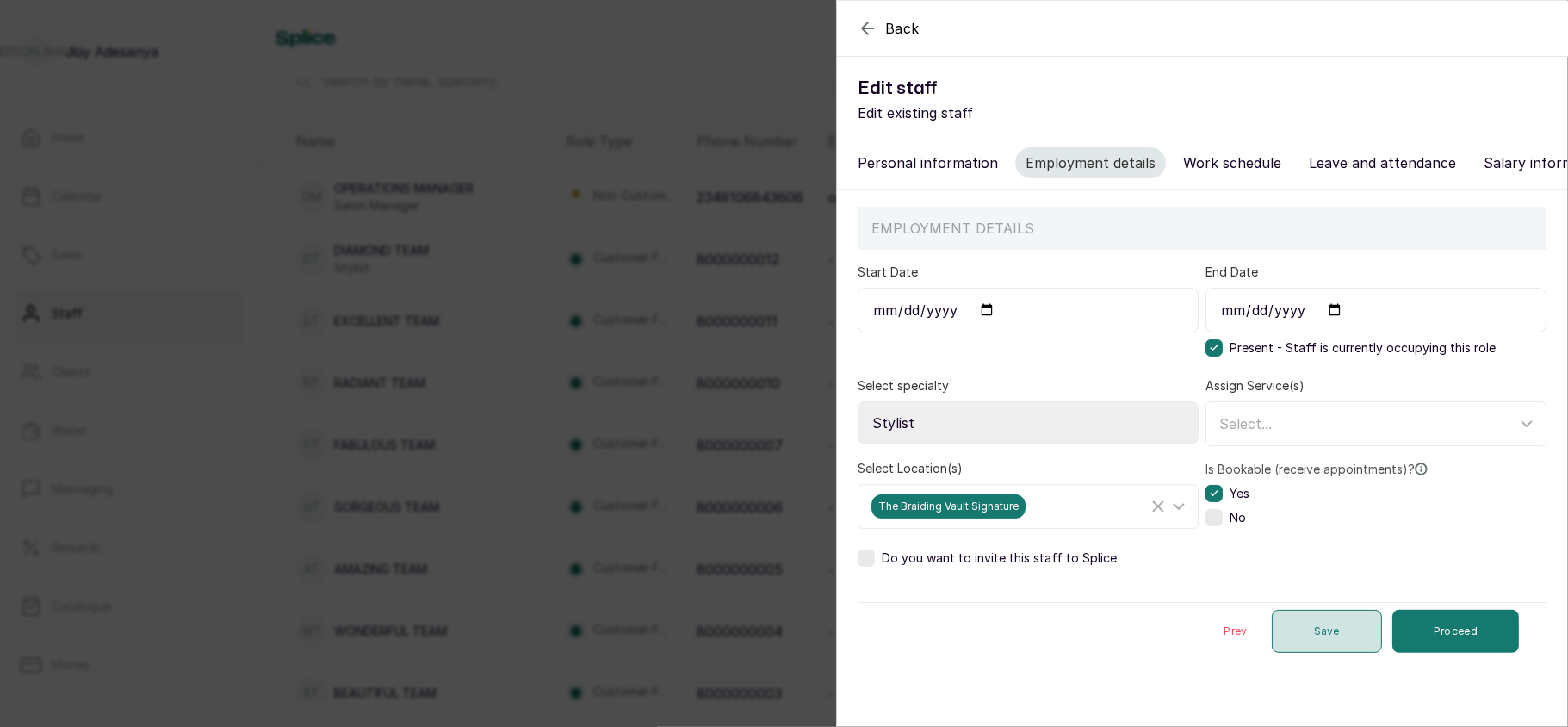
click at [1298, 639] on button "Save" at bounding box center [1326, 631] width 110 height 44
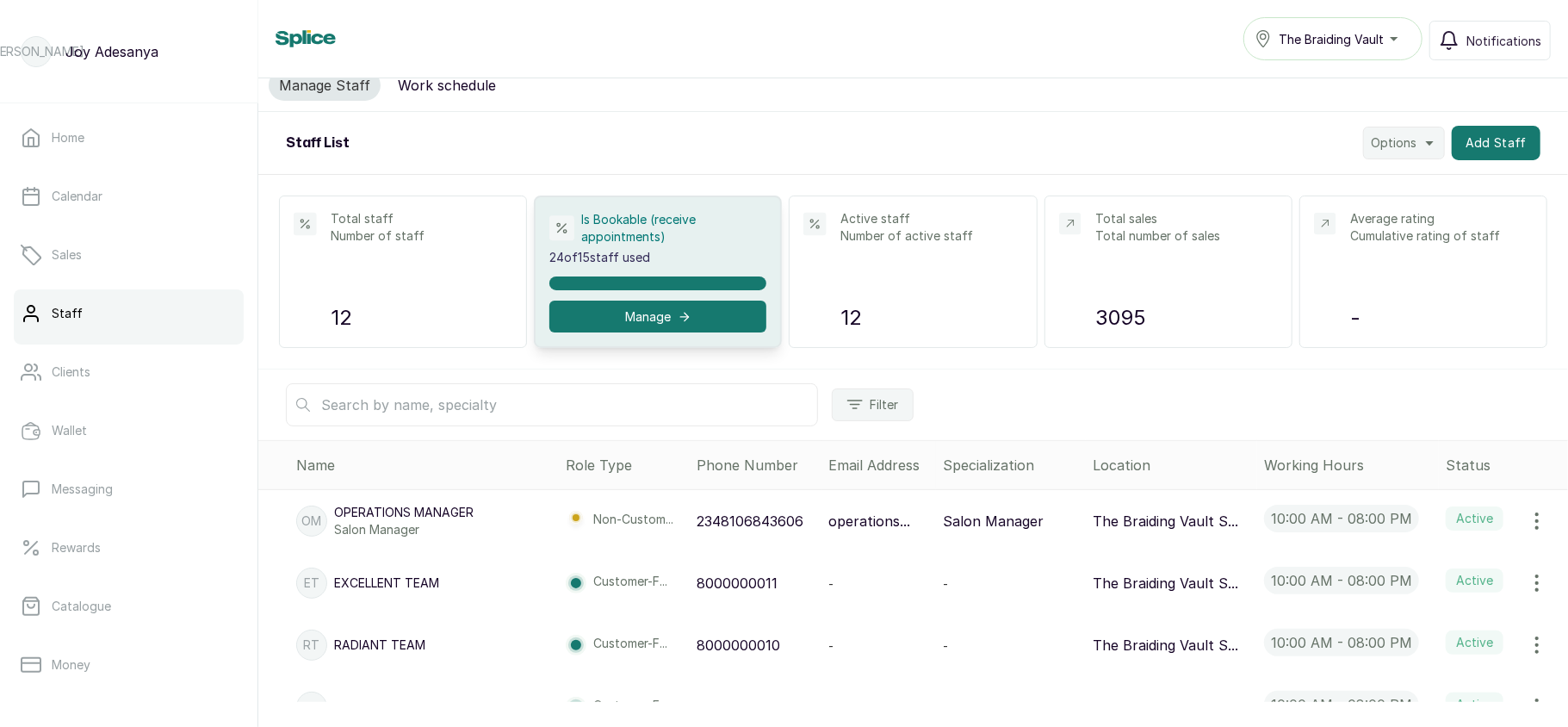
scroll to position [0, 0]
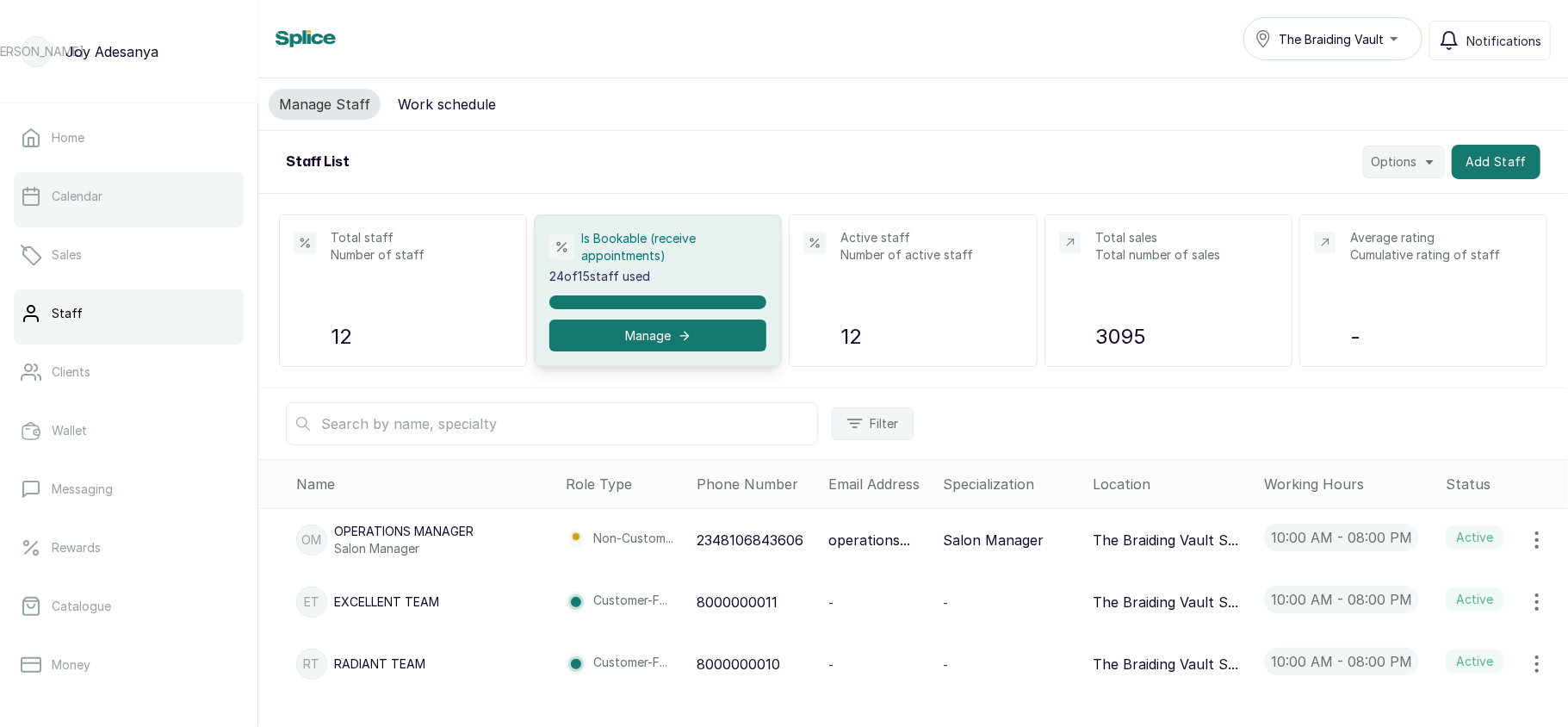
click at [163, 179] on link "Calendar" at bounding box center [129, 196] width 230 height 48
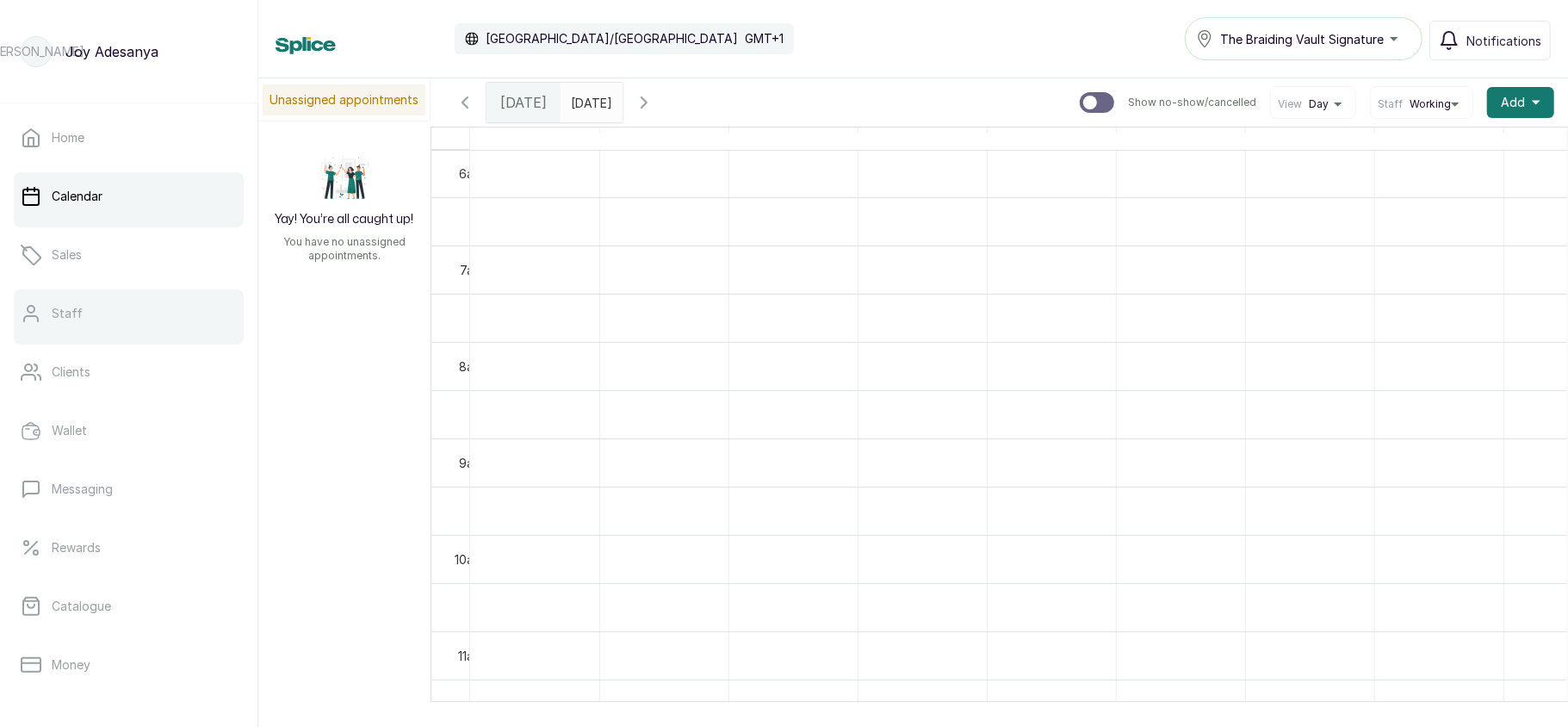
click at [126, 305] on link "Staff" at bounding box center [129, 313] width 230 height 48
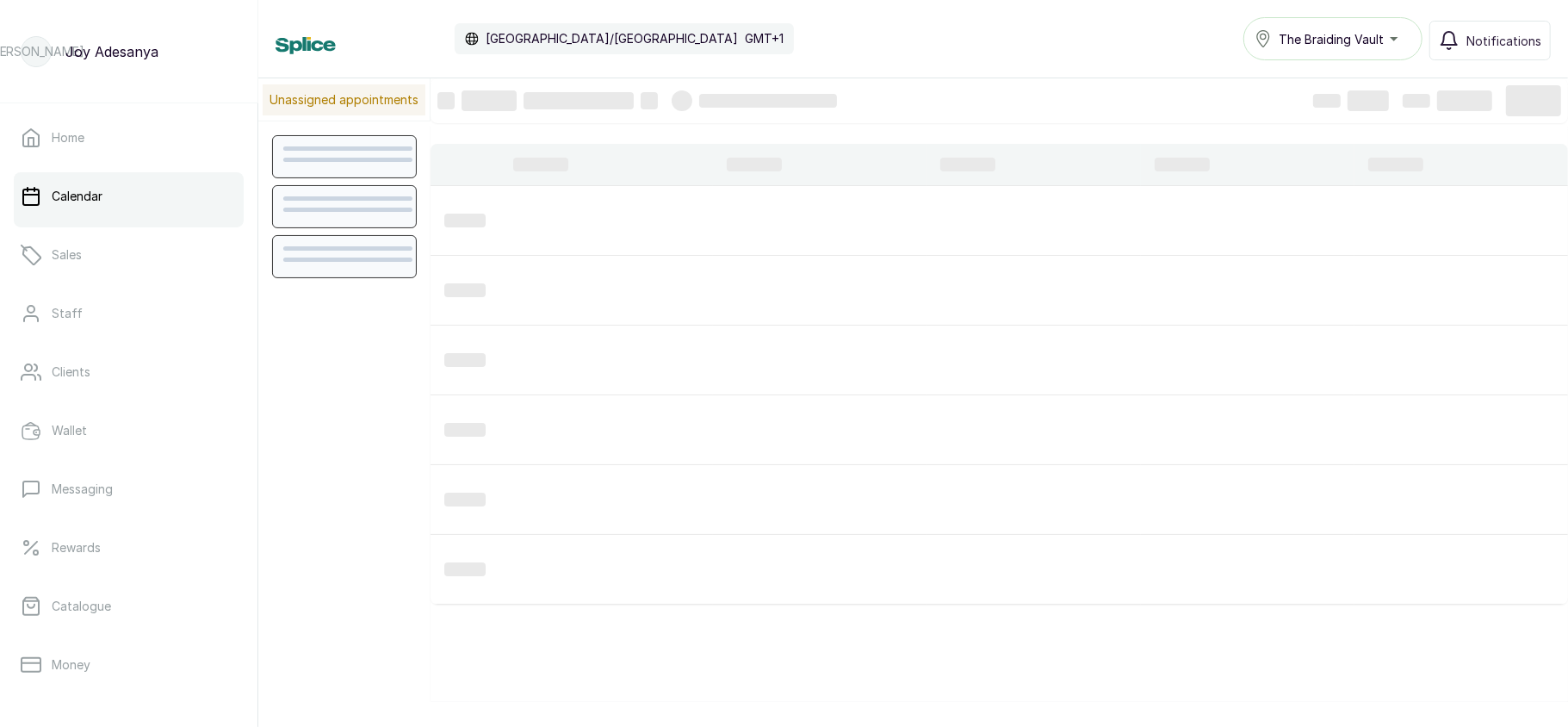
scroll to position [580, 0]
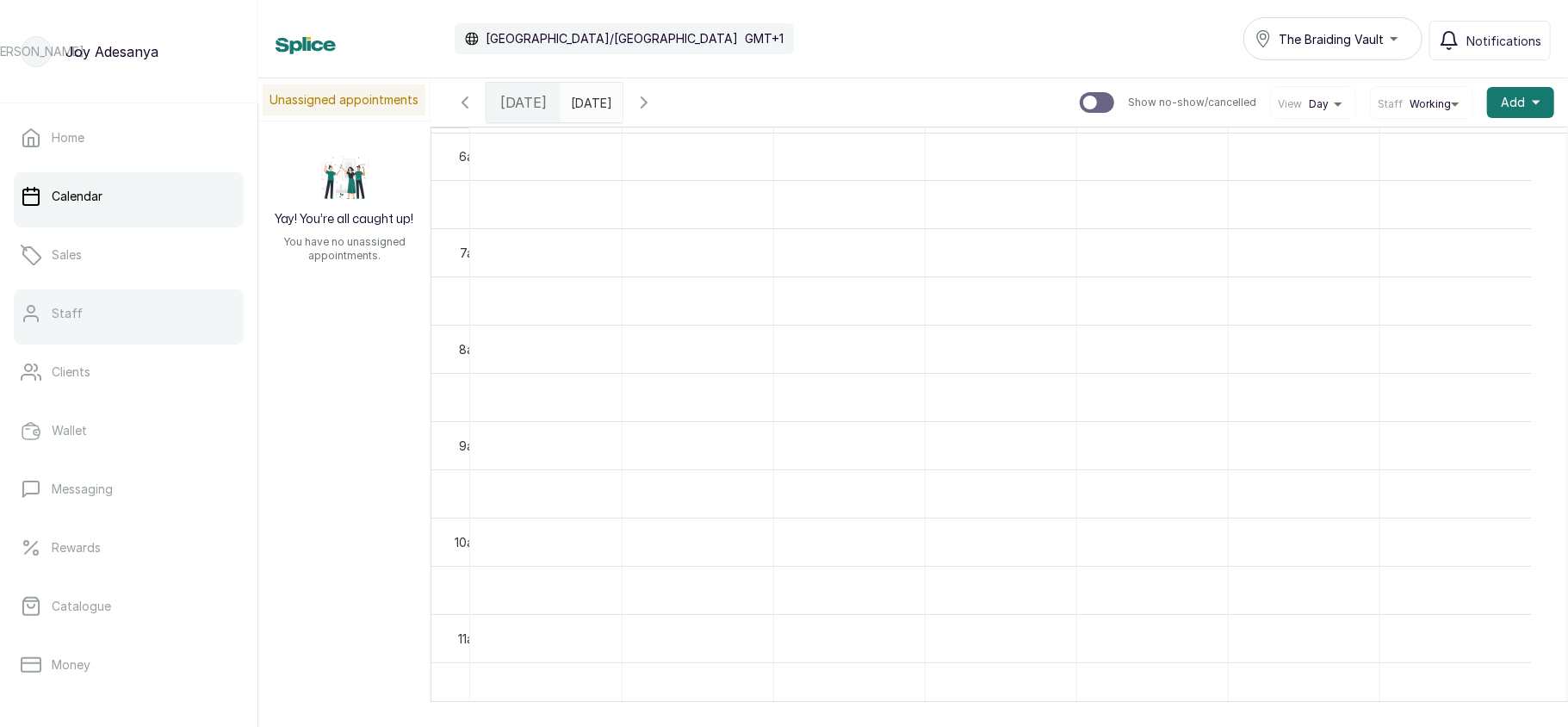
click at [162, 310] on link "Staff" at bounding box center [129, 313] width 230 height 48
